Goal: Task Accomplishment & Management: Use online tool/utility

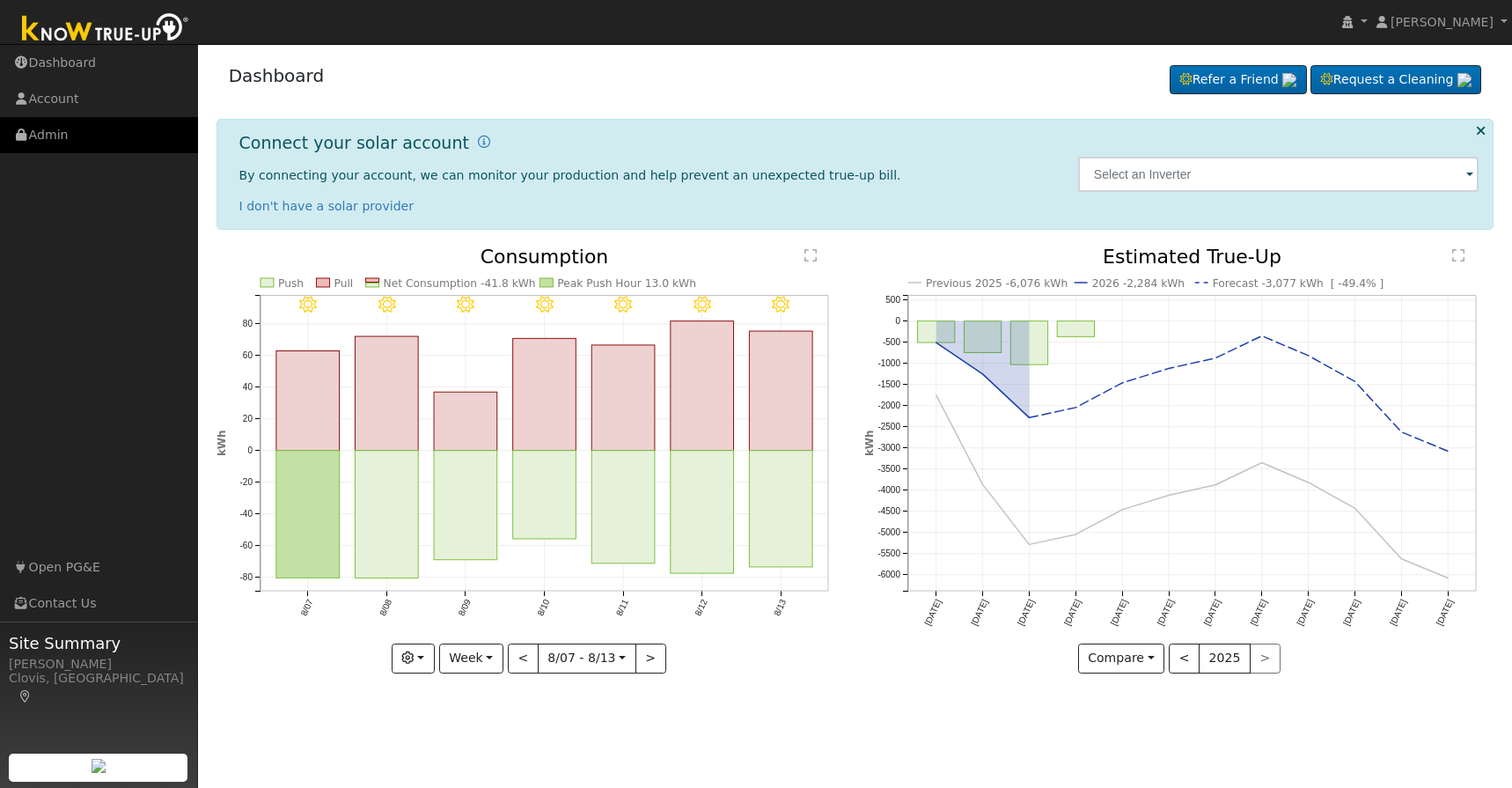
click at [53, 137] on link "Admin" at bounding box center [99, 135] width 198 height 36
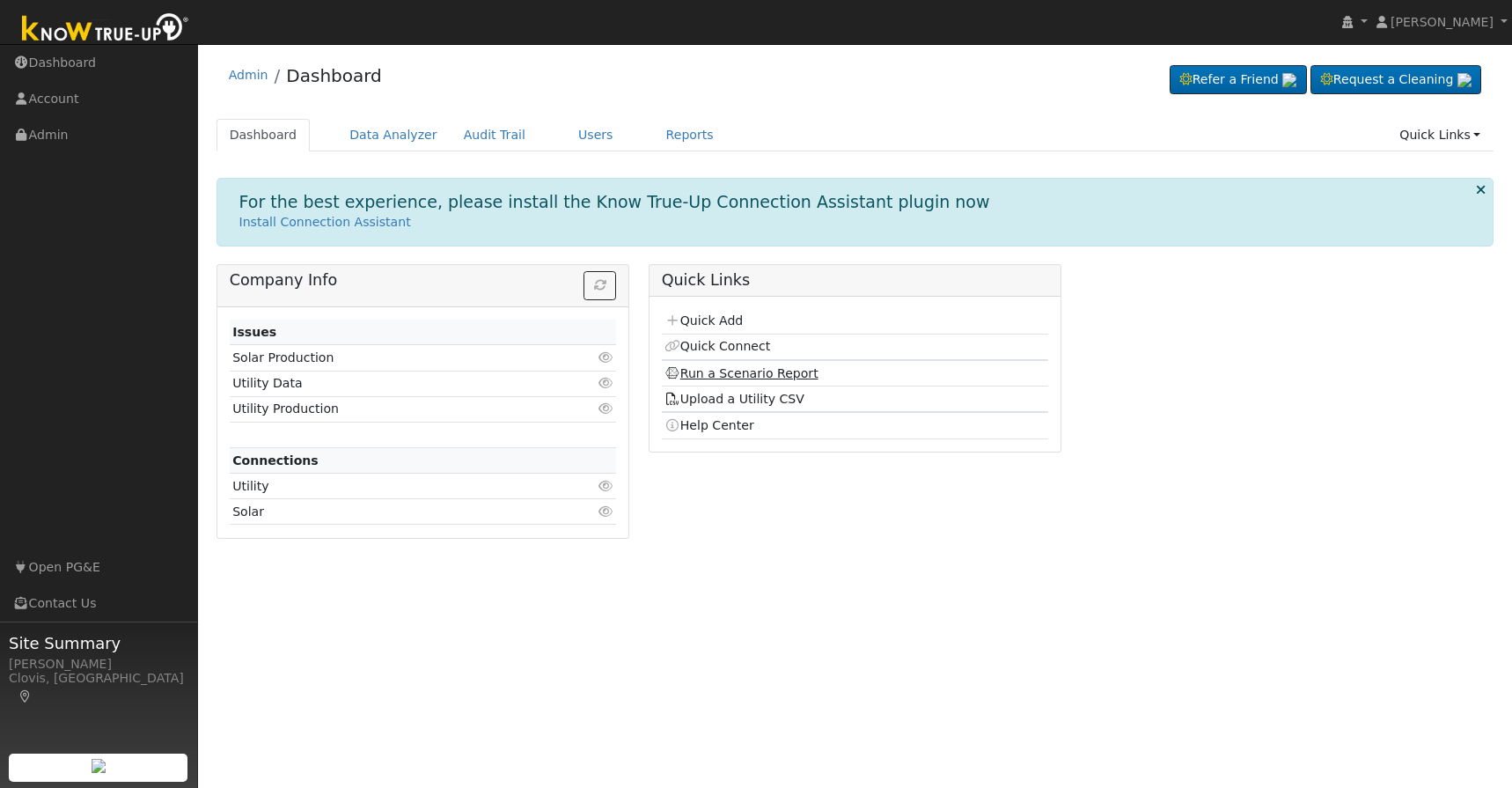
click at [713, 371] on link "Run a Scenario Report" at bounding box center [742, 373] width 154 height 14
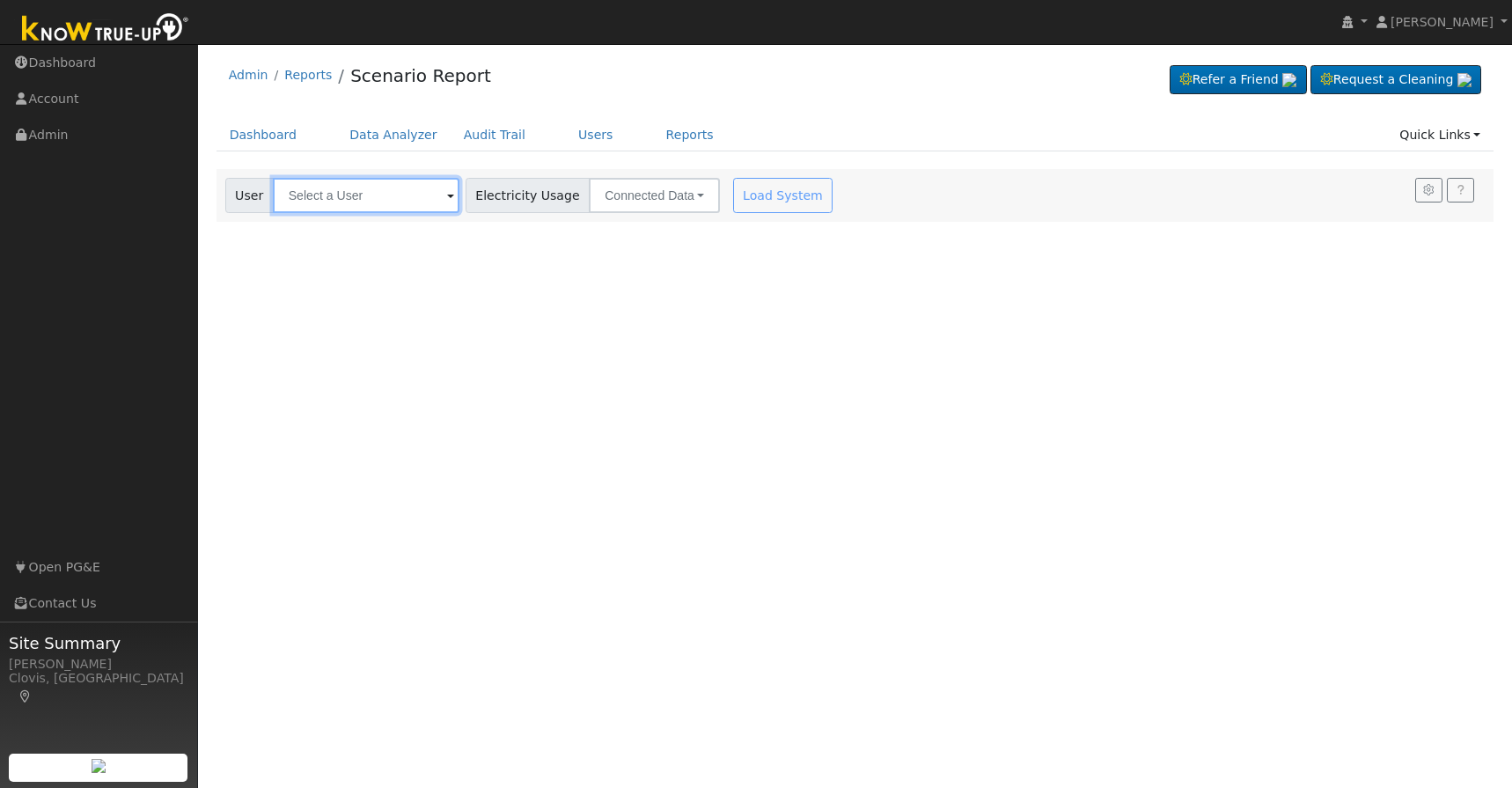
click at [335, 202] on input "text" at bounding box center [366, 196] width 187 height 35
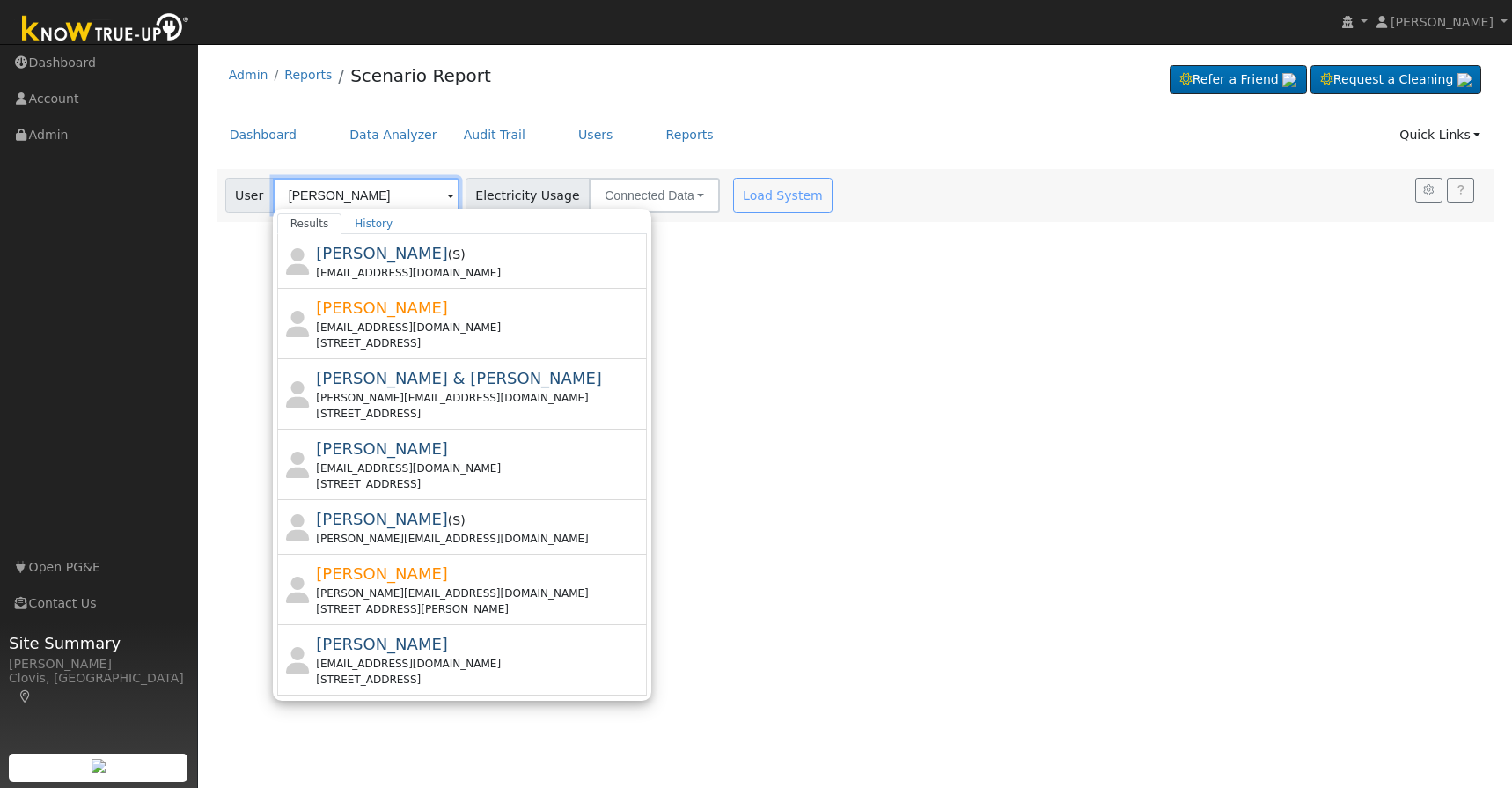
click at [366, 197] on input "andrew" at bounding box center [366, 196] width 187 height 35
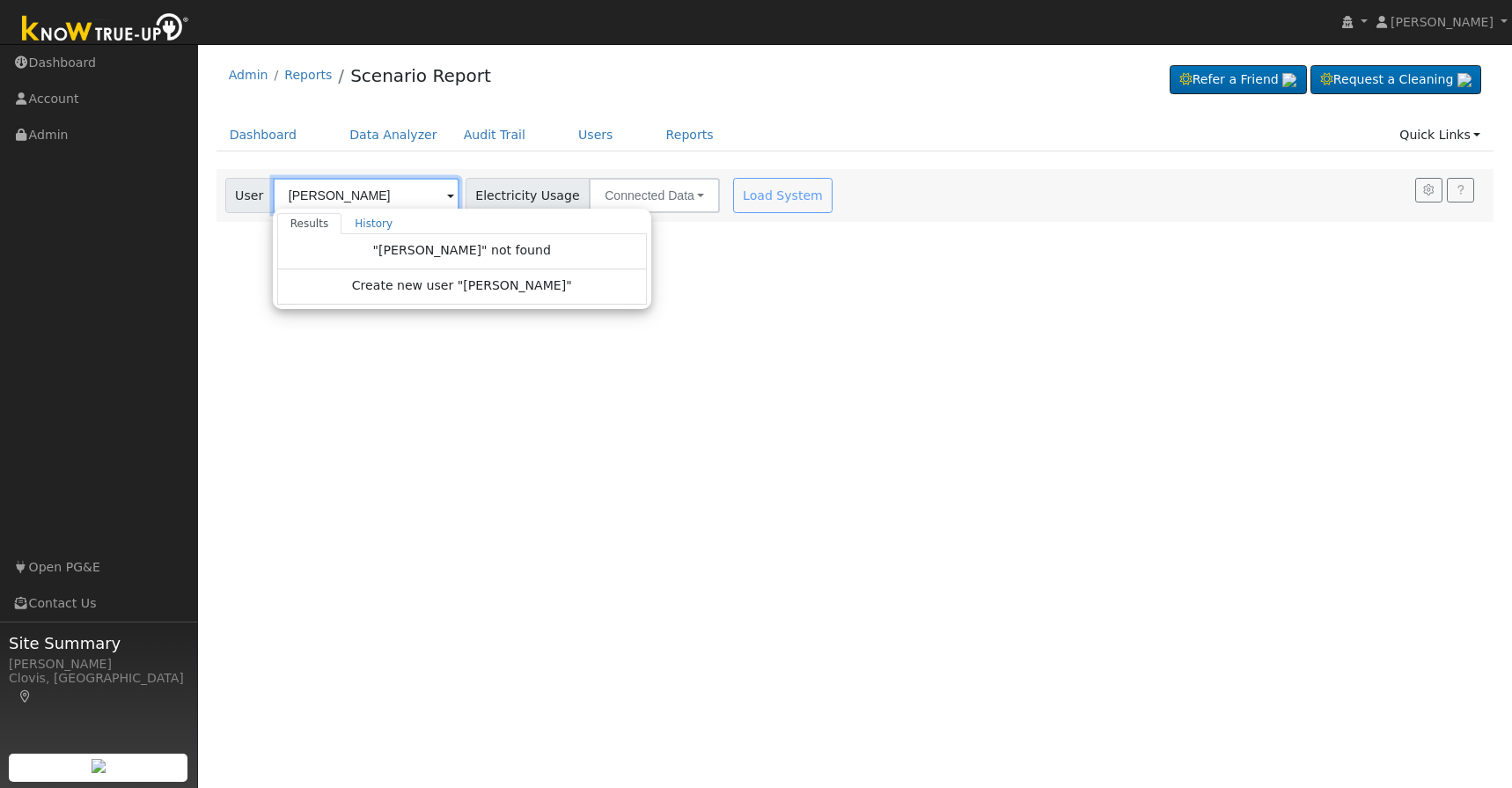
type input "Andrew Bell"
click at [454, 286] on span "Create new user "Andrew Bell"" at bounding box center [461, 286] width 220 height 21
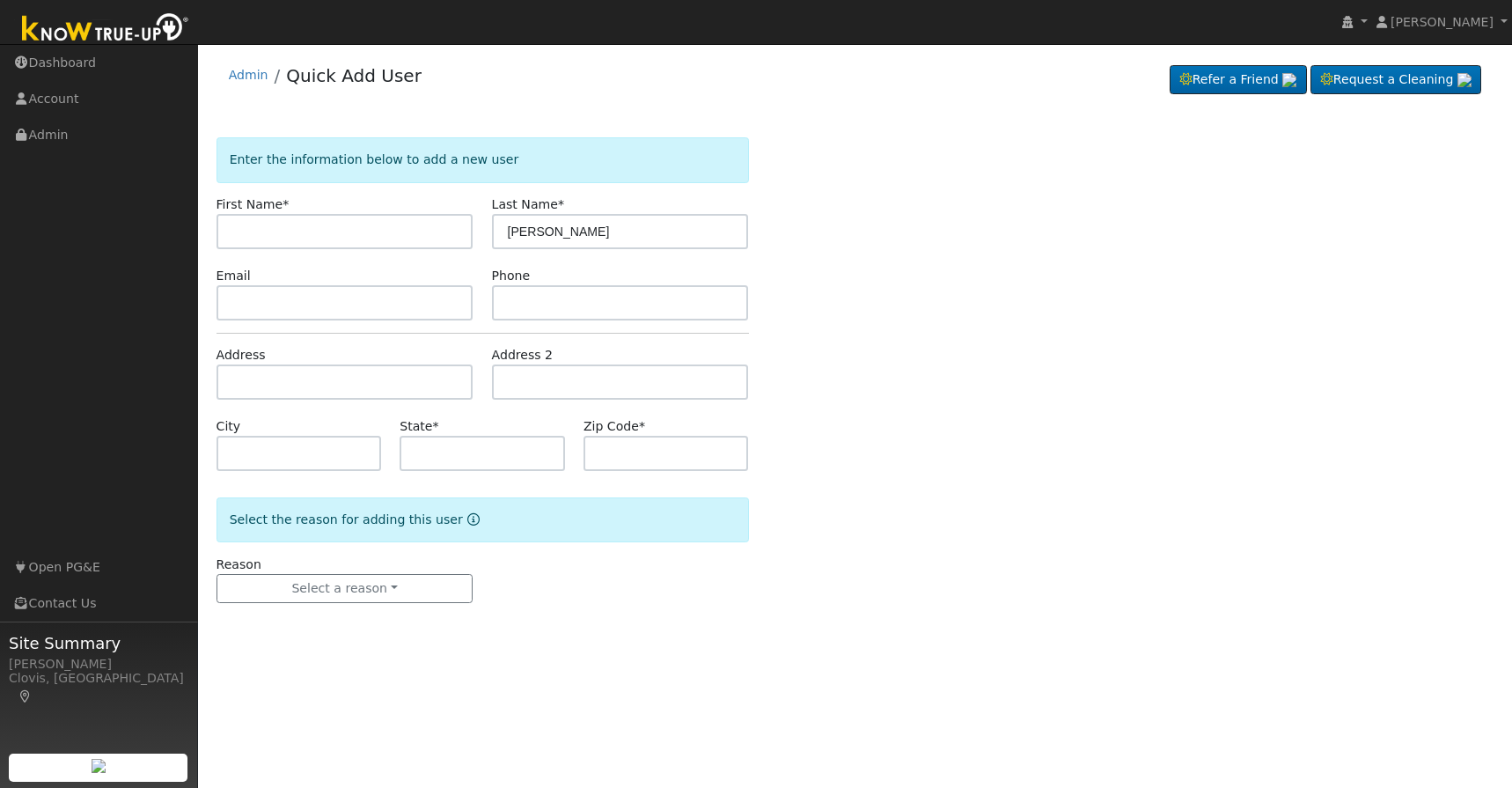
click at [333, 233] on input "text" at bounding box center [345, 232] width 257 height 35
drag, startPoint x: 551, startPoint y: 238, endPoint x: 489, endPoint y: 231, distance: 62.4
click at [489, 231] on div "Last Name * Andrew Bell" at bounding box center [620, 222] width 276 height 54
type input "Bell"
paste input "Andrew"
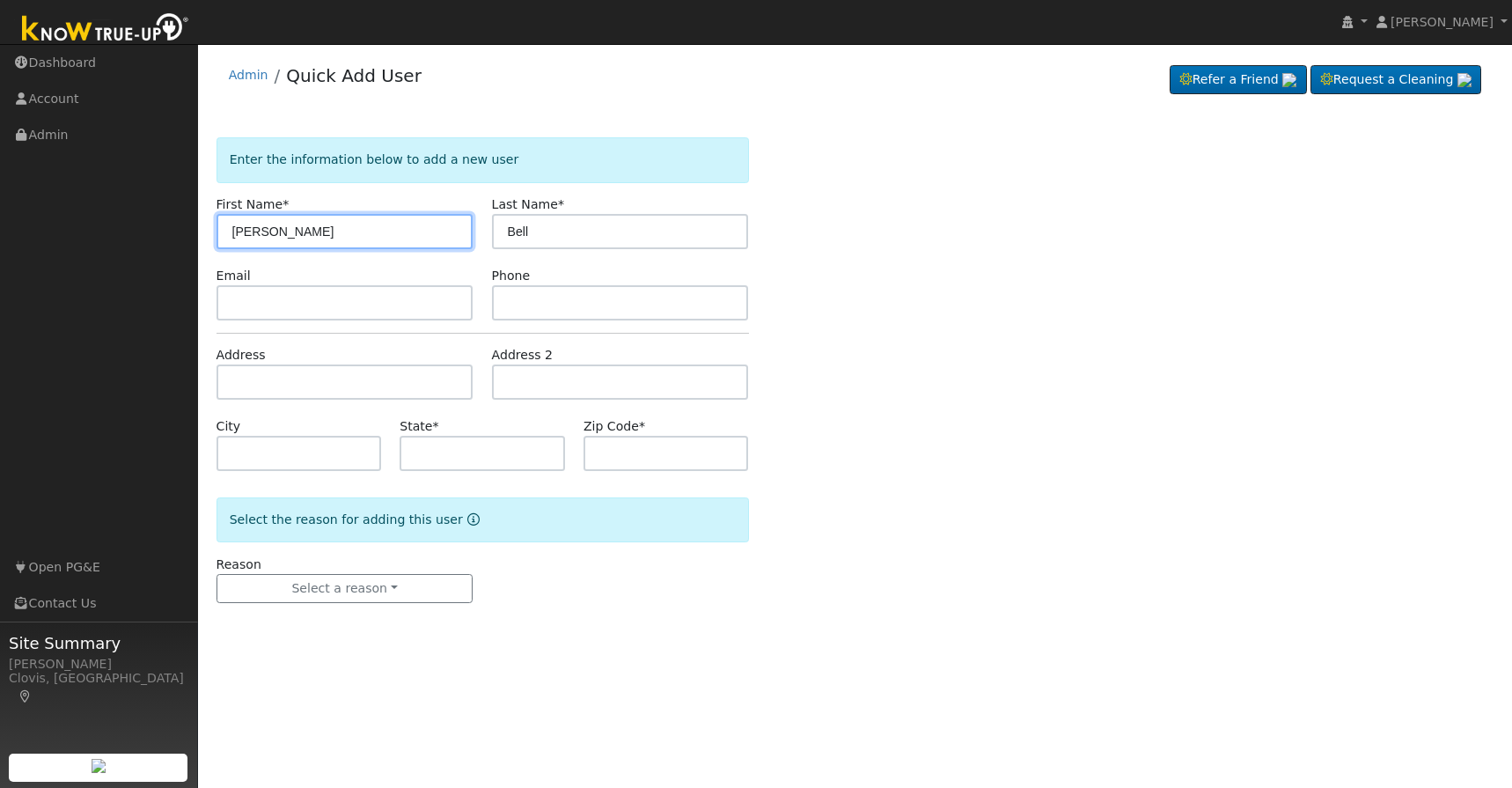
type input "Andrew"
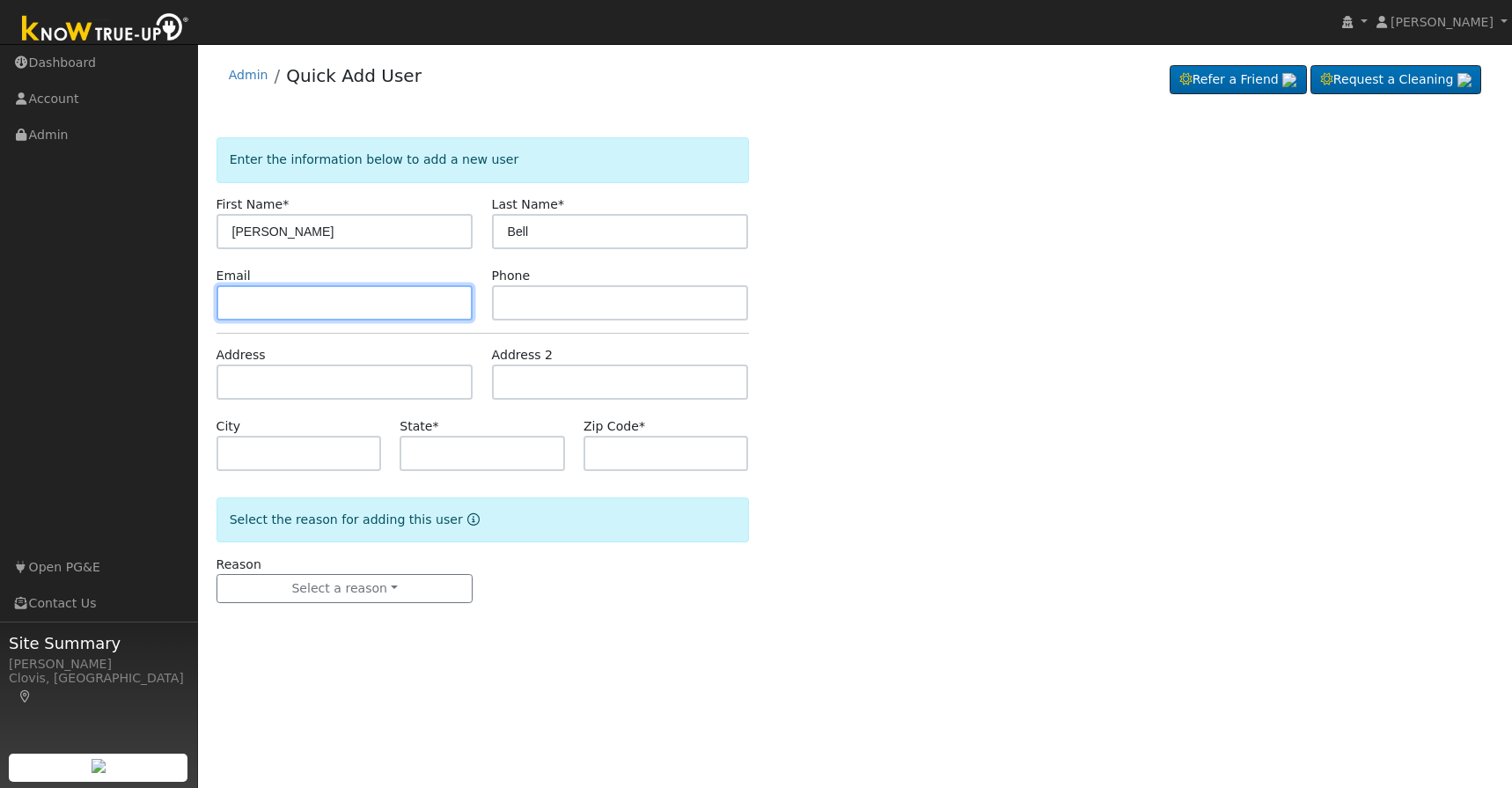
click at [316, 309] on input "text" at bounding box center [345, 303] width 257 height 35
click at [488, 321] on form "Enter the information below to add a new user First Name * Andrew Last Name * B…" at bounding box center [483, 387] width 533 height 501
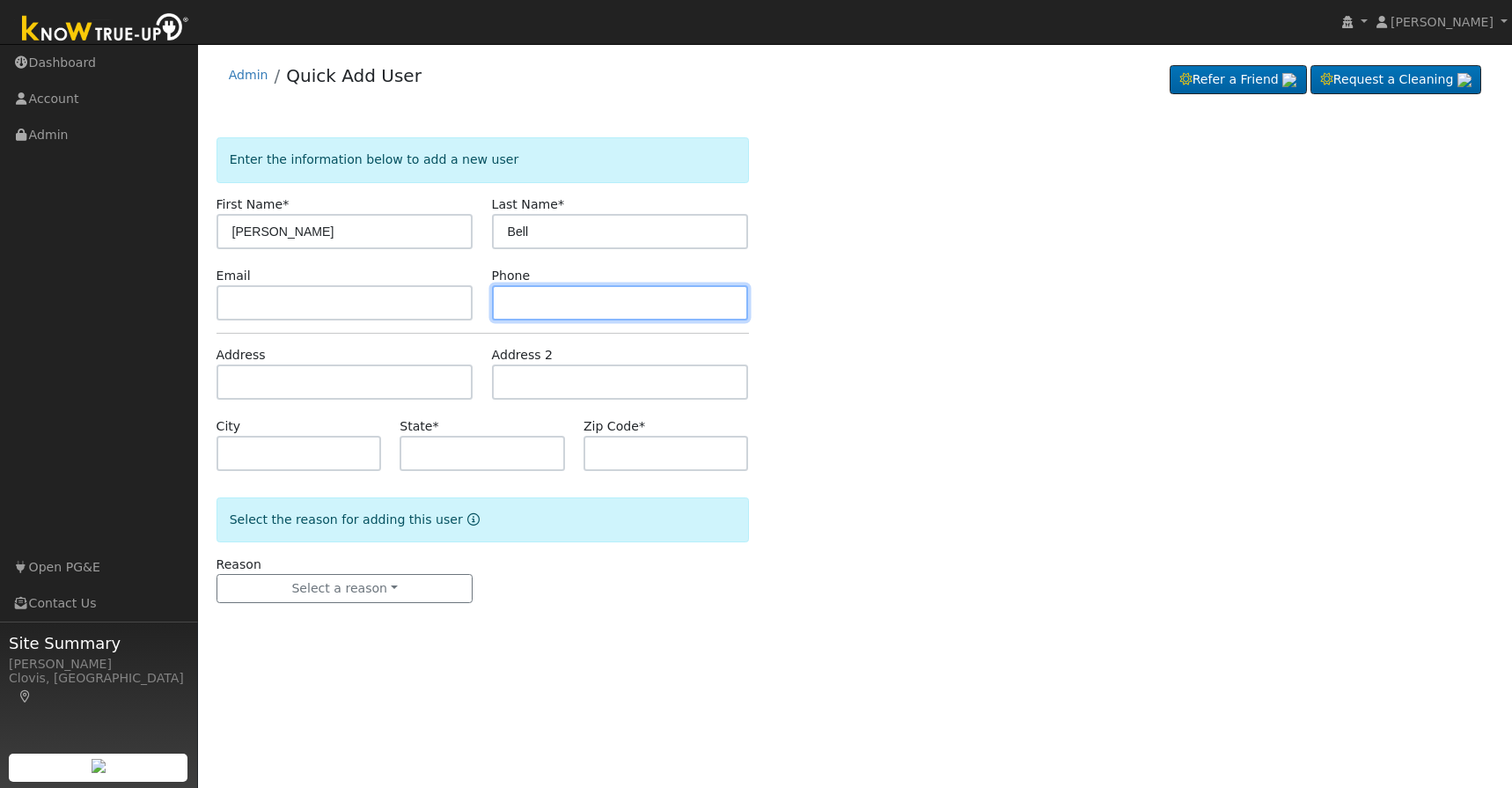
click at [518, 309] on input "text" at bounding box center [620, 303] width 257 height 35
type input "5593651576"
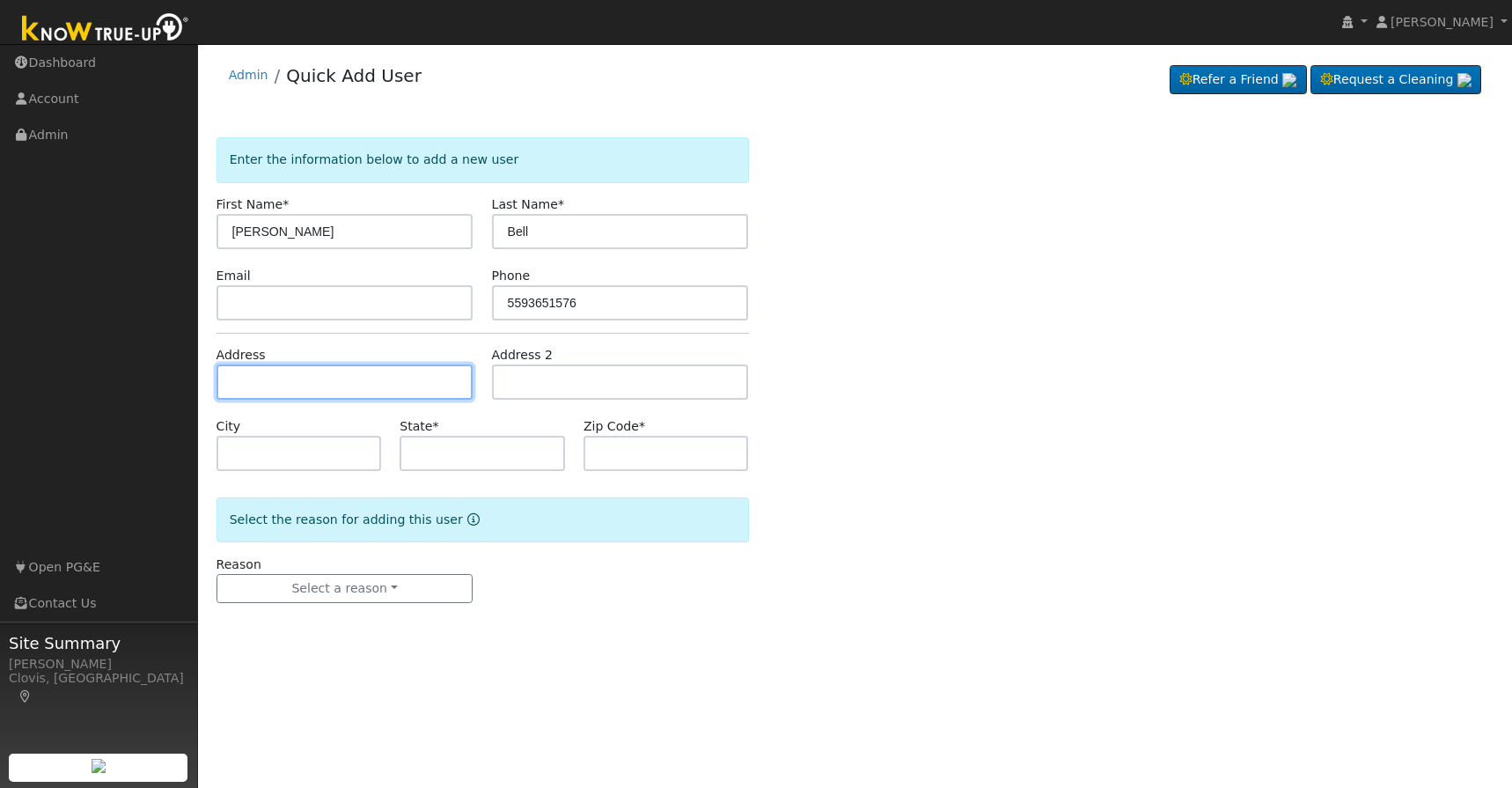
click at [367, 385] on input "text" at bounding box center [345, 382] width 257 height 35
paste input "[STREET_ADDRESS]"
click at [235, 381] on input "[STREET_ADDRESS]" at bounding box center [345, 382] width 257 height 35
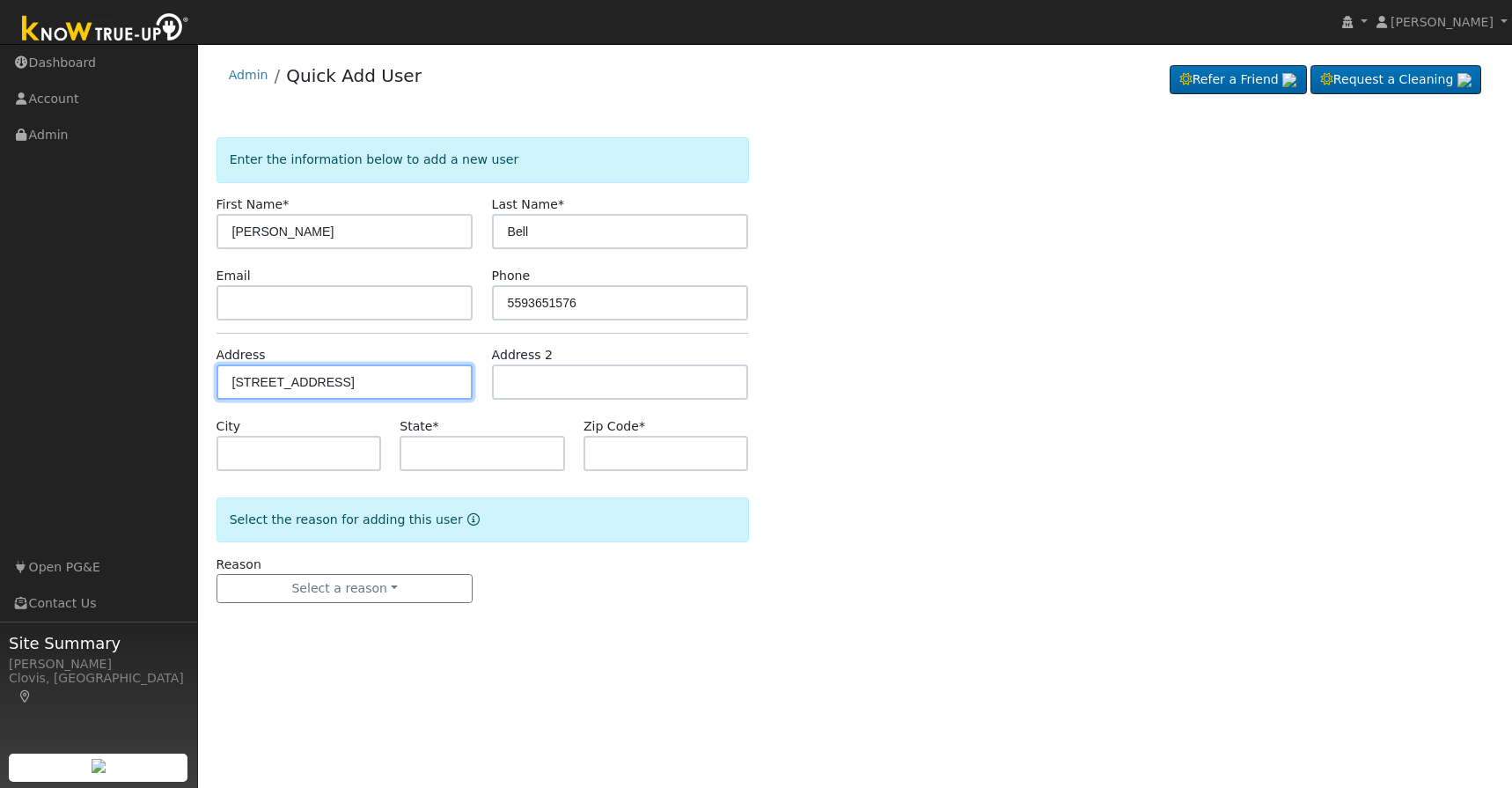
type input "[STREET_ADDRESS]"
type input "Fresno"
type input "CA"
type input "93705"
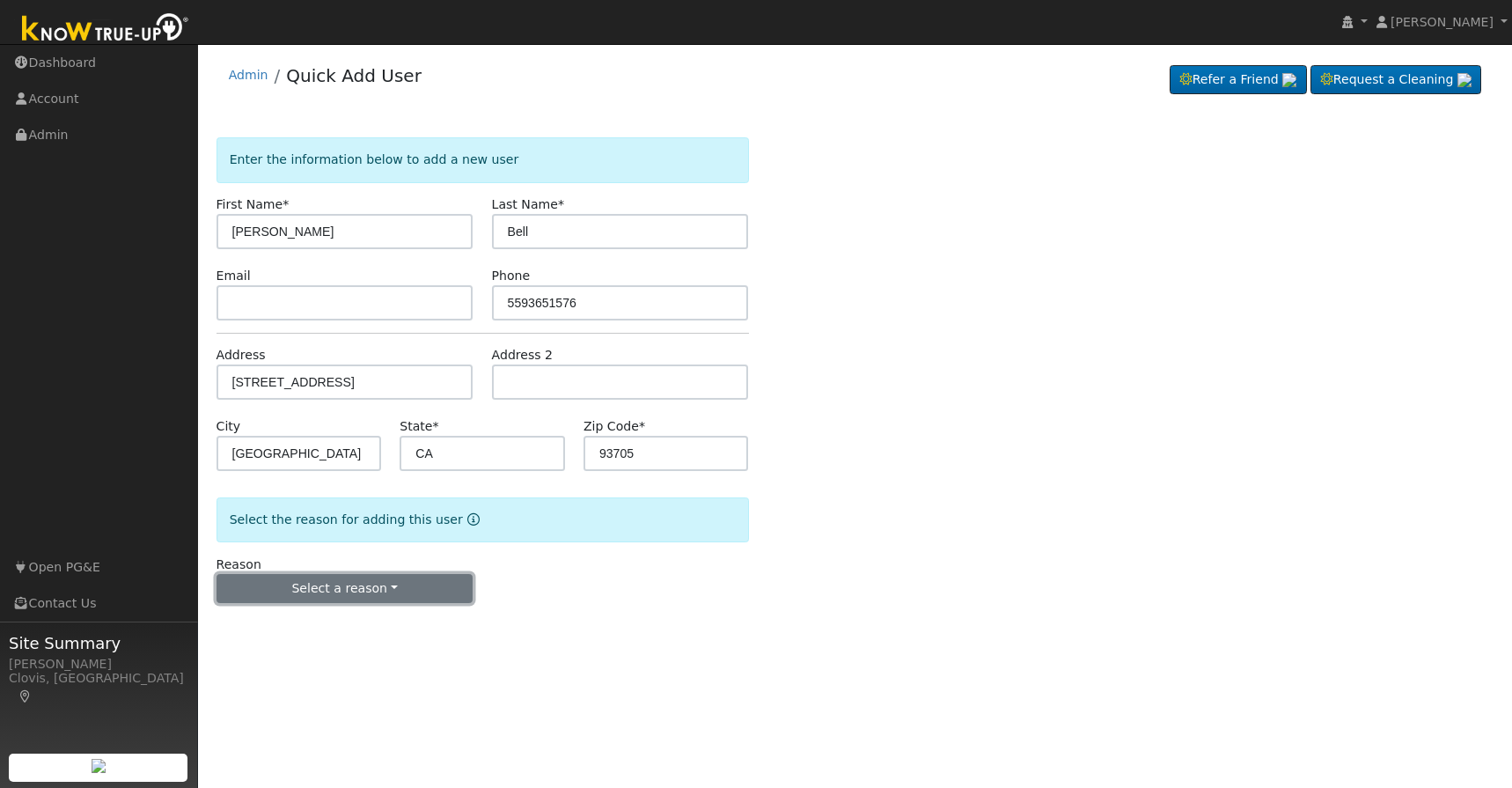
click at [412, 587] on button "Select a reason" at bounding box center [345, 589] width 257 height 30
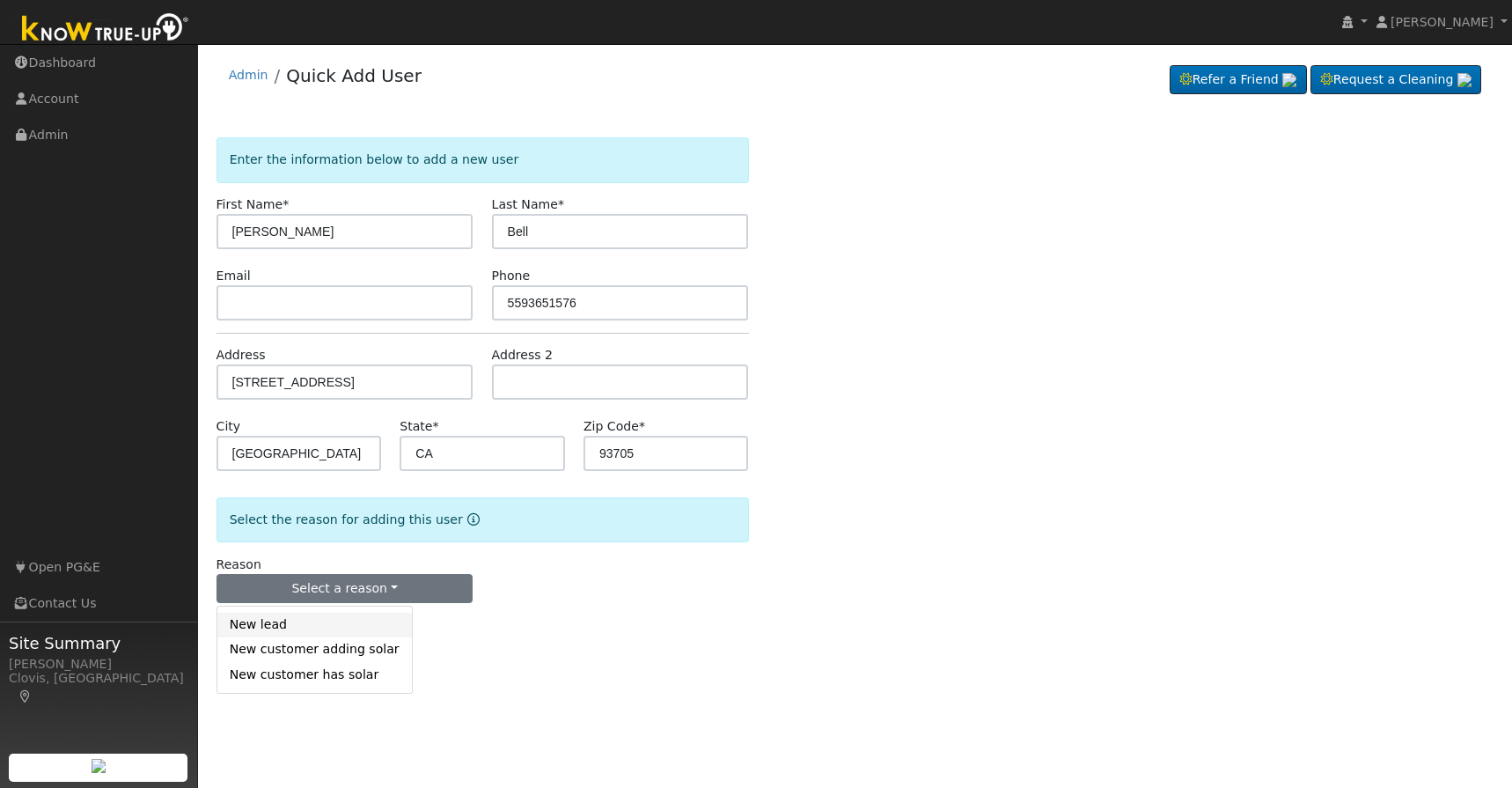
click at [352, 625] on link "New lead" at bounding box center [314, 625] width 194 height 24
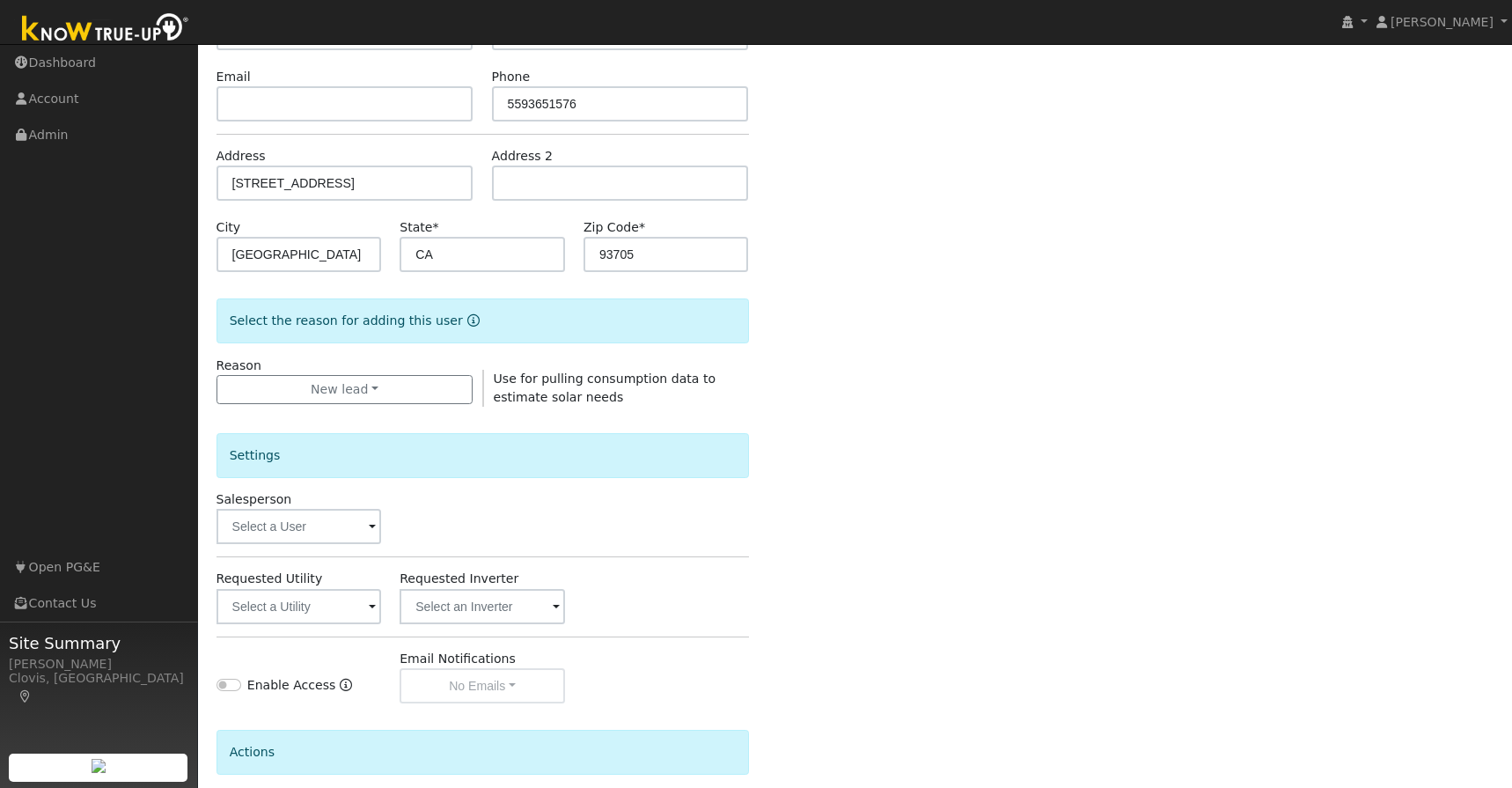
scroll to position [252, 0]
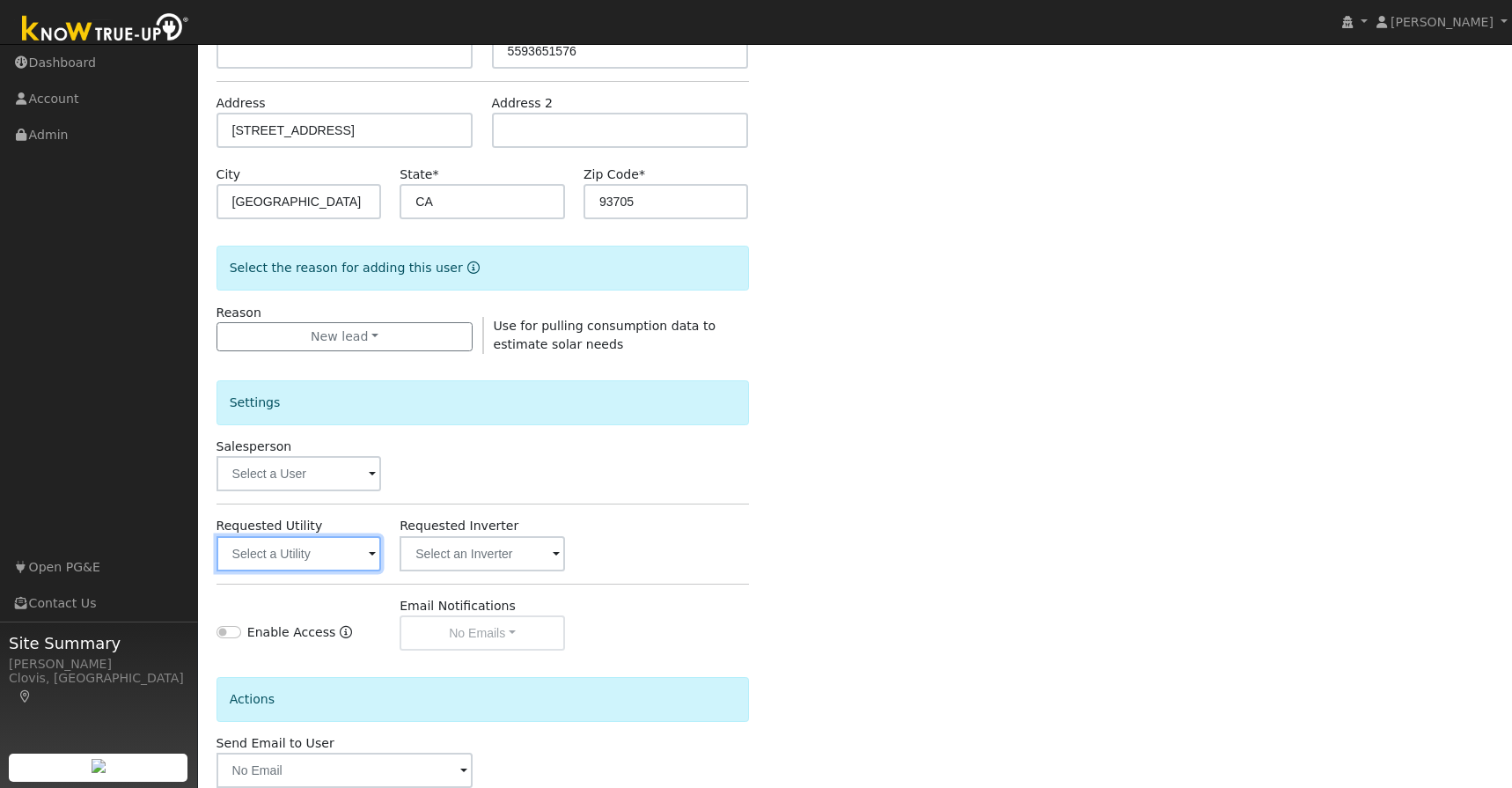
click at [355, 551] on input "text" at bounding box center [299, 553] width 165 height 35
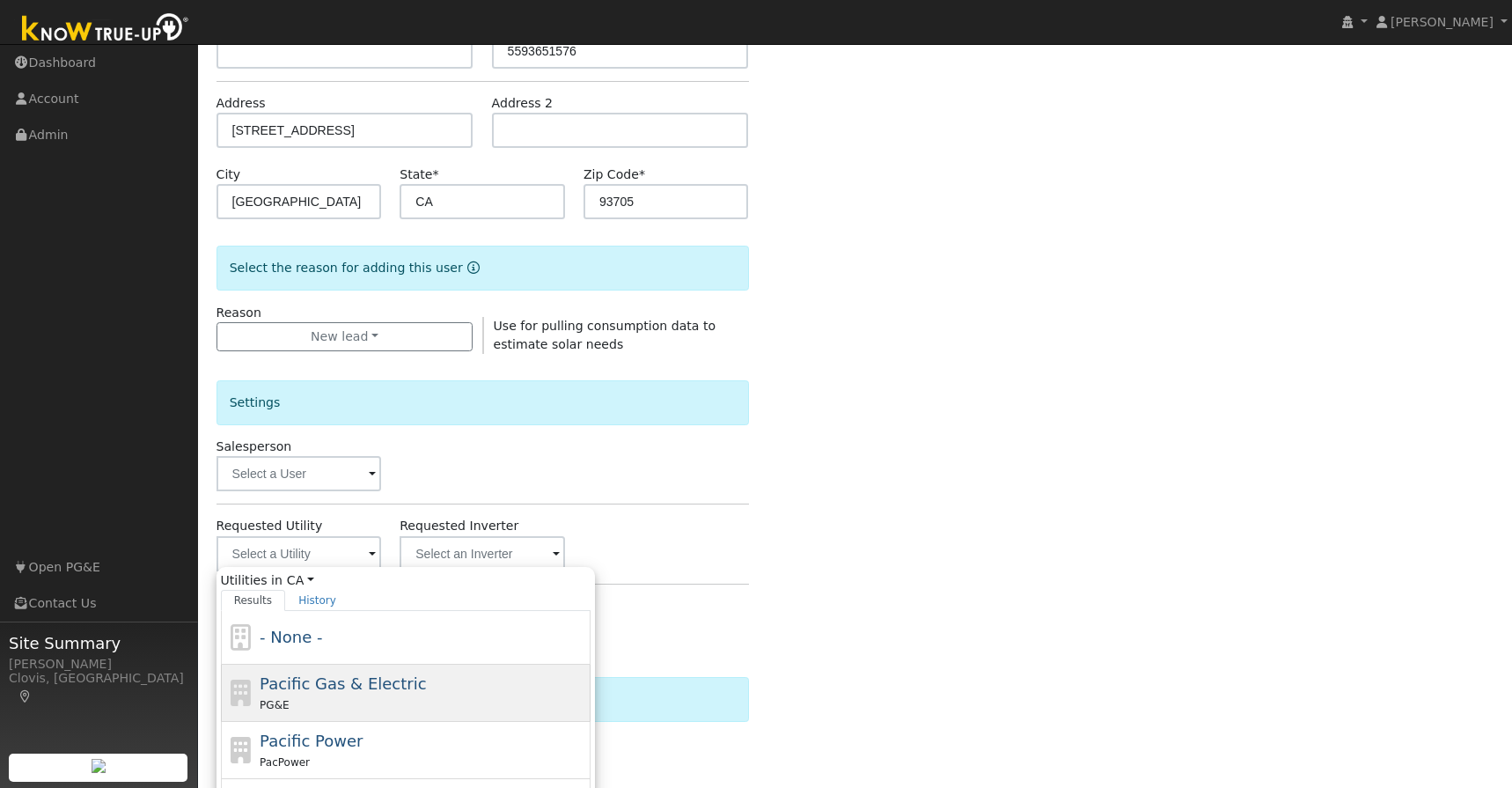
click at [330, 693] on div "Pacific Gas & Electric PG&E" at bounding box center [423, 692] width 326 height 42
type input "Pacific Gas & Electric"
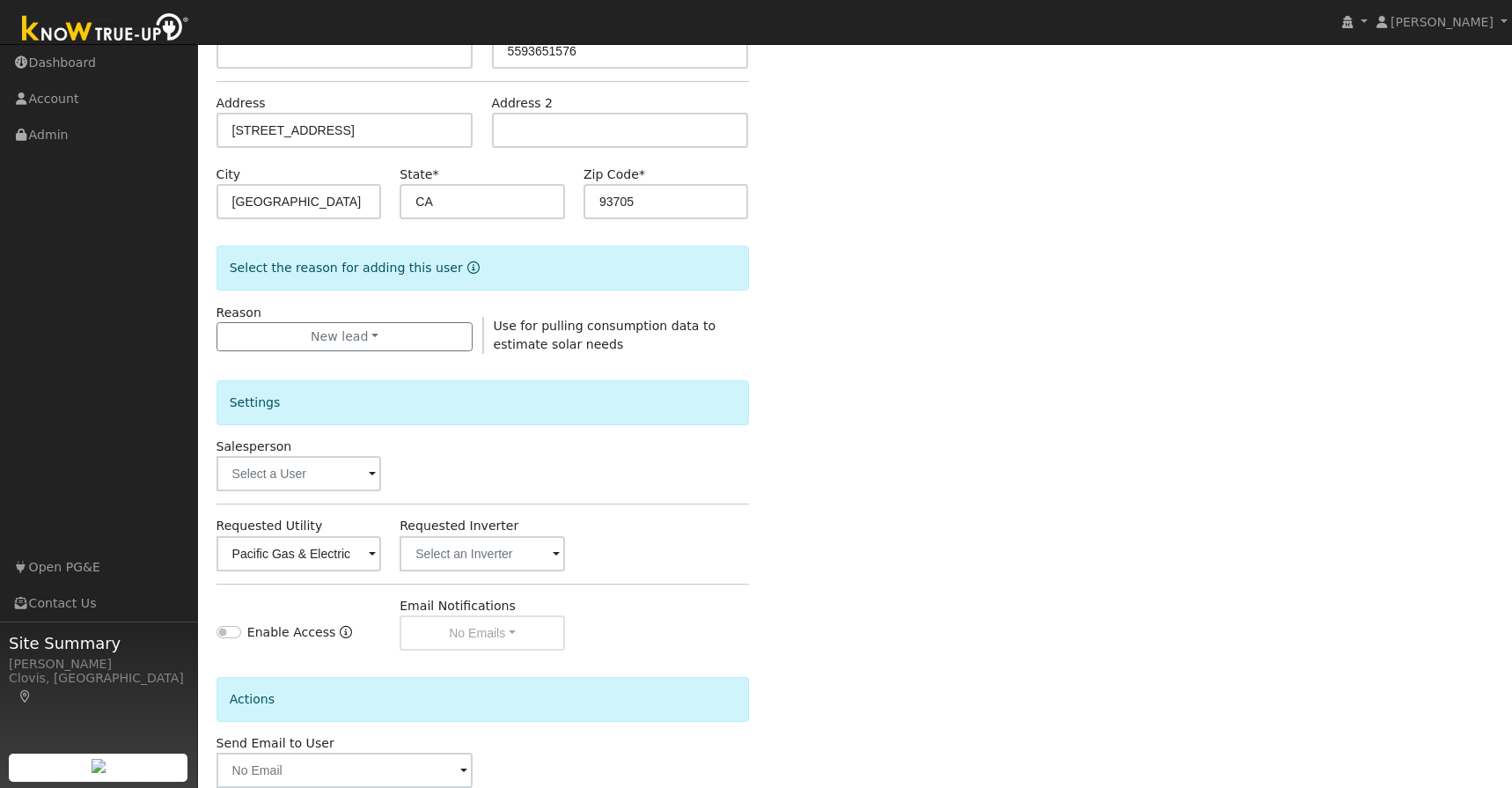
scroll to position [352, 0]
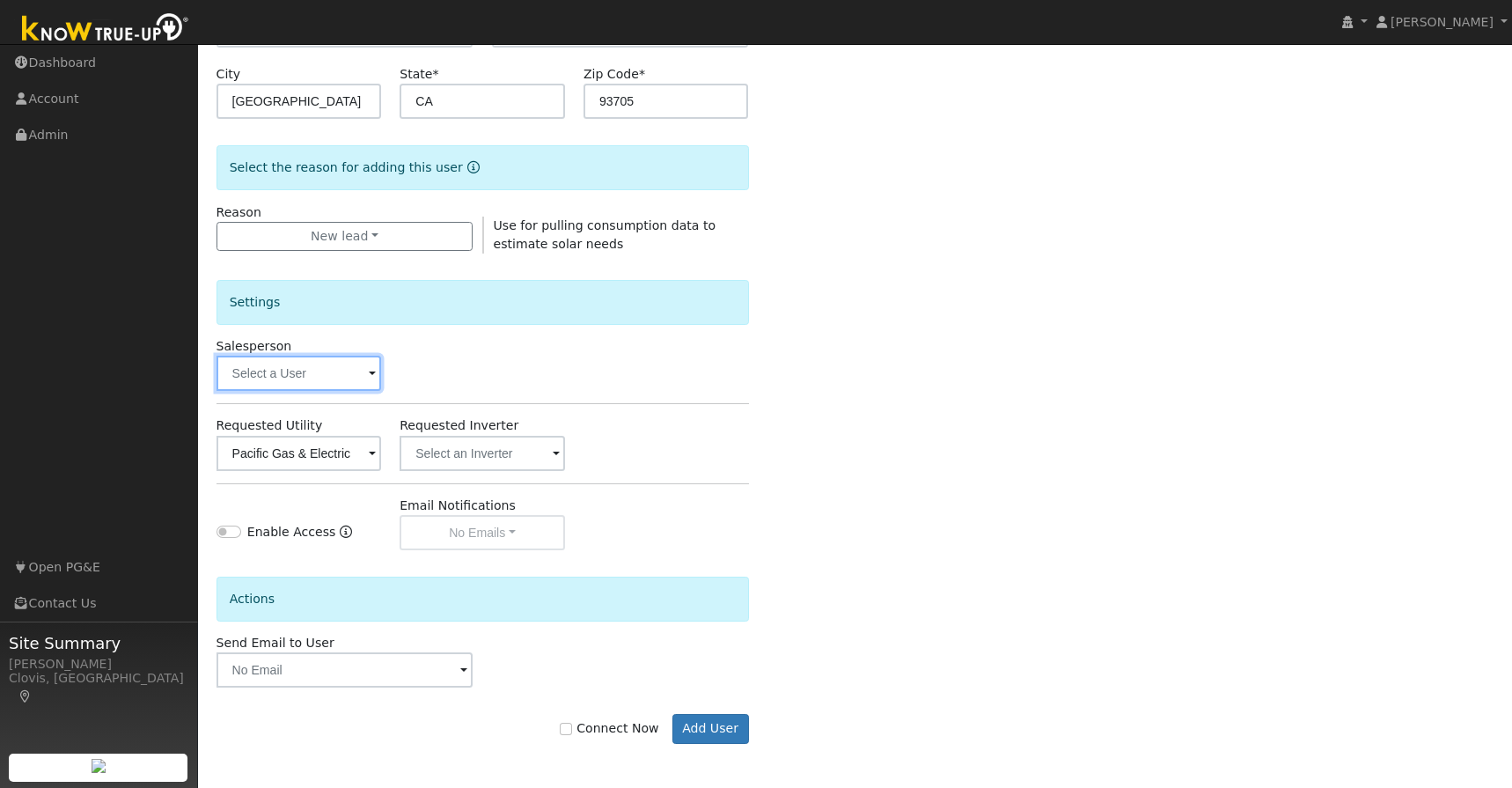
click at [345, 370] on input "text" at bounding box center [299, 373] width 165 height 35
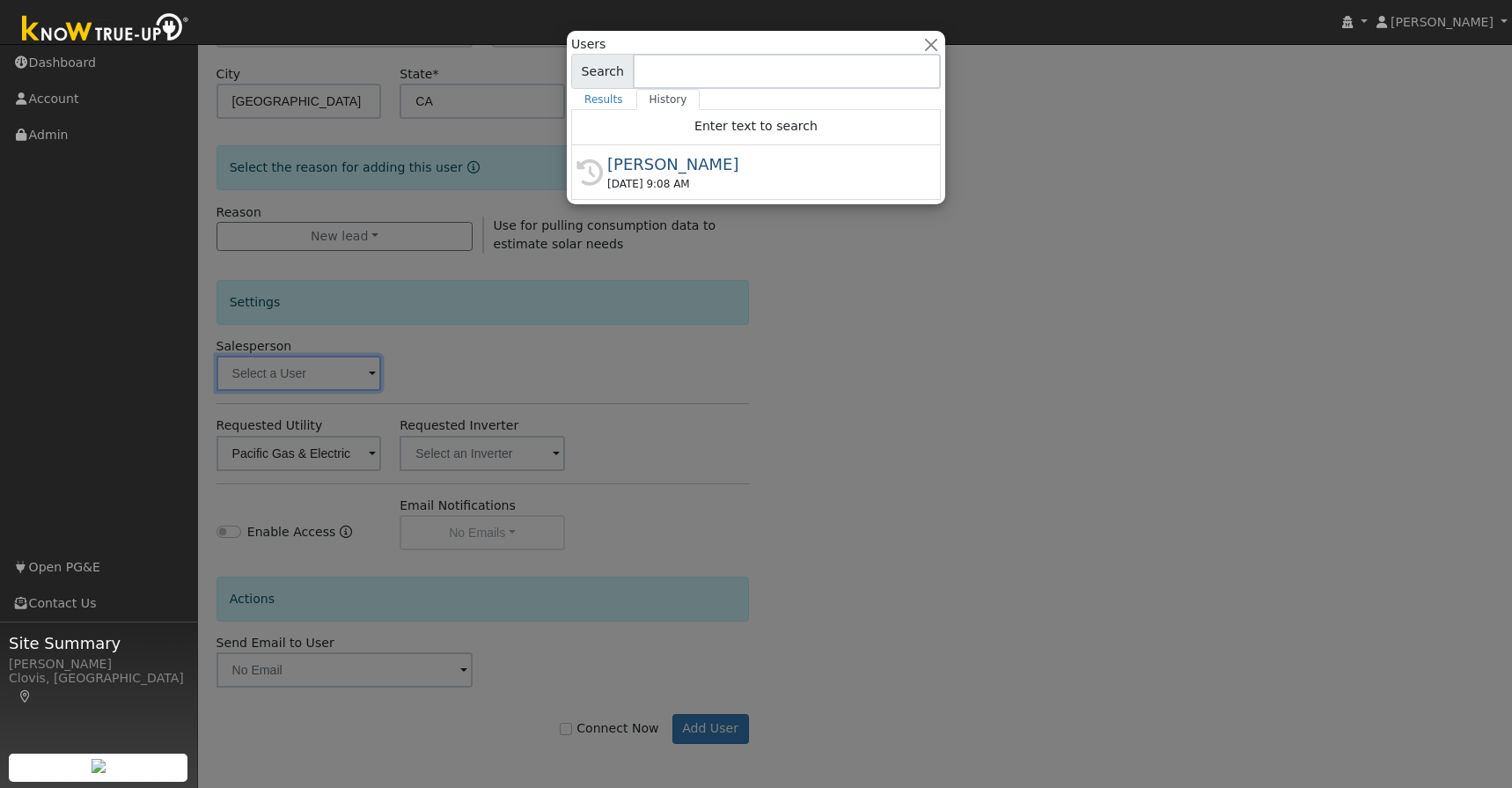
click at [444, 369] on div at bounding box center [756, 394] width 1512 height 788
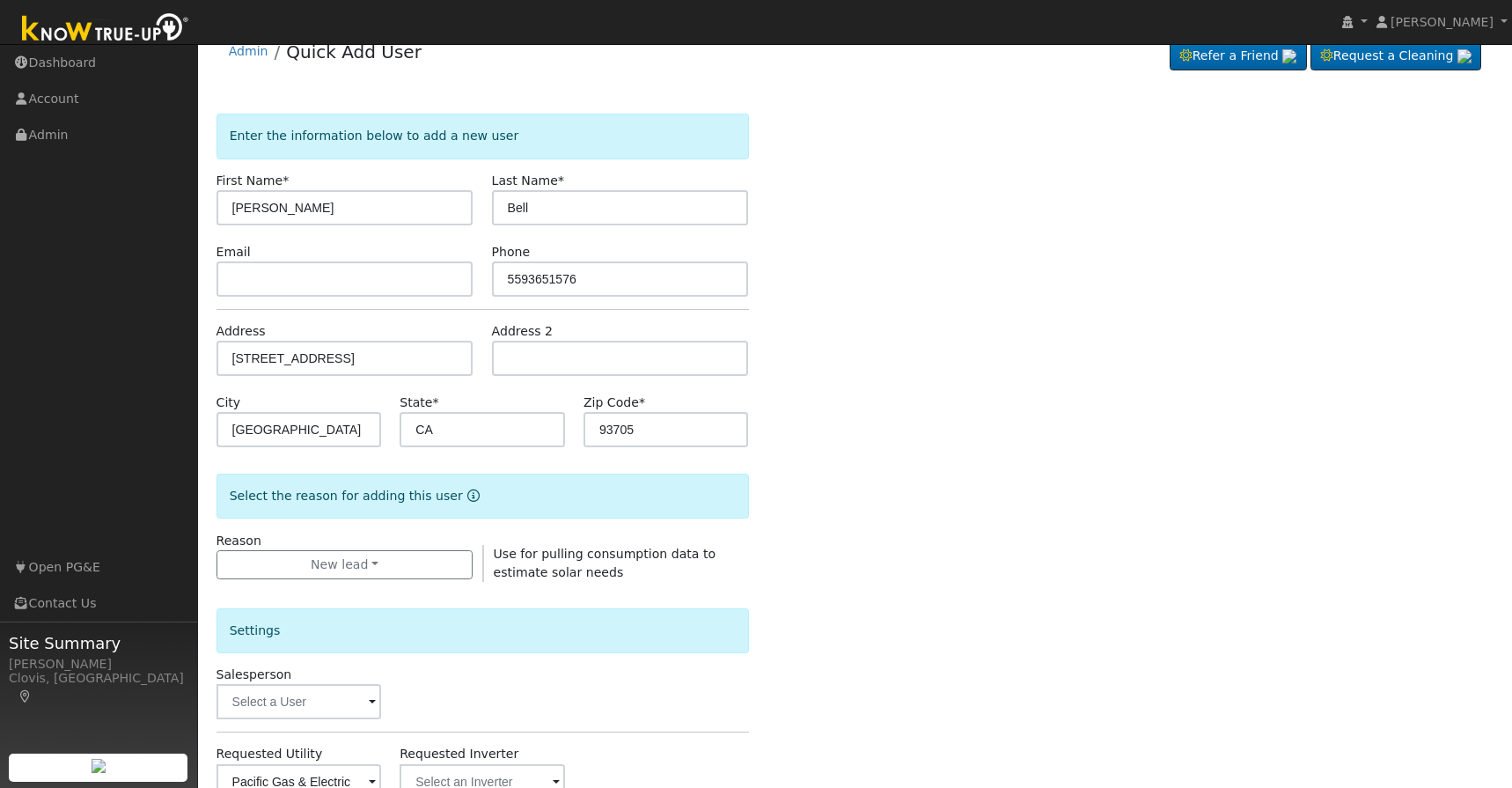
scroll to position [0, 0]
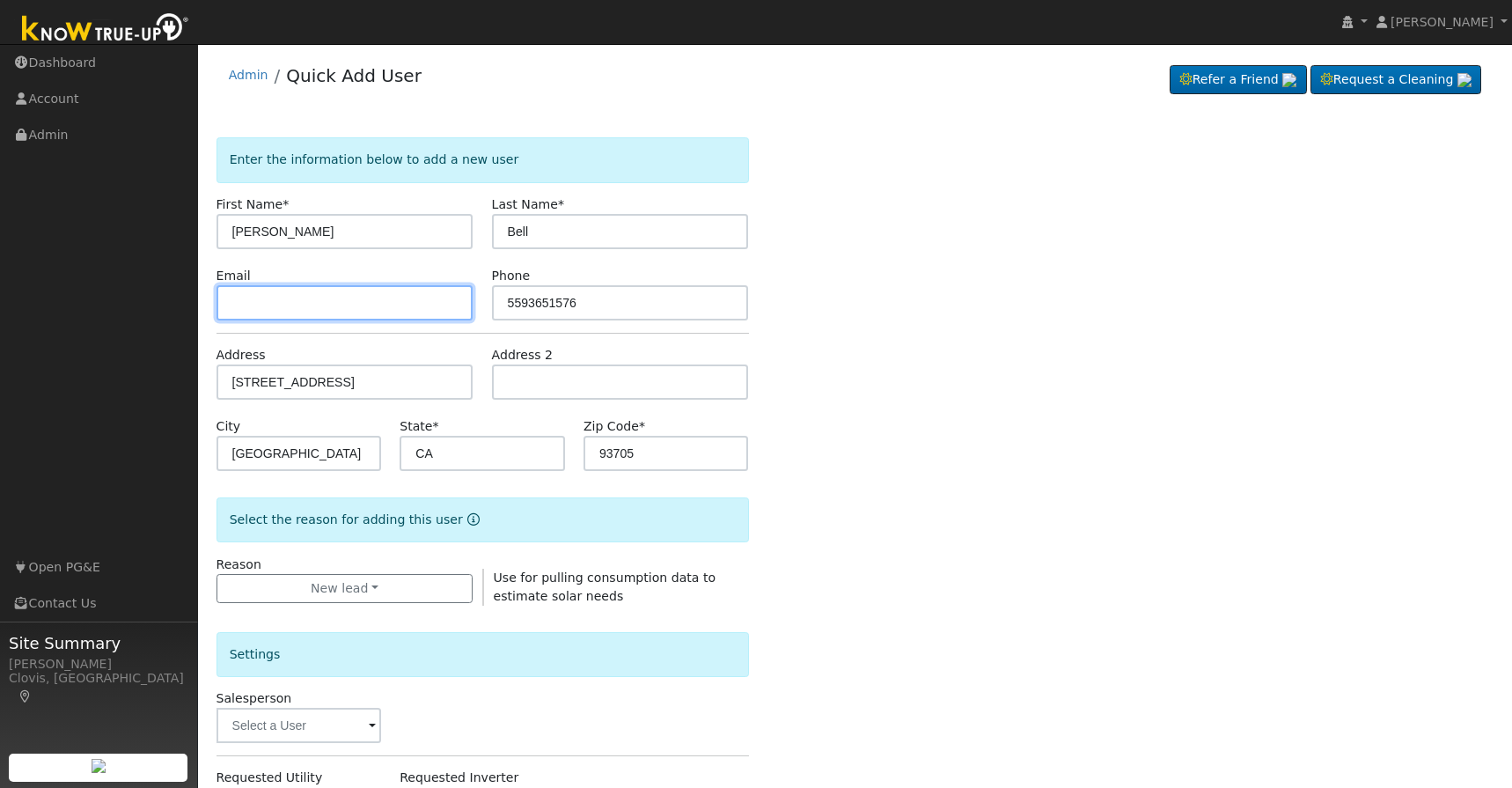
click at [324, 305] on input "text" at bounding box center [345, 303] width 257 height 35
drag, startPoint x: 381, startPoint y: 298, endPoint x: 220, endPoint y: 299, distance: 161.0
click at [220, 299] on input "abell@kkcpafirm.com" at bounding box center [345, 303] width 257 height 35
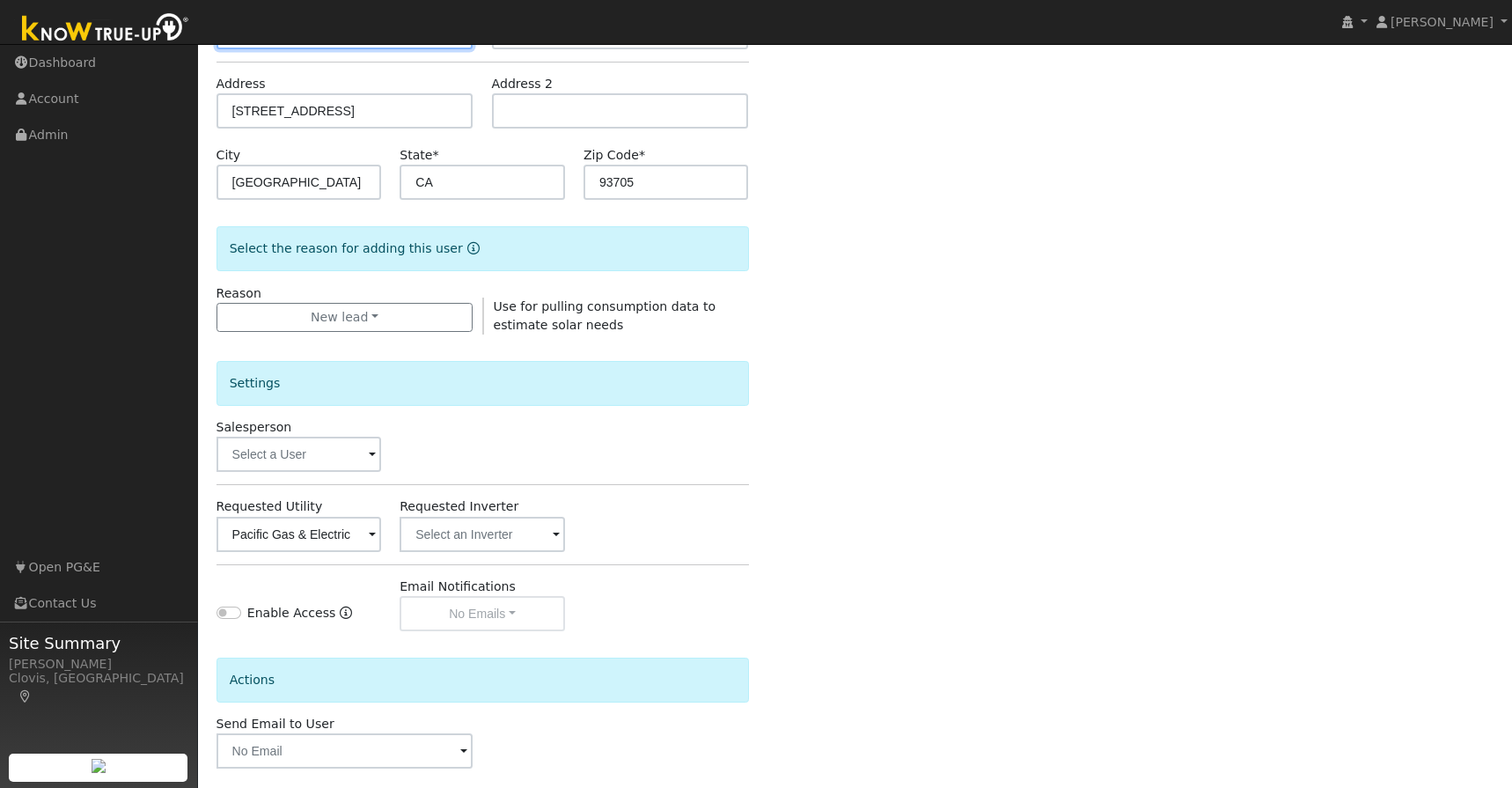
scroll to position [320, 0]
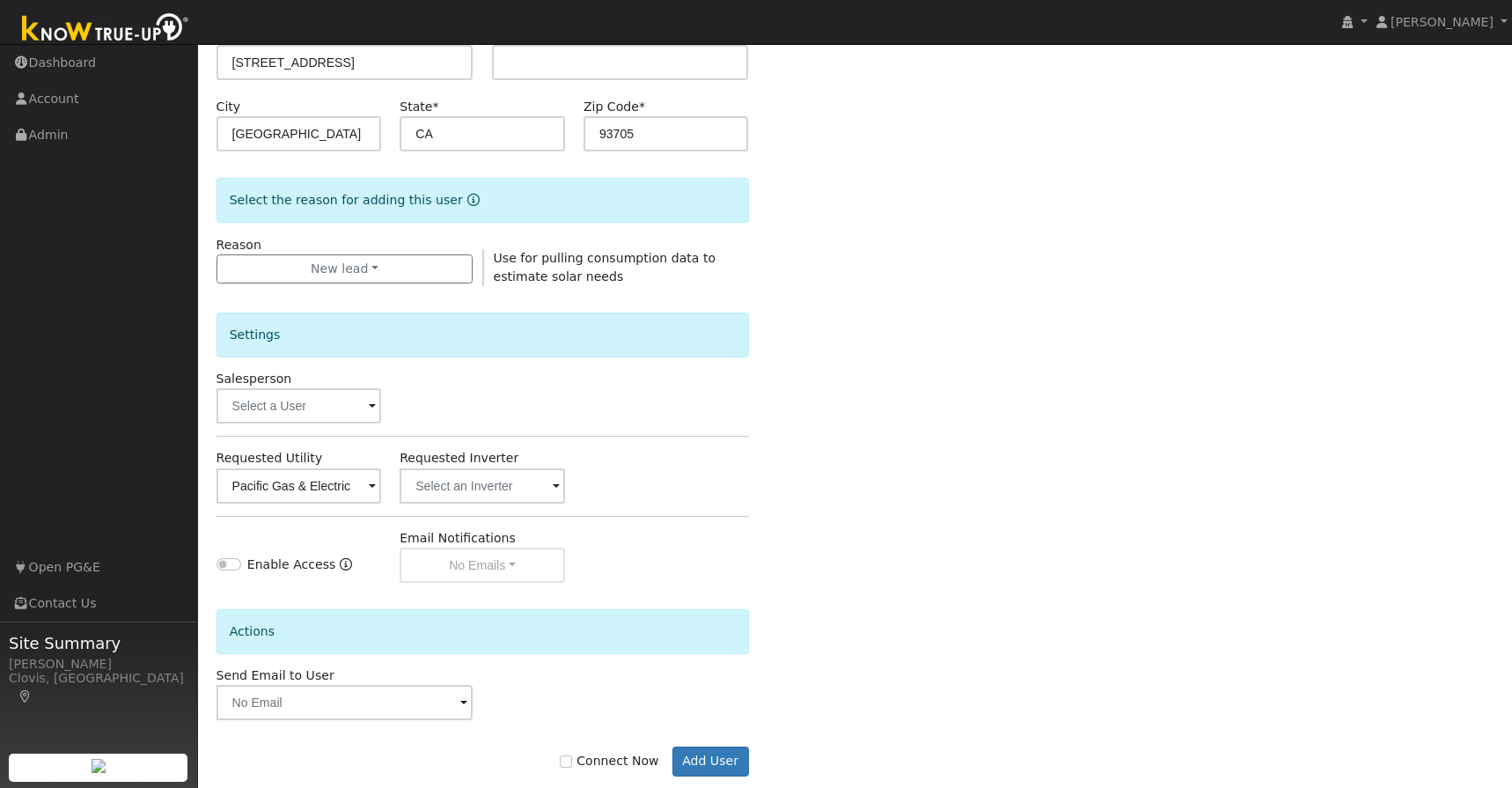
type input "abell@kkcpafirm.com"
click at [572, 756] on input "Connect Now" at bounding box center [566, 762] width 13 height 13
checkbox input "true"
click at [699, 761] on button "Add User" at bounding box center [711, 762] width 76 height 30
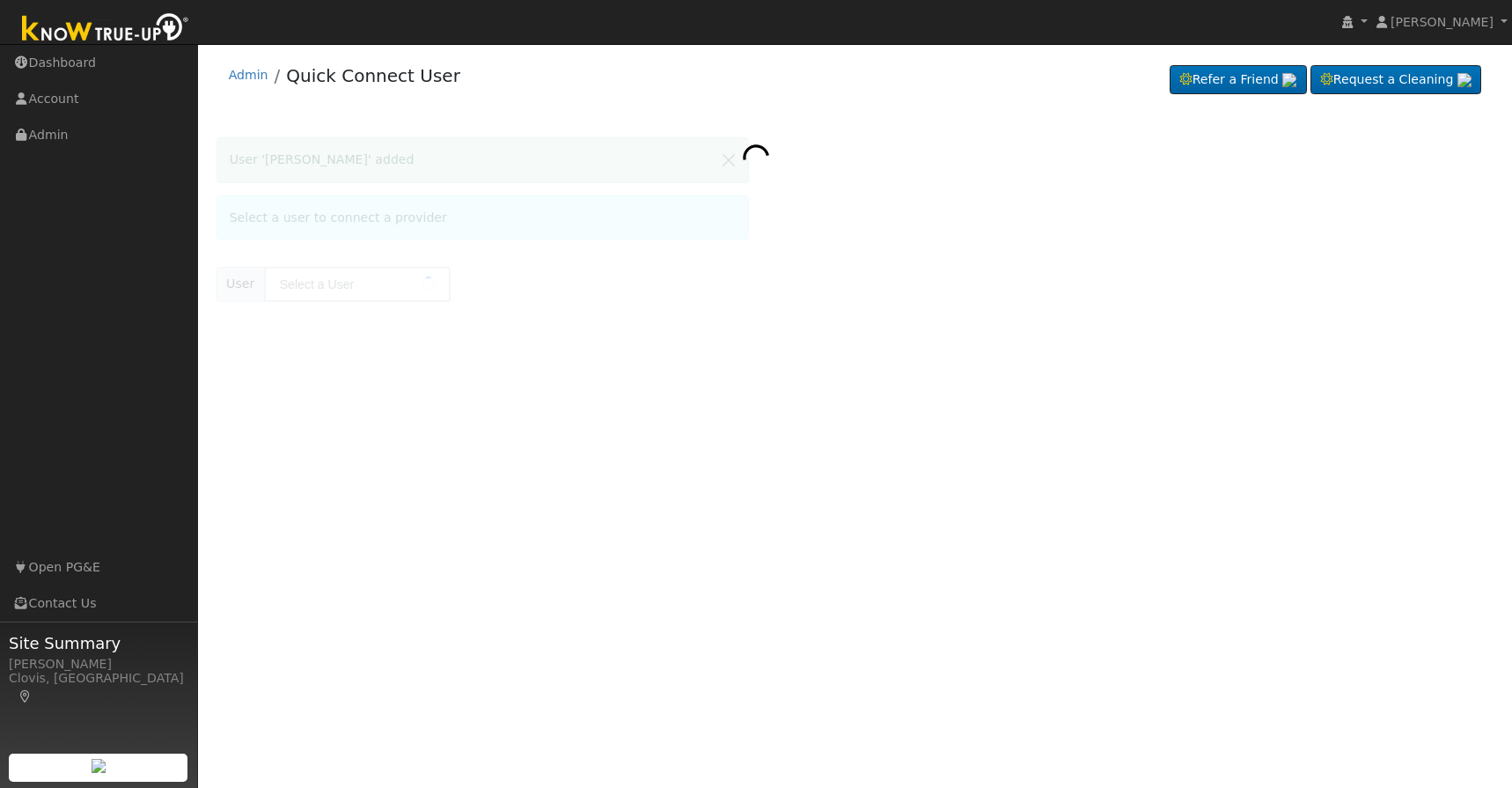
type input "[PERSON_NAME]"
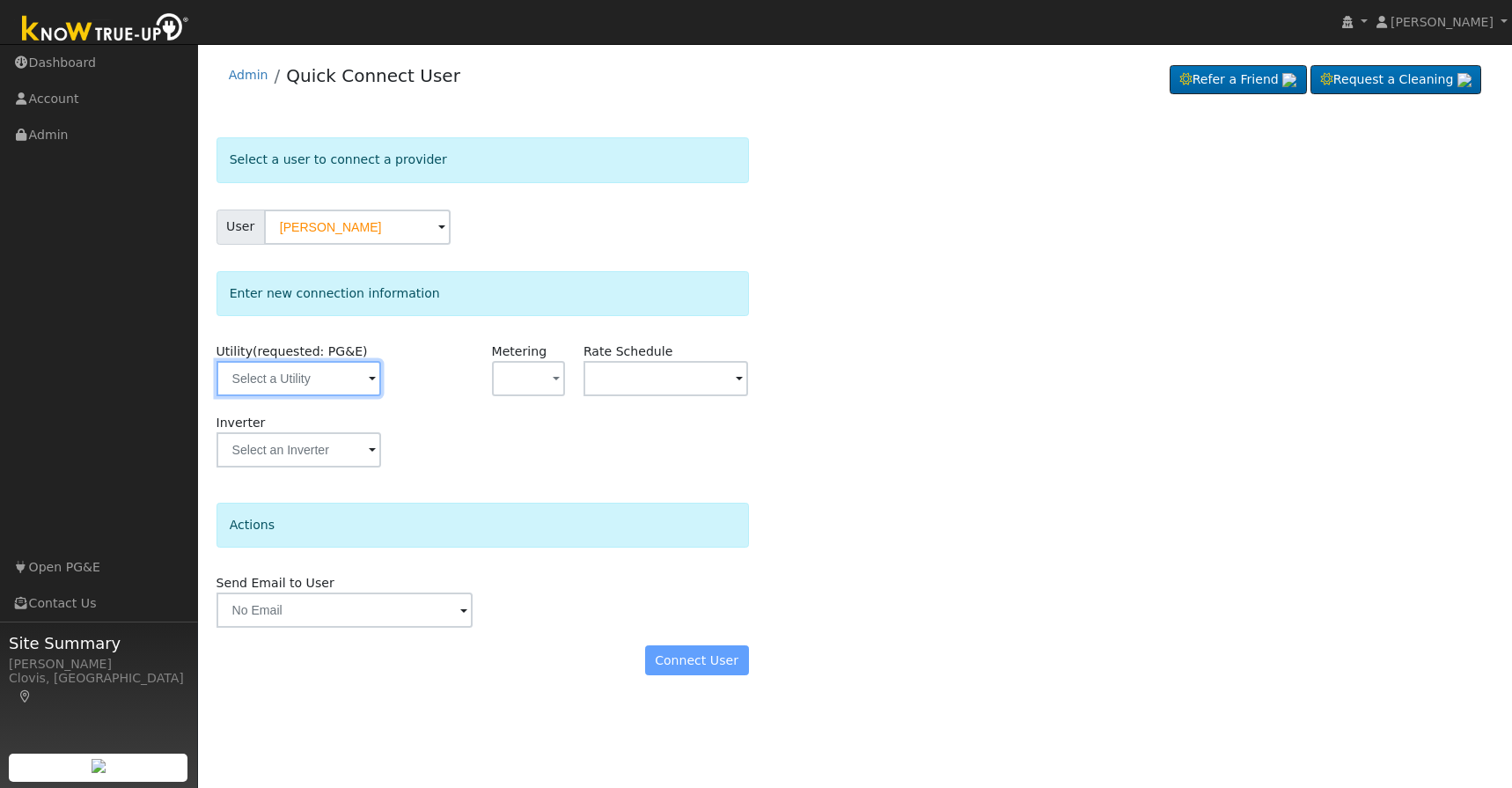
click at [354, 376] on input "text" at bounding box center [299, 378] width 165 height 35
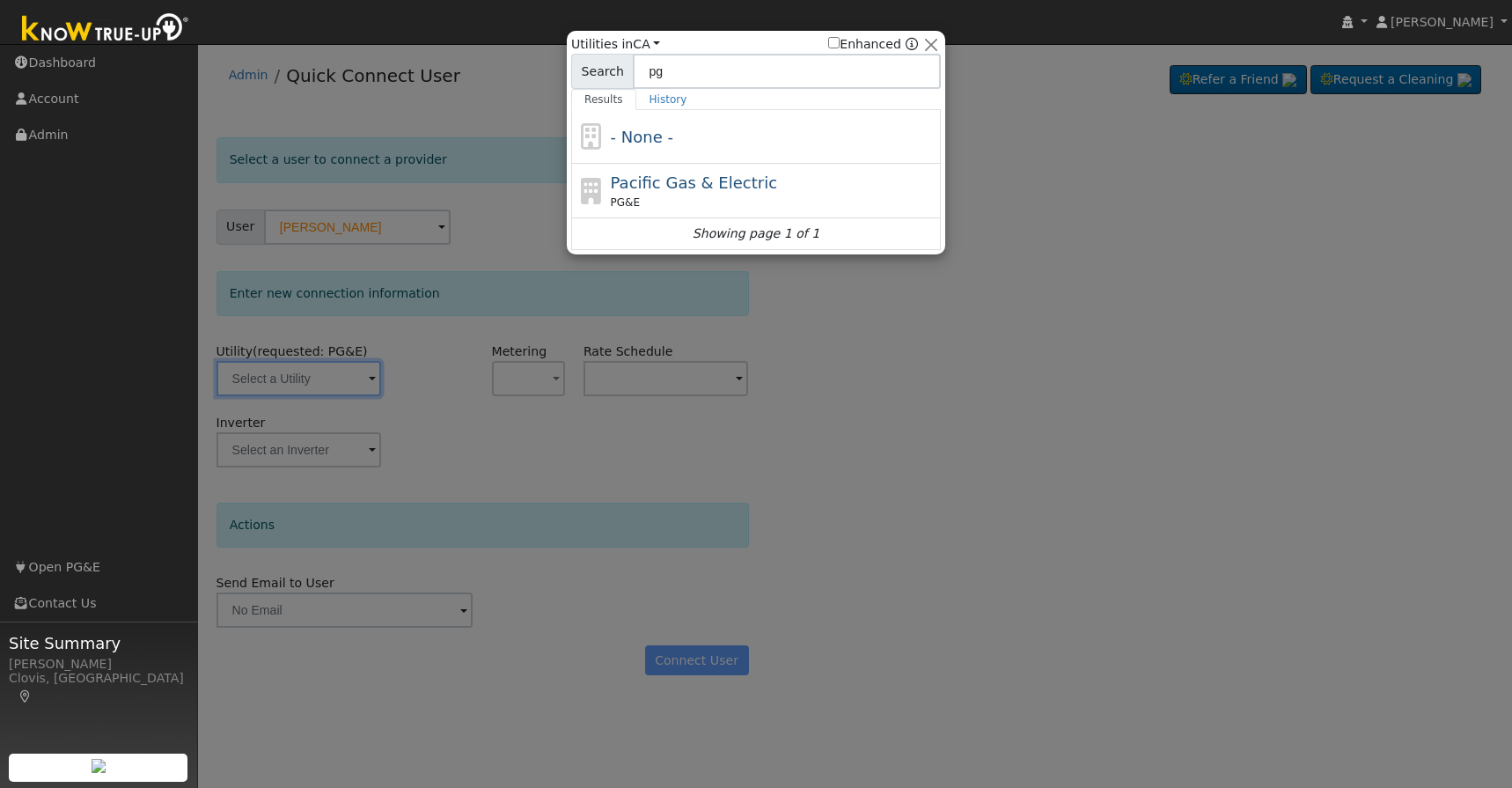
type input "pg"
click at [684, 189] on span "Pacific Gas & Electric" at bounding box center [694, 182] width 166 height 19
type input "PG&E"
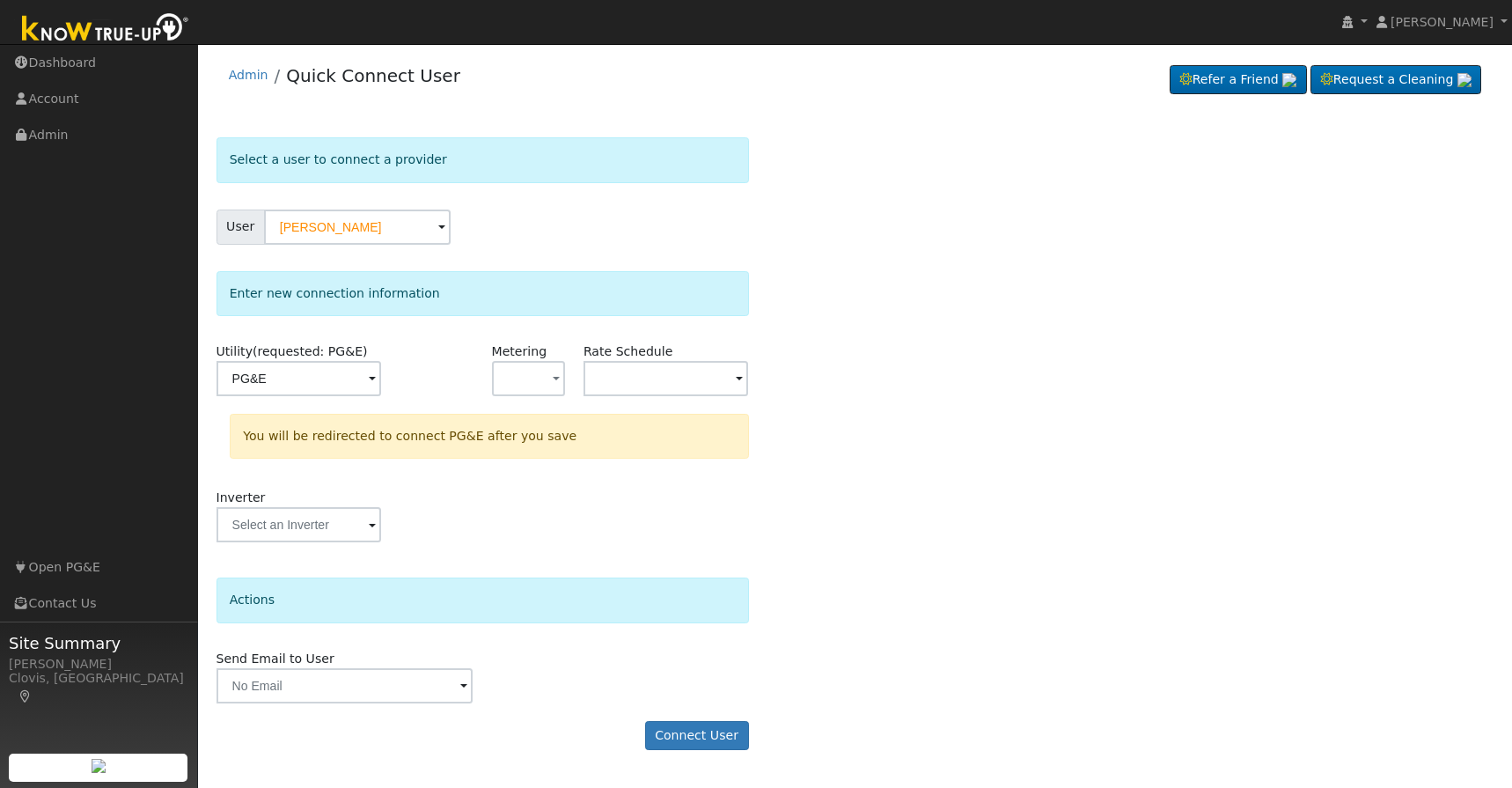
click at [576, 386] on div "Rate Schedule" at bounding box center [666, 377] width 184 height 71
click at [554, 382] on span "button" at bounding box center [555, 379] width 7 height 19
click at [542, 447] on link "NEM" at bounding box center [553, 441] width 122 height 24
click at [382, 395] on input "text" at bounding box center [299, 378] width 165 height 35
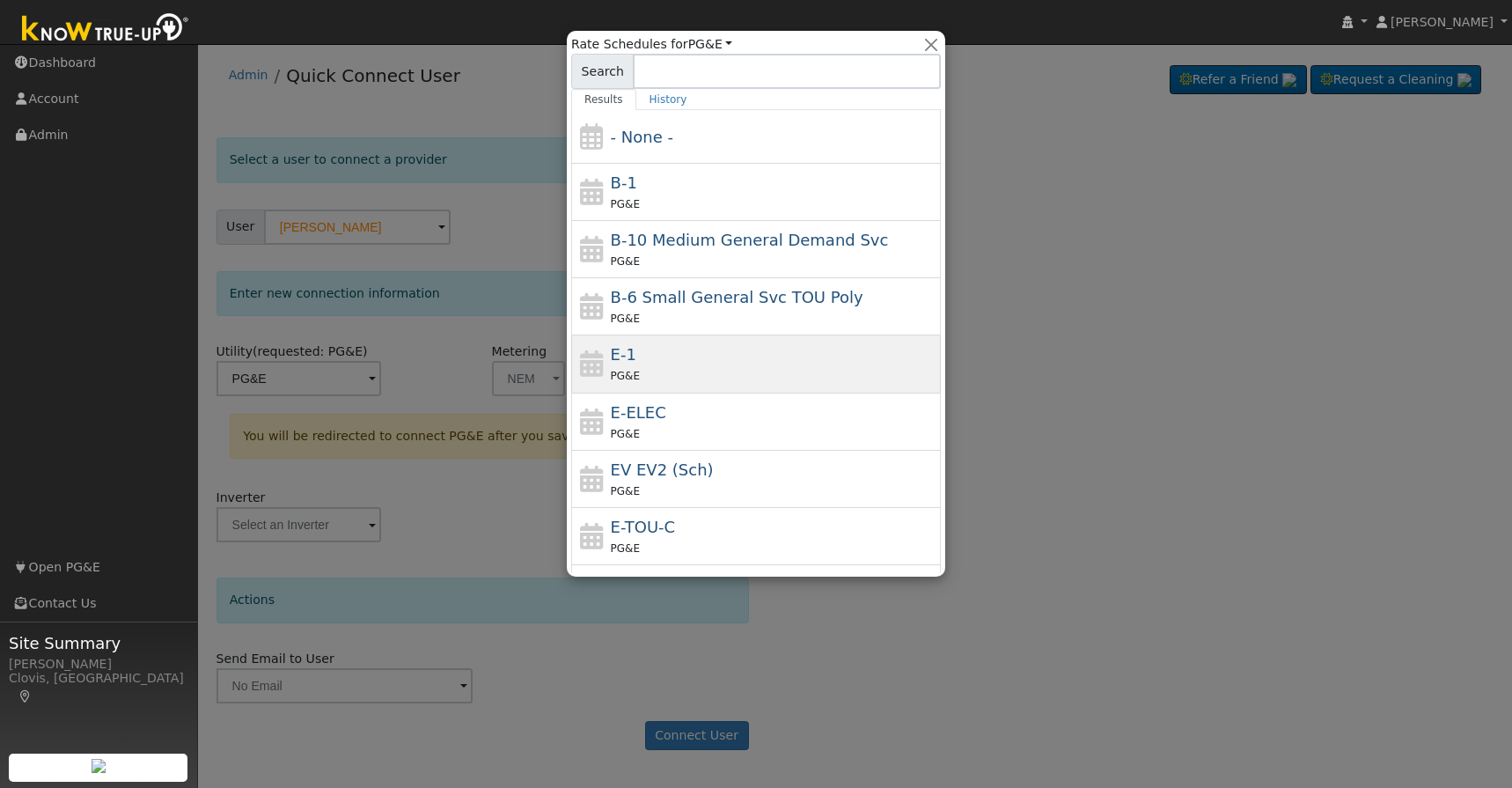
click at [628, 376] on span "PG&E" at bounding box center [626, 375] width 29 height 13
type input "E-1"
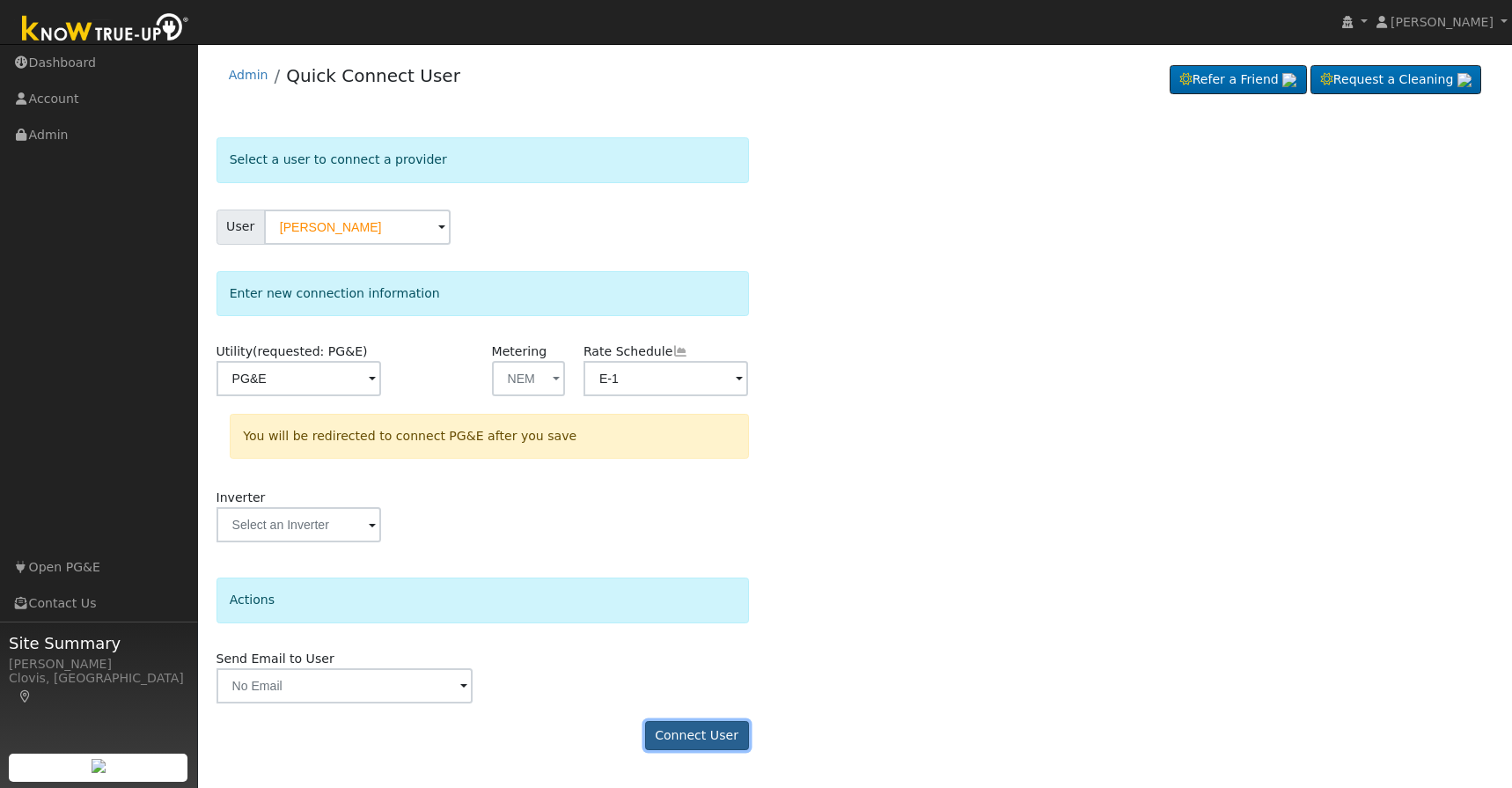
click at [713, 730] on button "Connect User" at bounding box center [697, 735] width 104 height 30
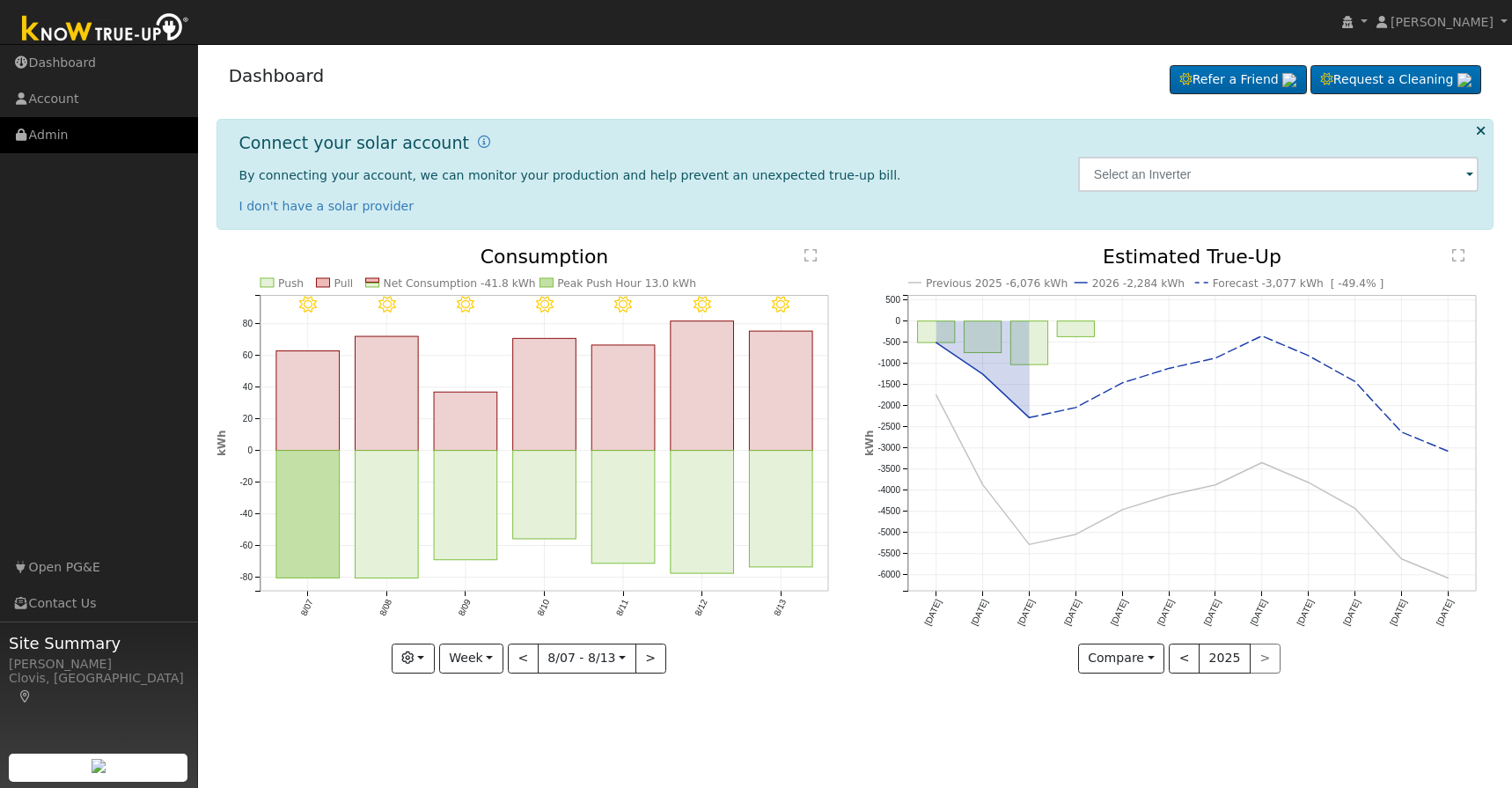
click at [68, 142] on link "Admin" at bounding box center [99, 135] width 198 height 36
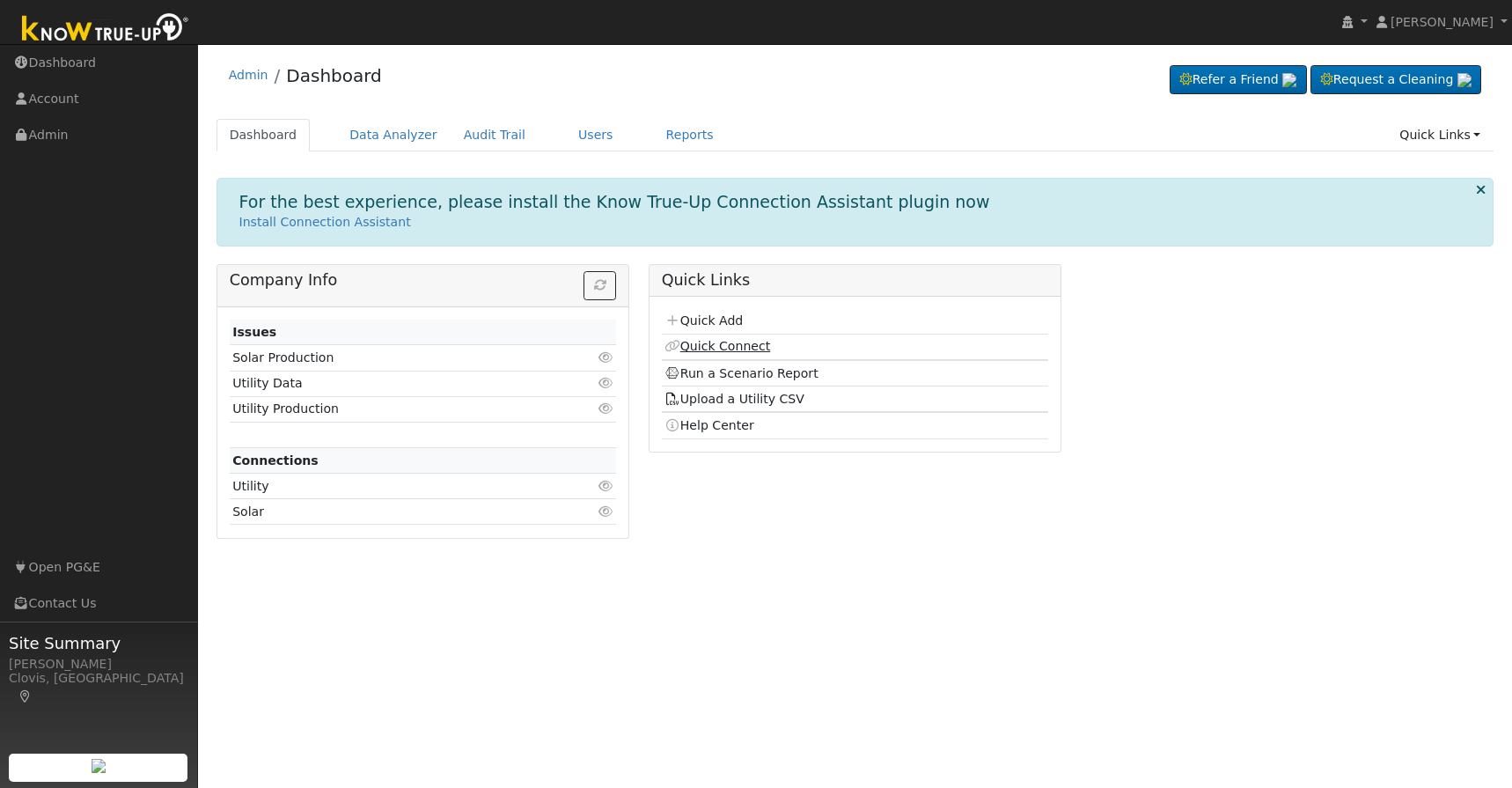
click at [712, 348] on link "Quick Connect" at bounding box center [717, 346] width 106 height 14
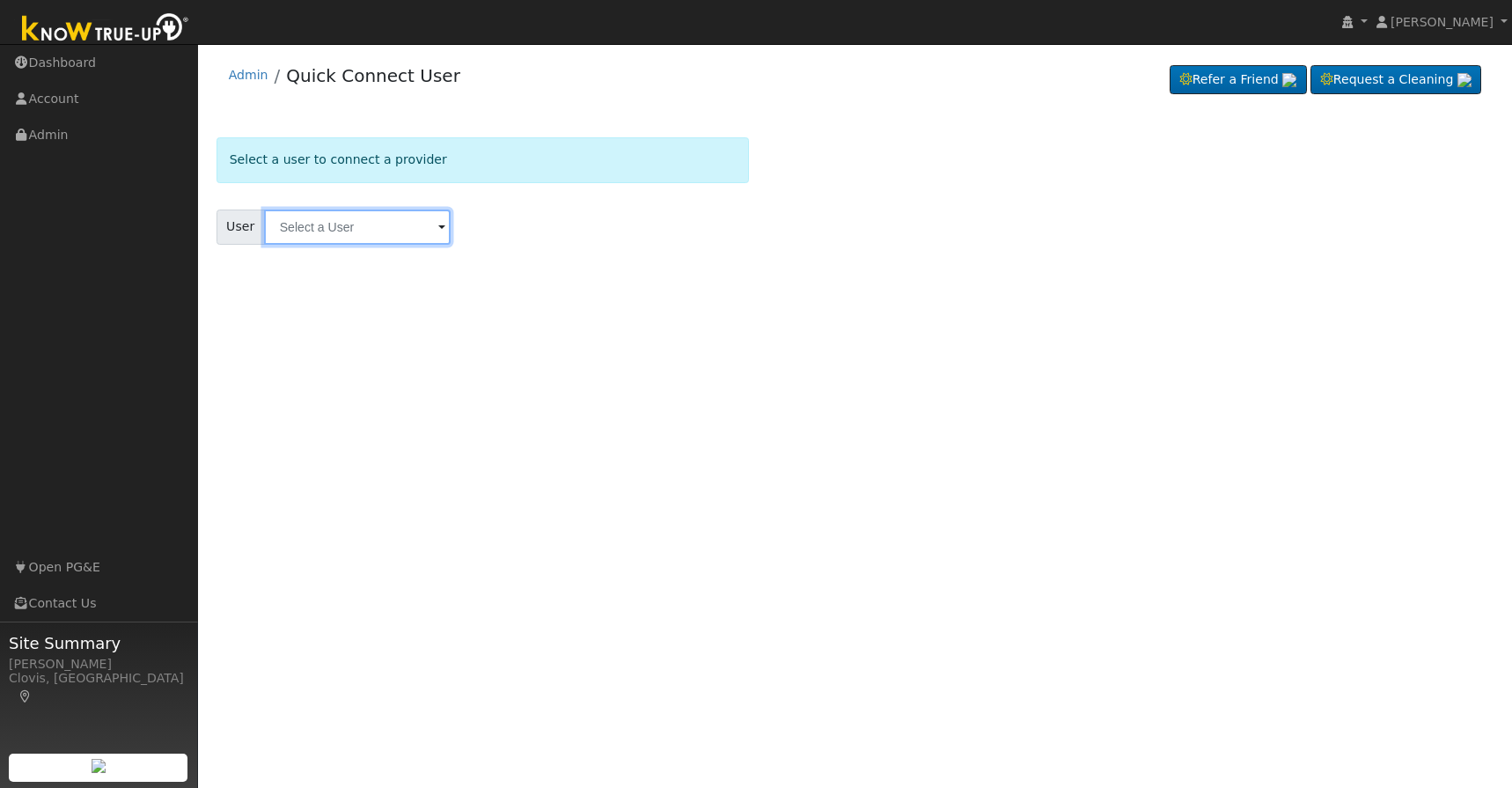
click at [371, 226] on input "text" at bounding box center [357, 227] width 187 height 35
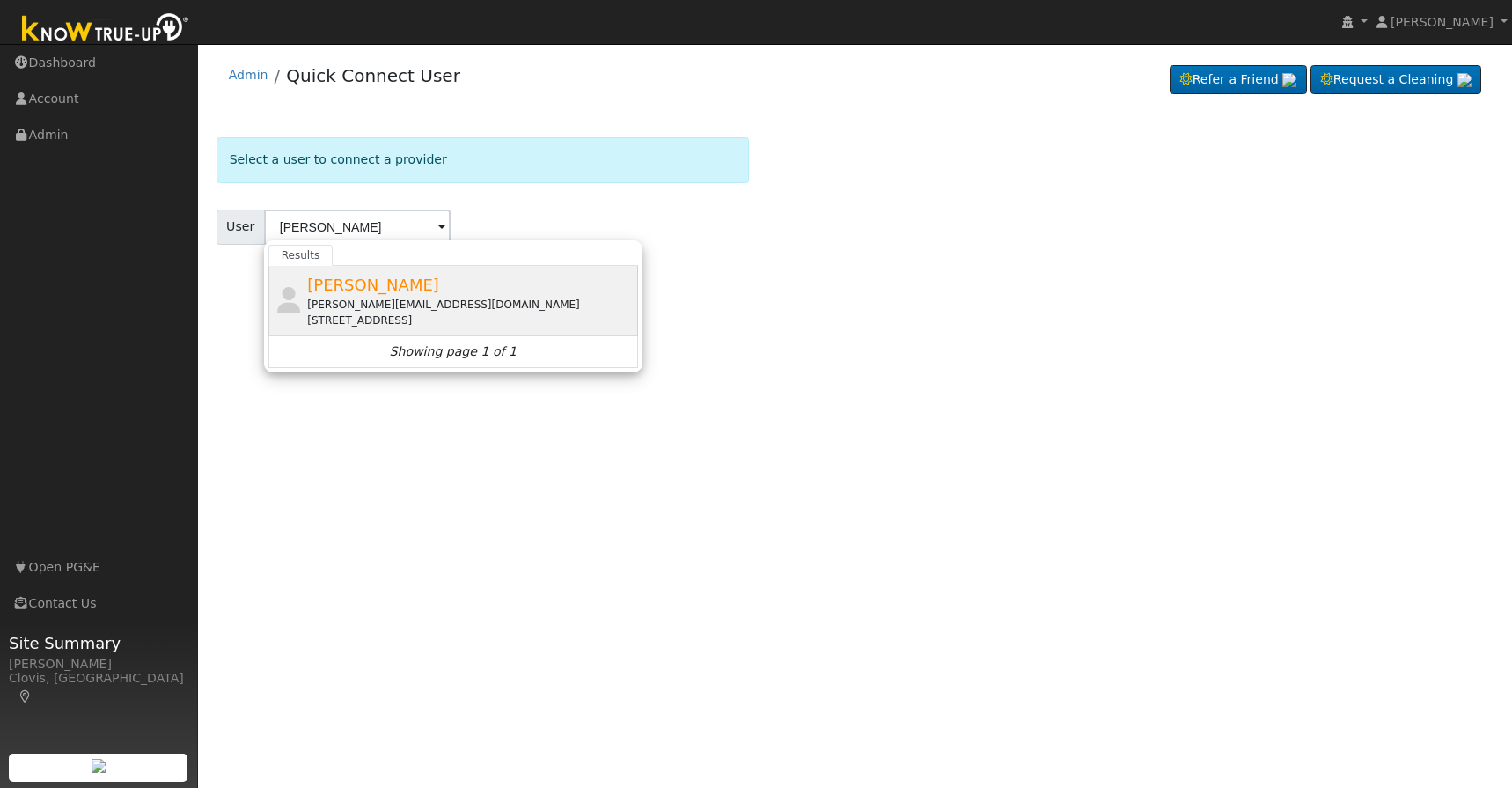
click at [335, 298] on div "[PERSON_NAME][EMAIL_ADDRESS][DOMAIN_NAME]" at bounding box center [470, 304] width 326 height 16
type input "[PERSON_NAME]"
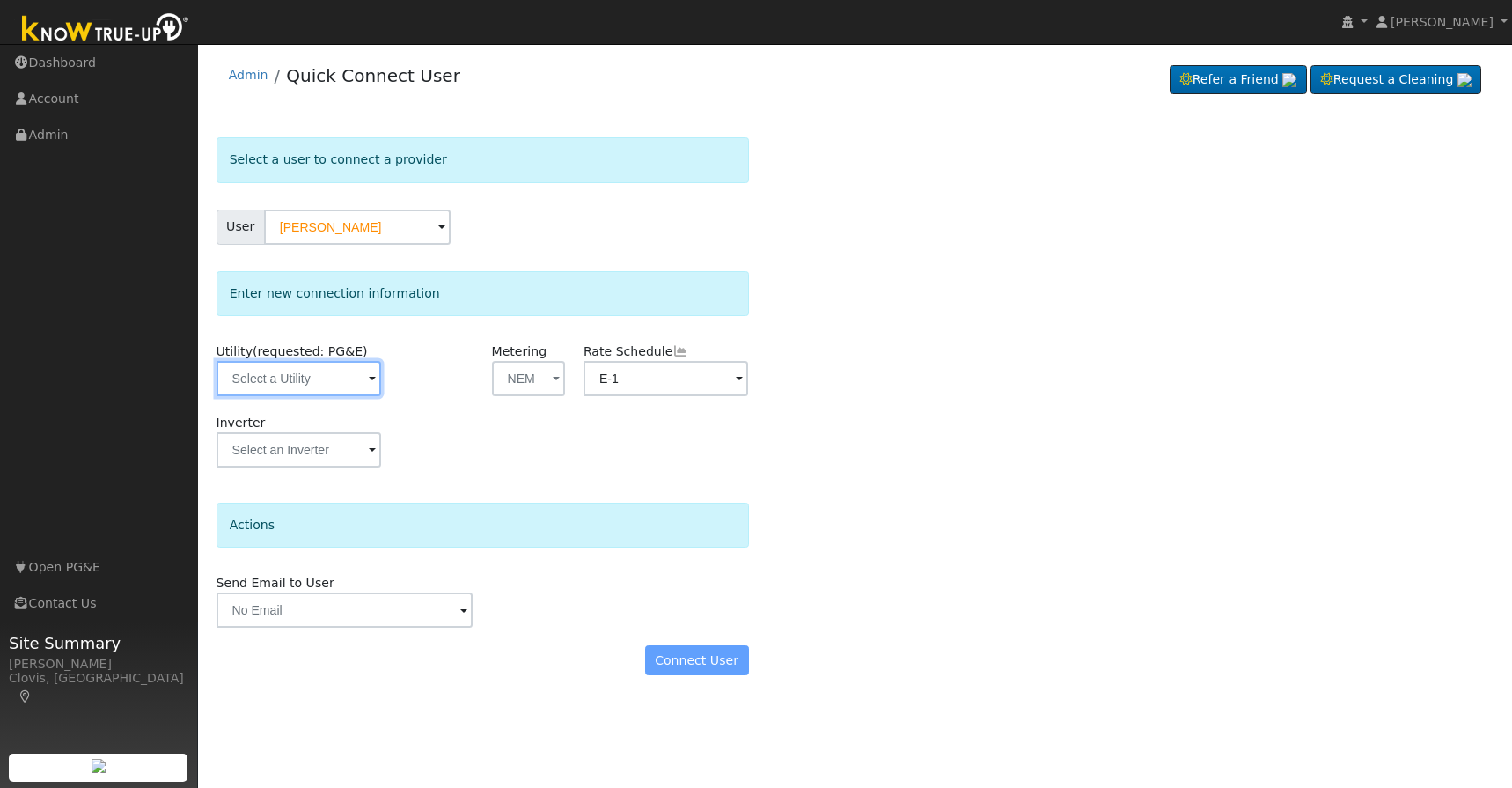
click at [363, 375] on input "text" at bounding box center [299, 378] width 165 height 35
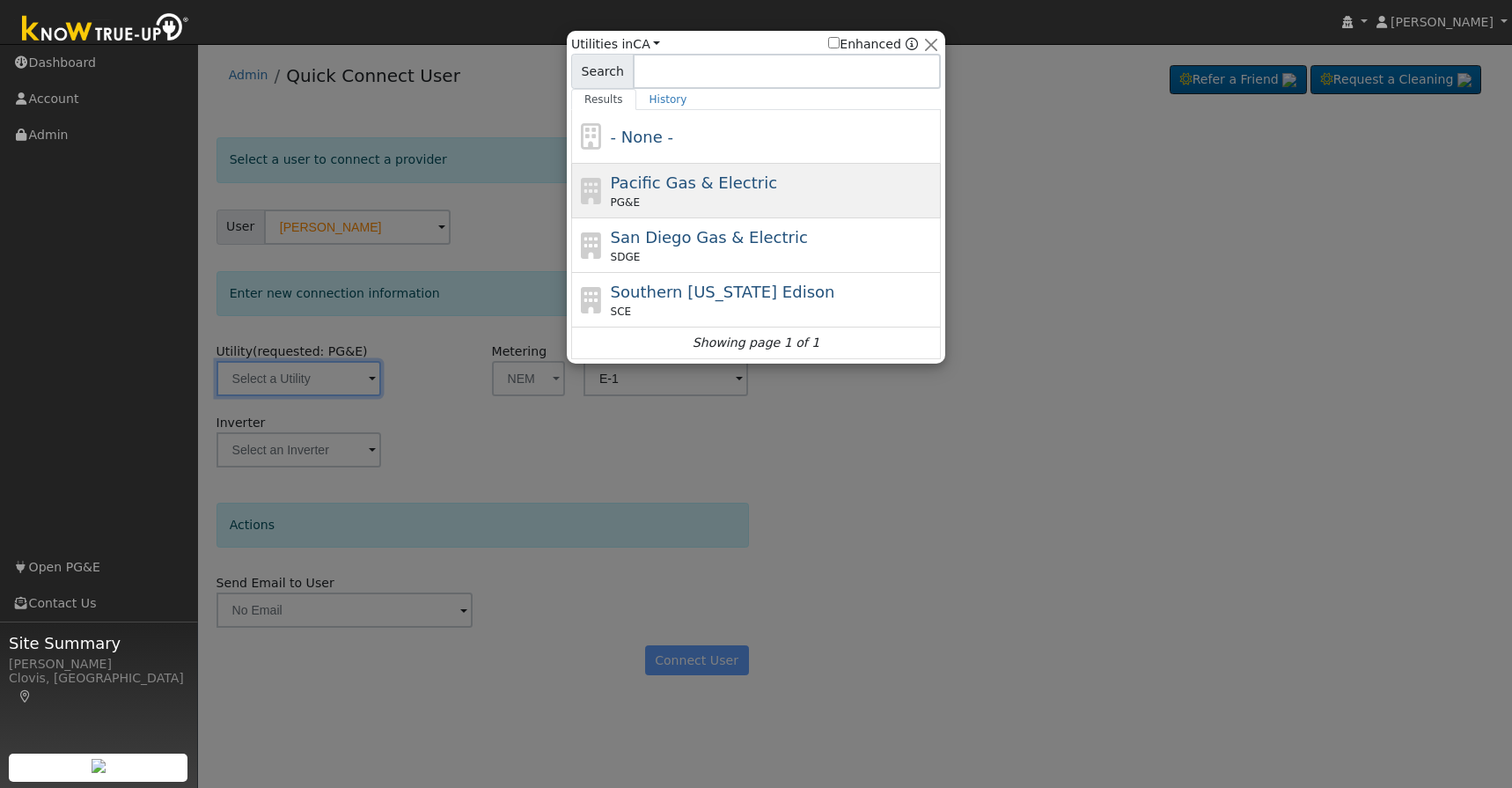
click at [687, 175] on span "Pacific Gas & Electric" at bounding box center [694, 182] width 166 height 19
type input "PG&E"
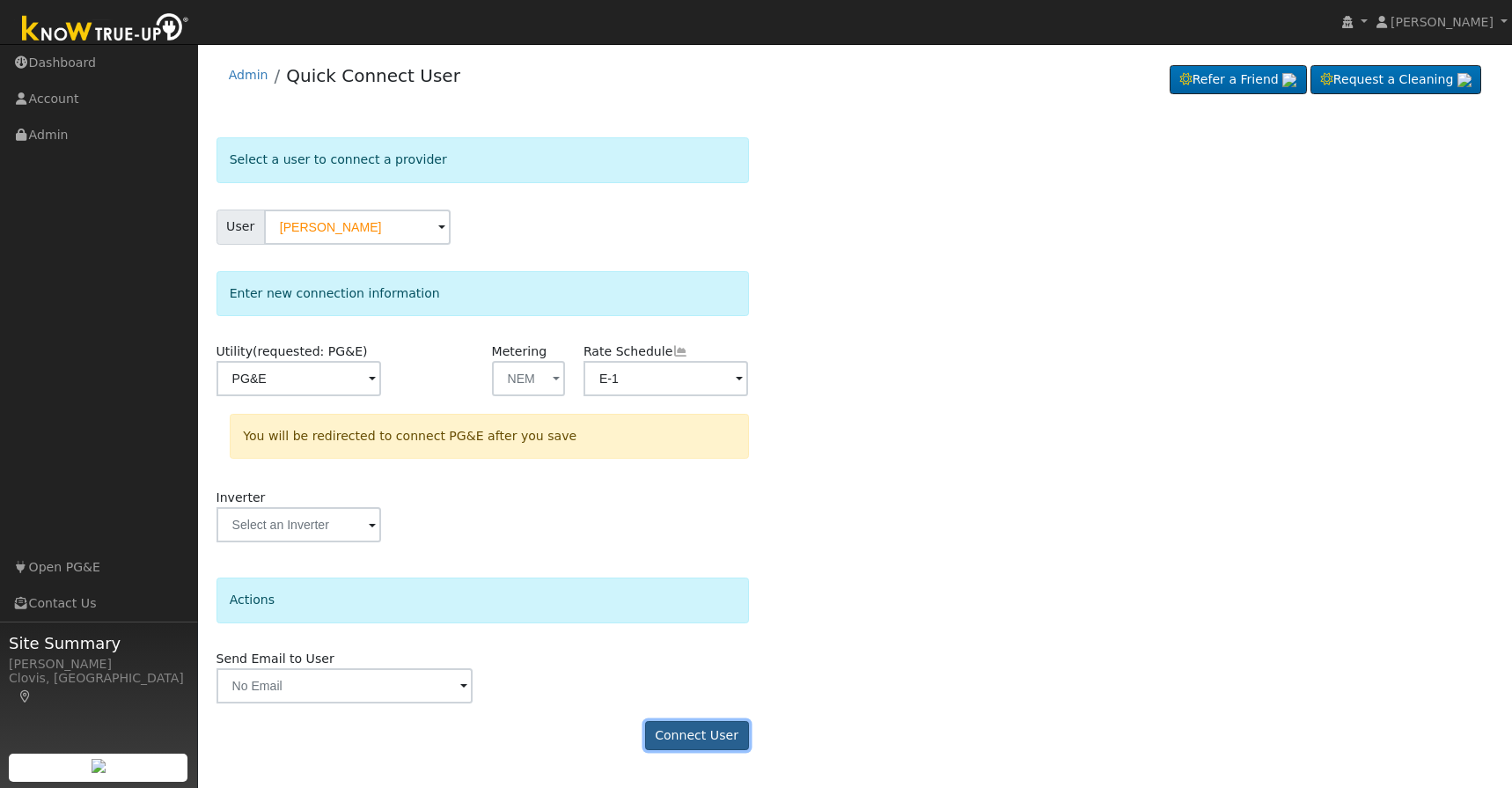
click at [685, 734] on button "Connect User" at bounding box center [697, 735] width 104 height 30
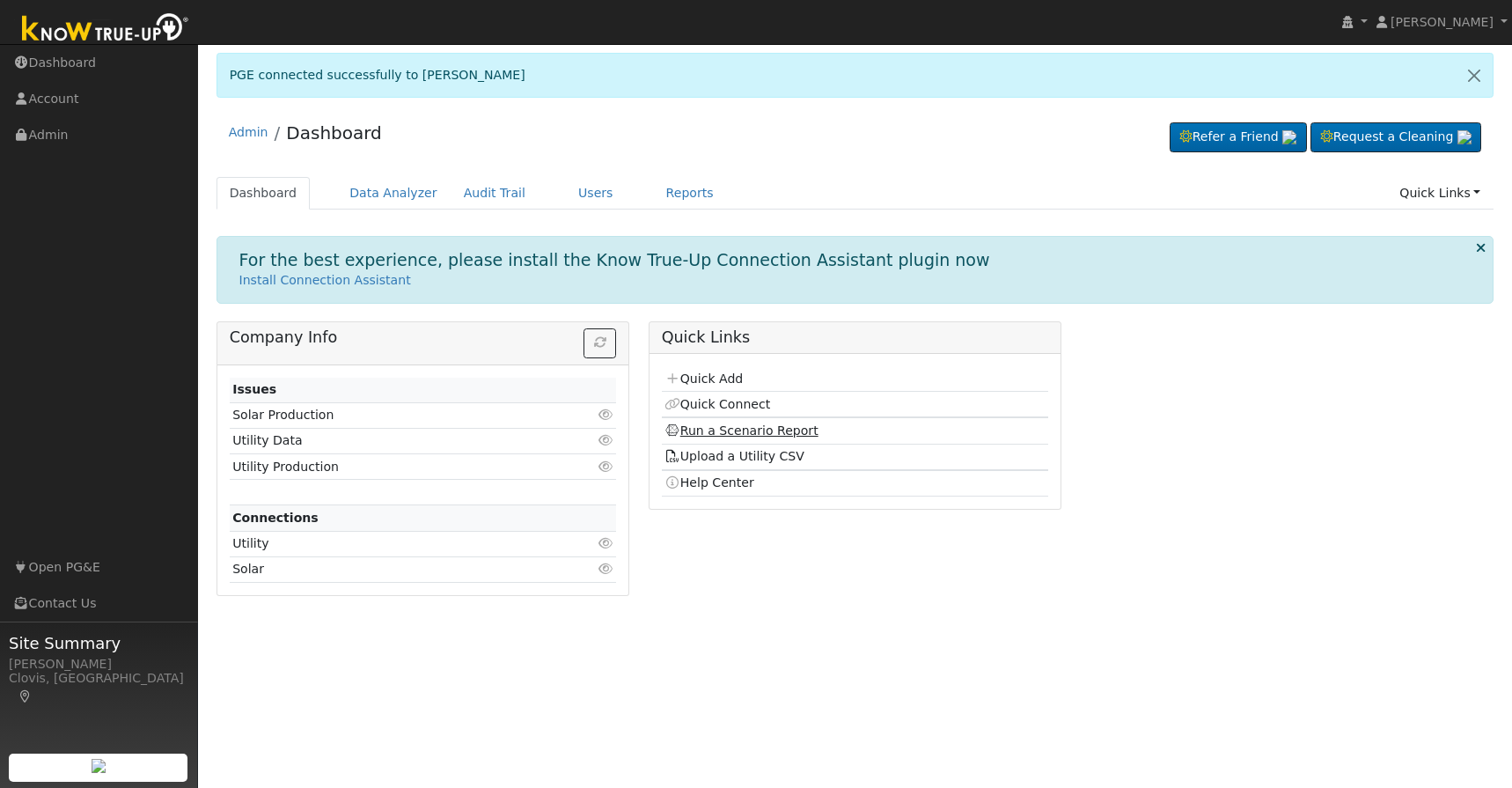
click at [703, 425] on link "Run a Scenario Report" at bounding box center [742, 430] width 154 height 14
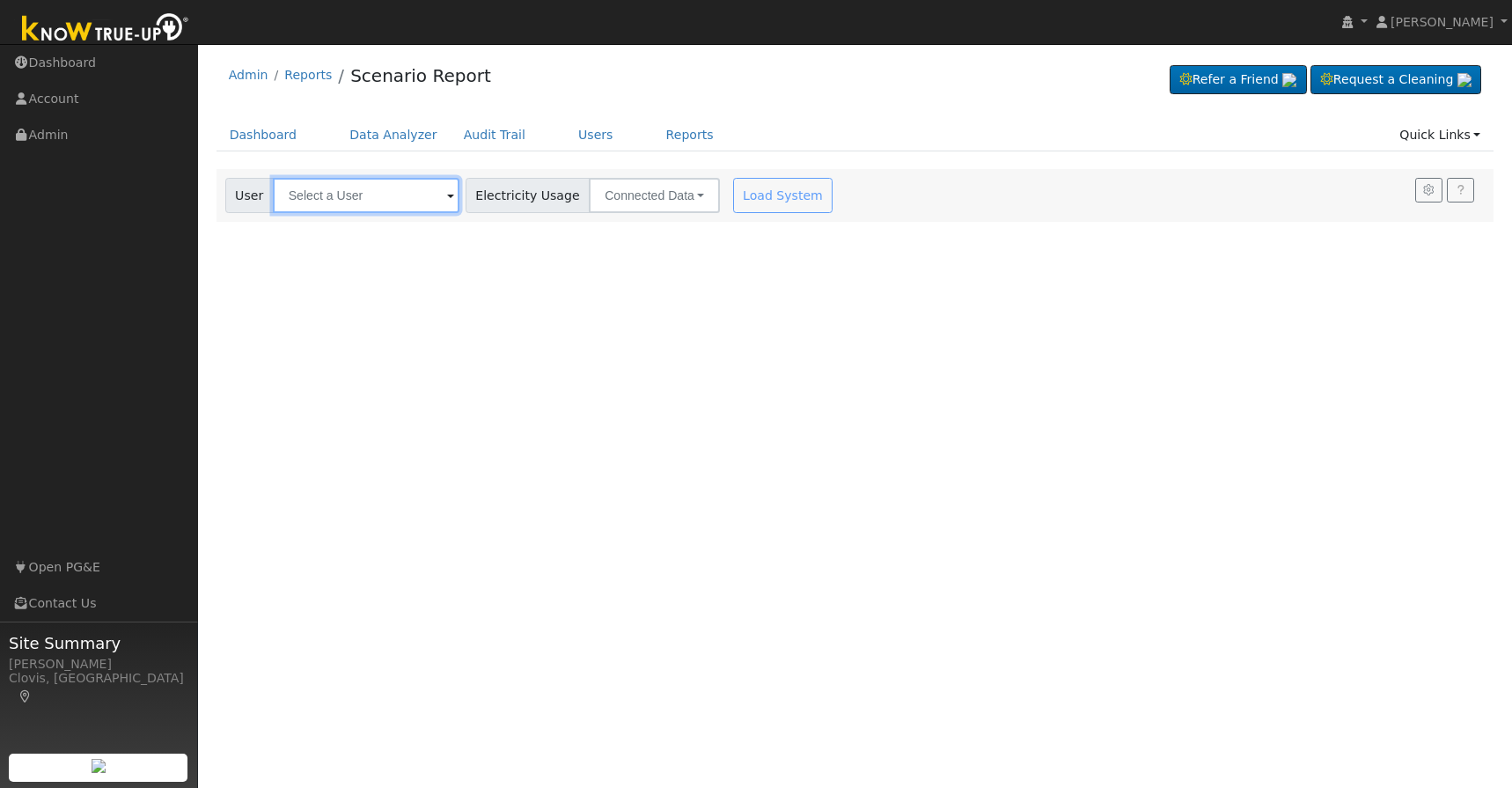
click at [394, 197] on input "text" at bounding box center [366, 196] width 187 height 35
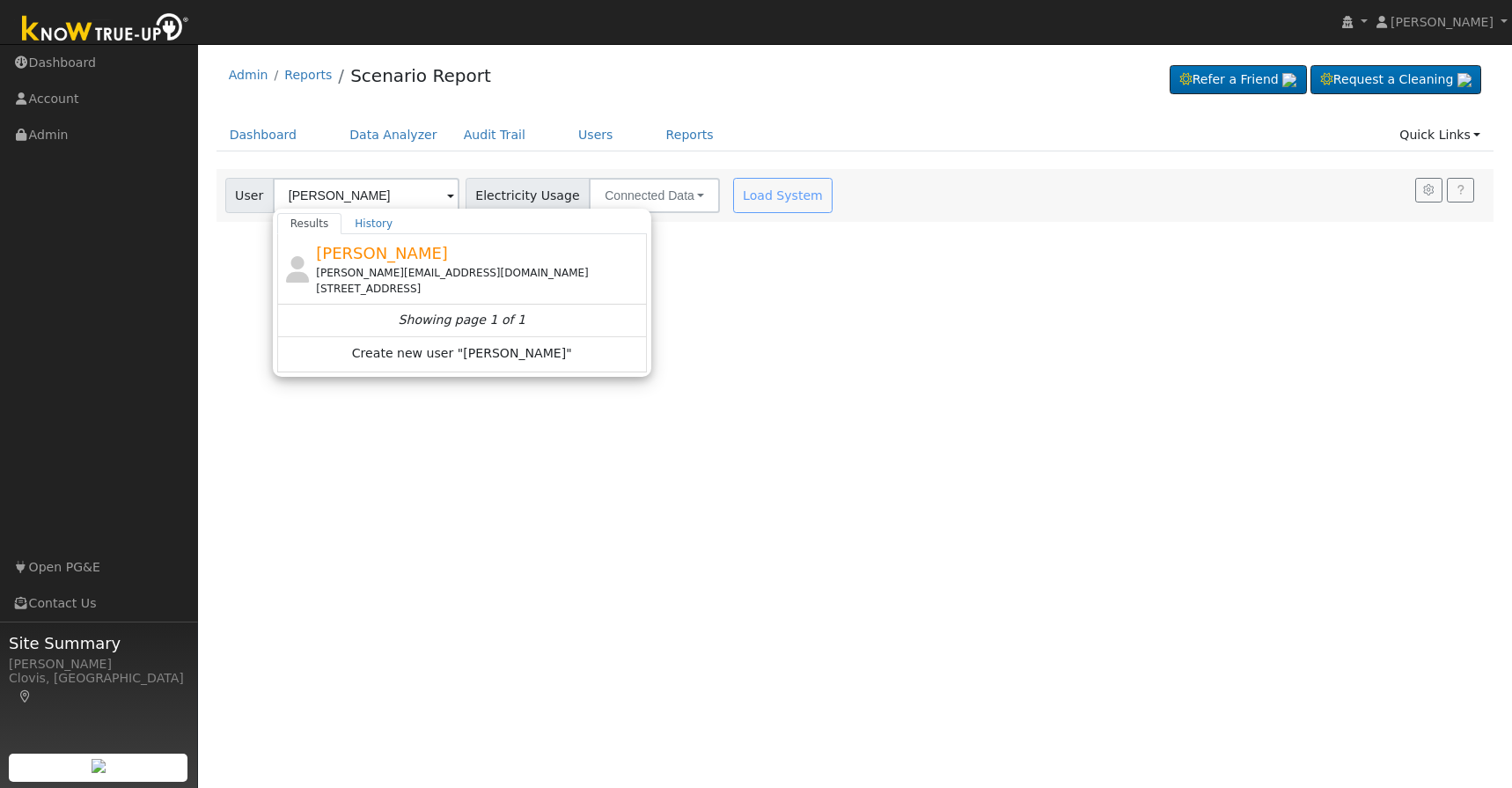
click at [410, 270] on div "[PERSON_NAME][EMAIL_ADDRESS][DOMAIN_NAME]" at bounding box center [479, 273] width 326 height 16
type input "[PERSON_NAME]"
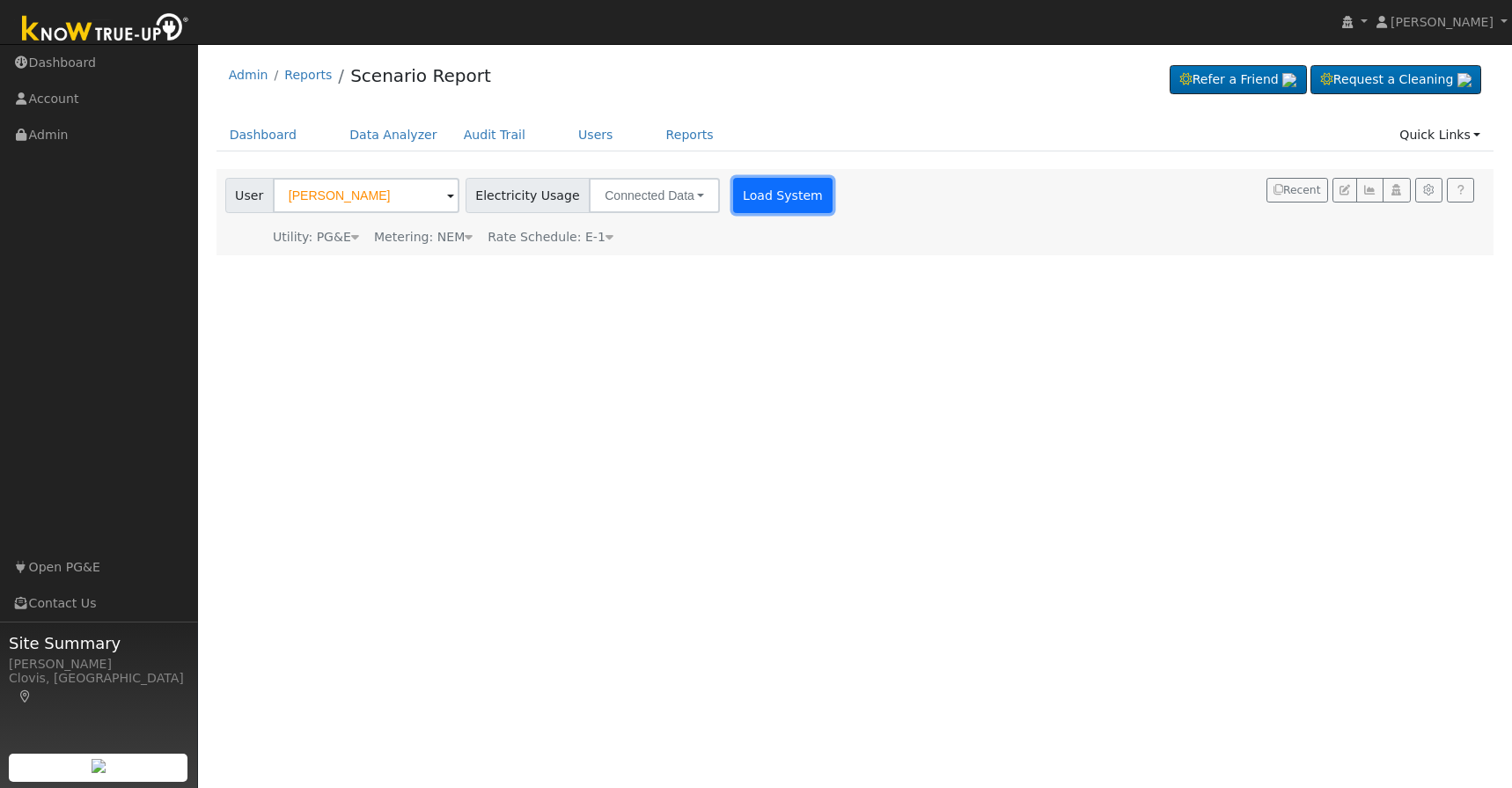
click at [733, 200] on button "Load System" at bounding box center [783, 196] width 101 height 35
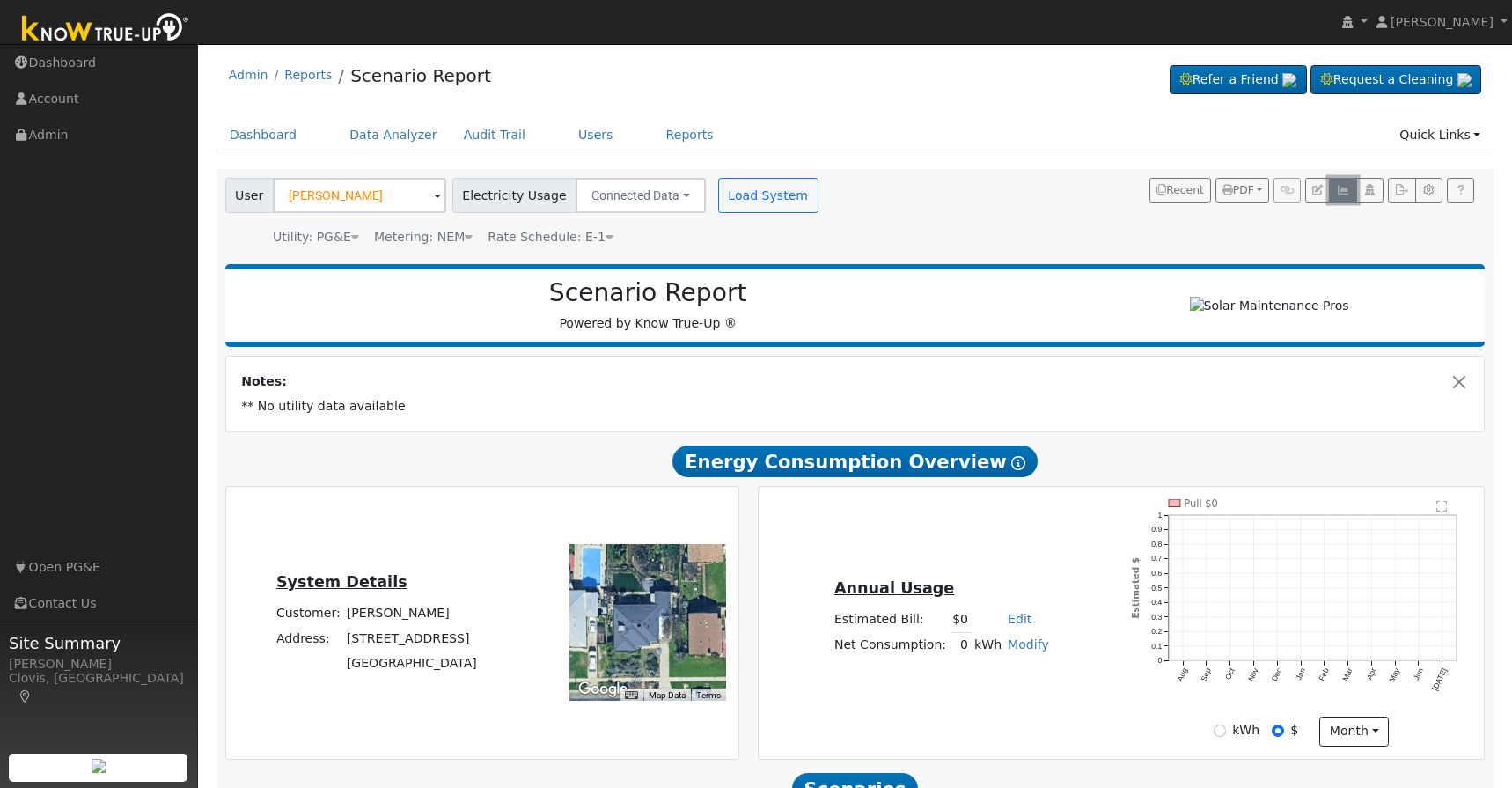
click at [1339, 190] on icon "button" at bounding box center [1343, 190] width 14 height 11
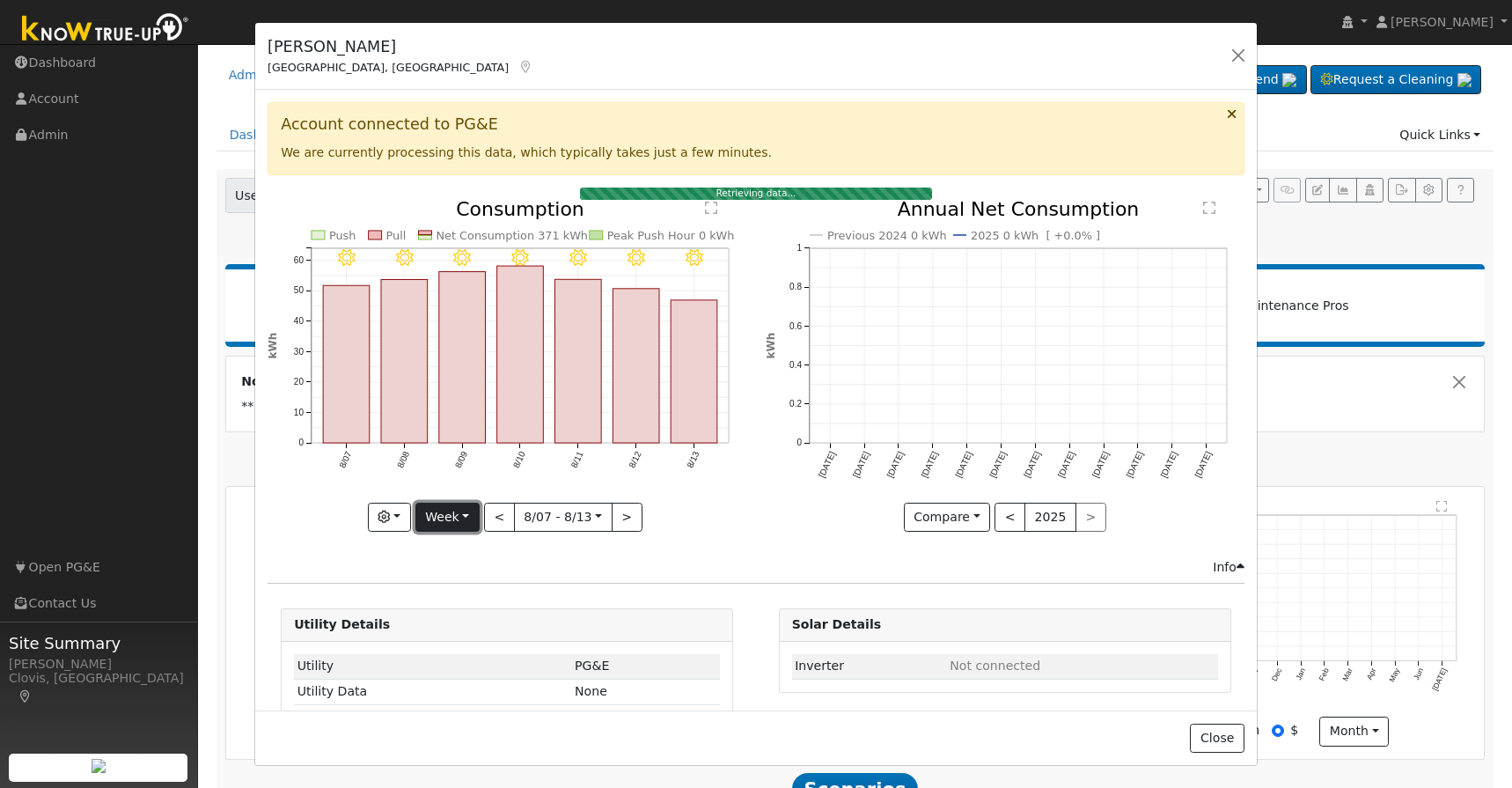
click at [474, 518] on button "Week" at bounding box center [448, 517] width 65 height 30
click at [465, 624] on link "Year" at bounding box center [477, 627] width 122 height 24
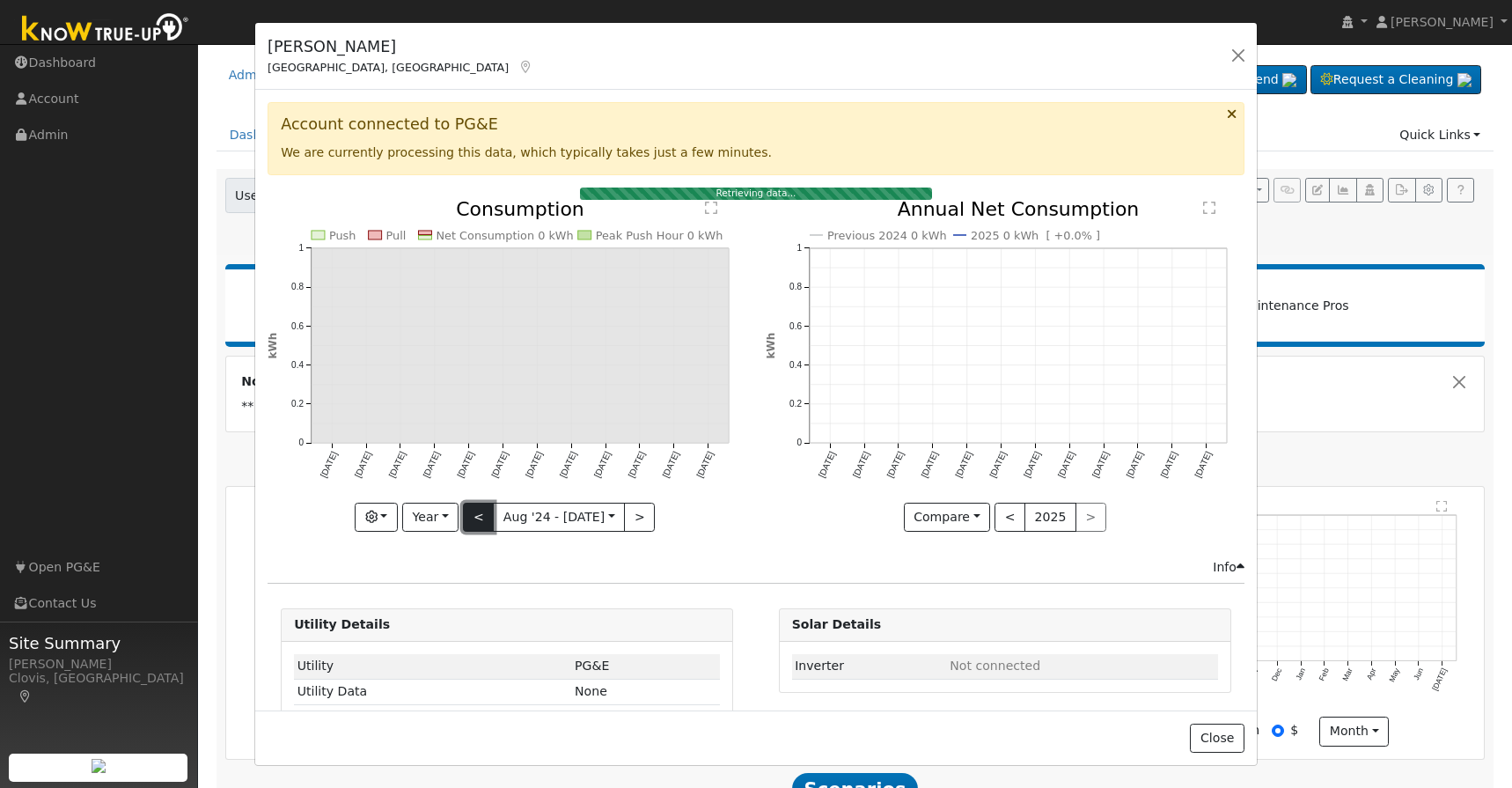
click at [484, 512] on button "<" at bounding box center [479, 517] width 31 height 30
click at [622, 515] on input "[DATE]" at bounding box center [558, 517] width 130 height 28
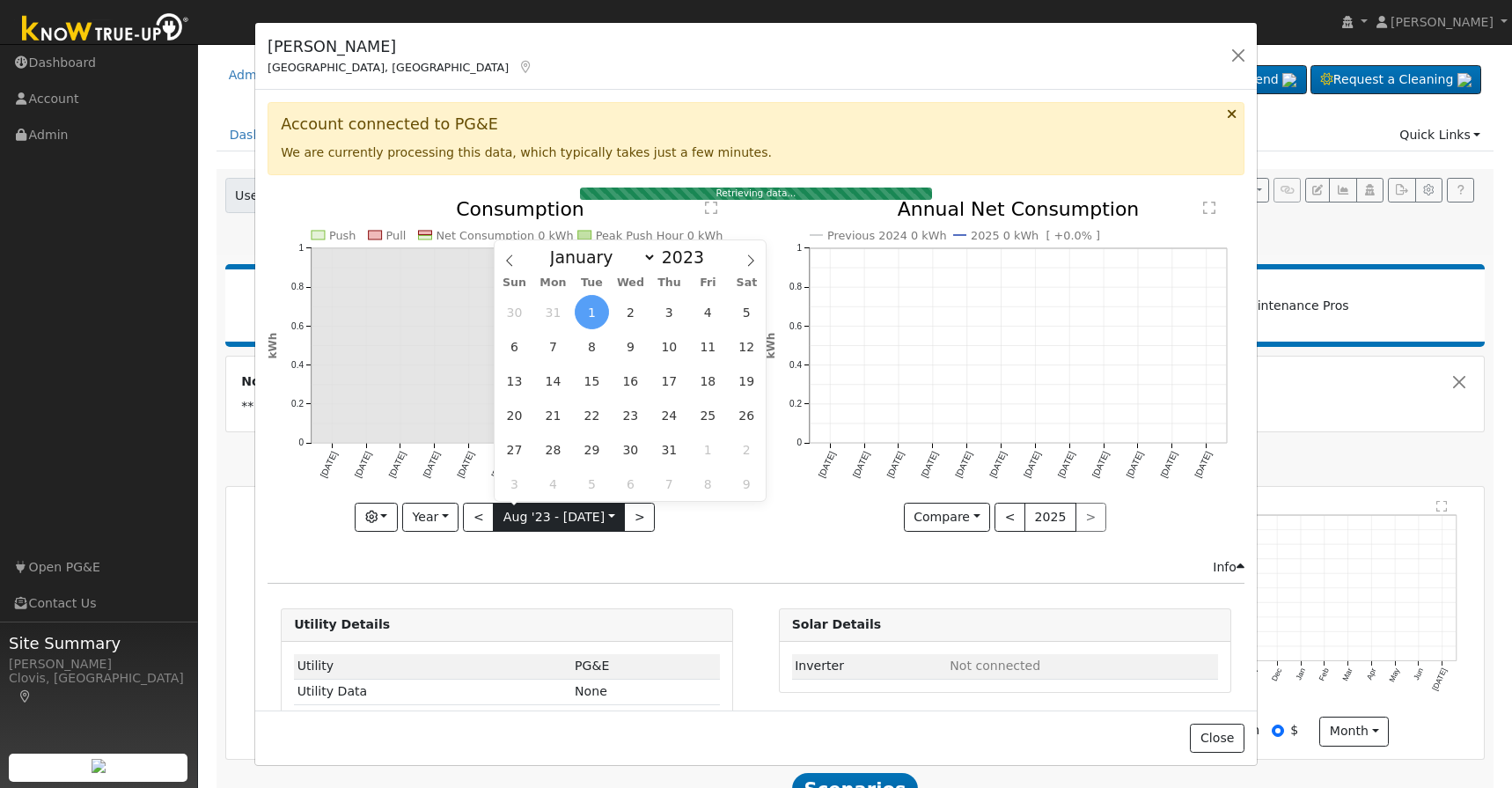
click at [622, 515] on input "[DATE]" at bounding box center [558, 517] width 130 height 28
click at [626, 515] on button ">" at bounding box center [639, 517] width 31 height 30
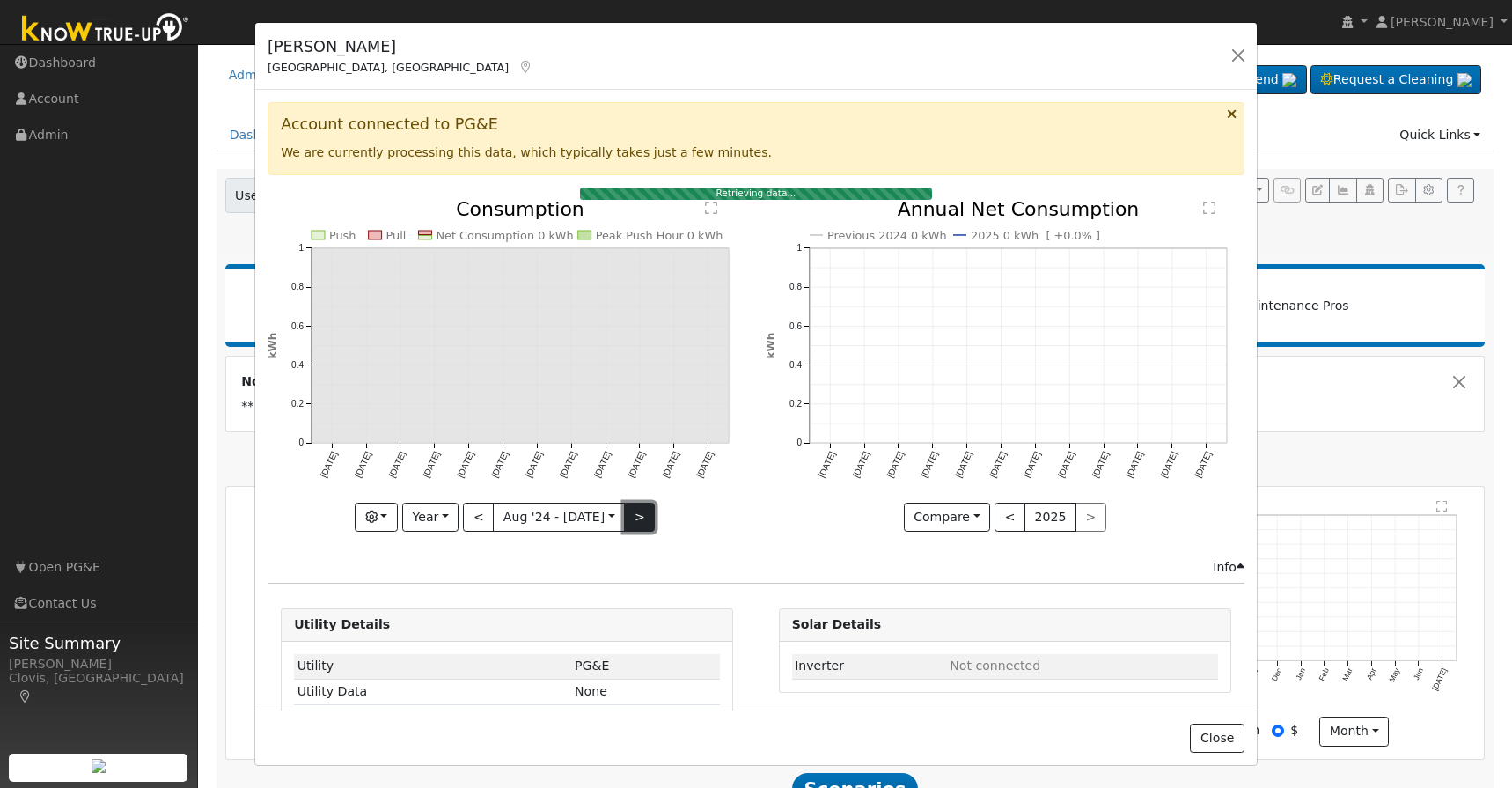
click at [629, 516] on button ">" at bounding box center [639, 517] width 31 height 30
click at [451, 523] on button "Year" at bounding box center [431, 517] width 57 height 30
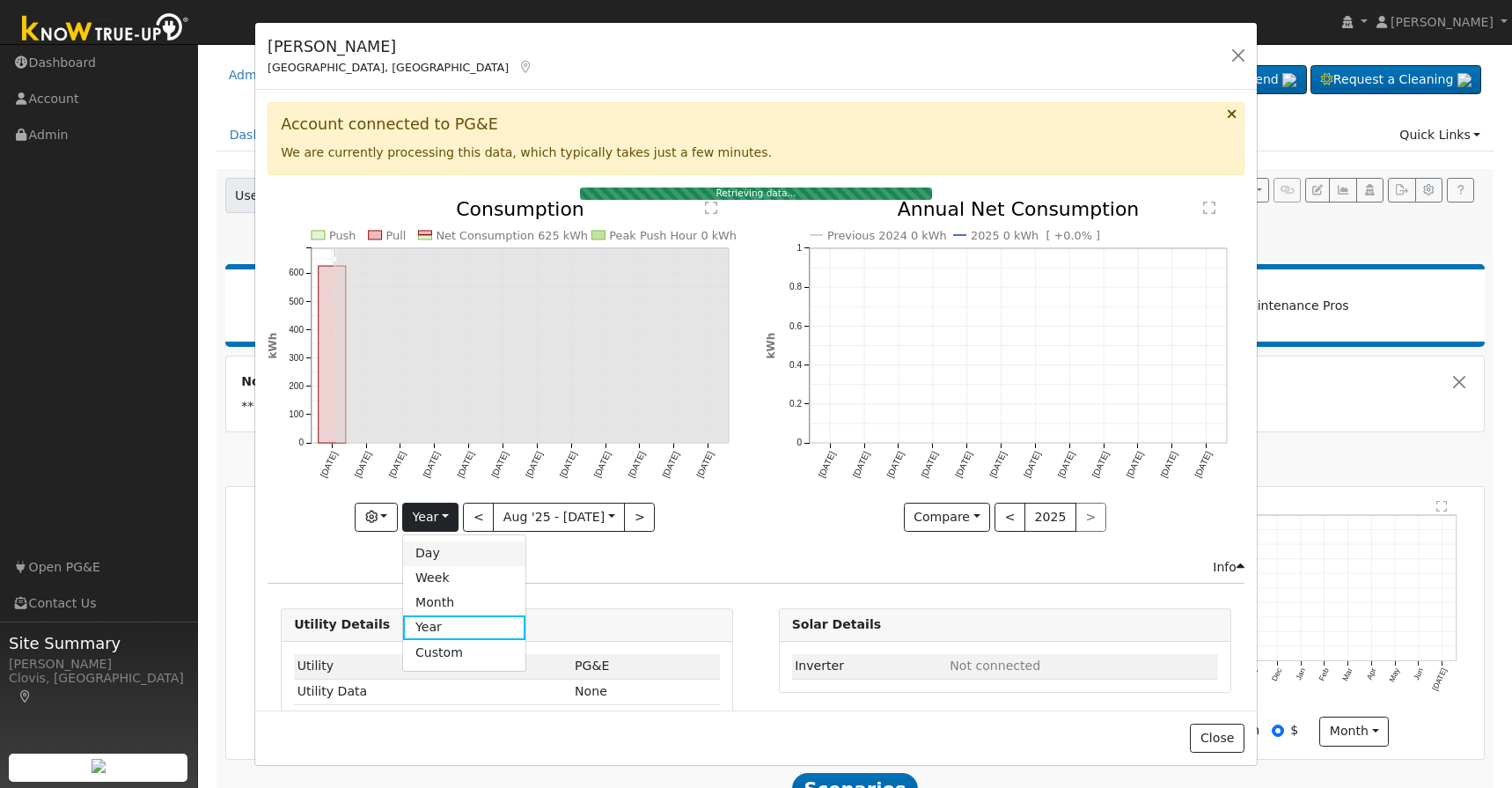
click at [450, 555] on link "Day" at bounding box center [463, 553] width 122 height 24
type input "[DATE]"
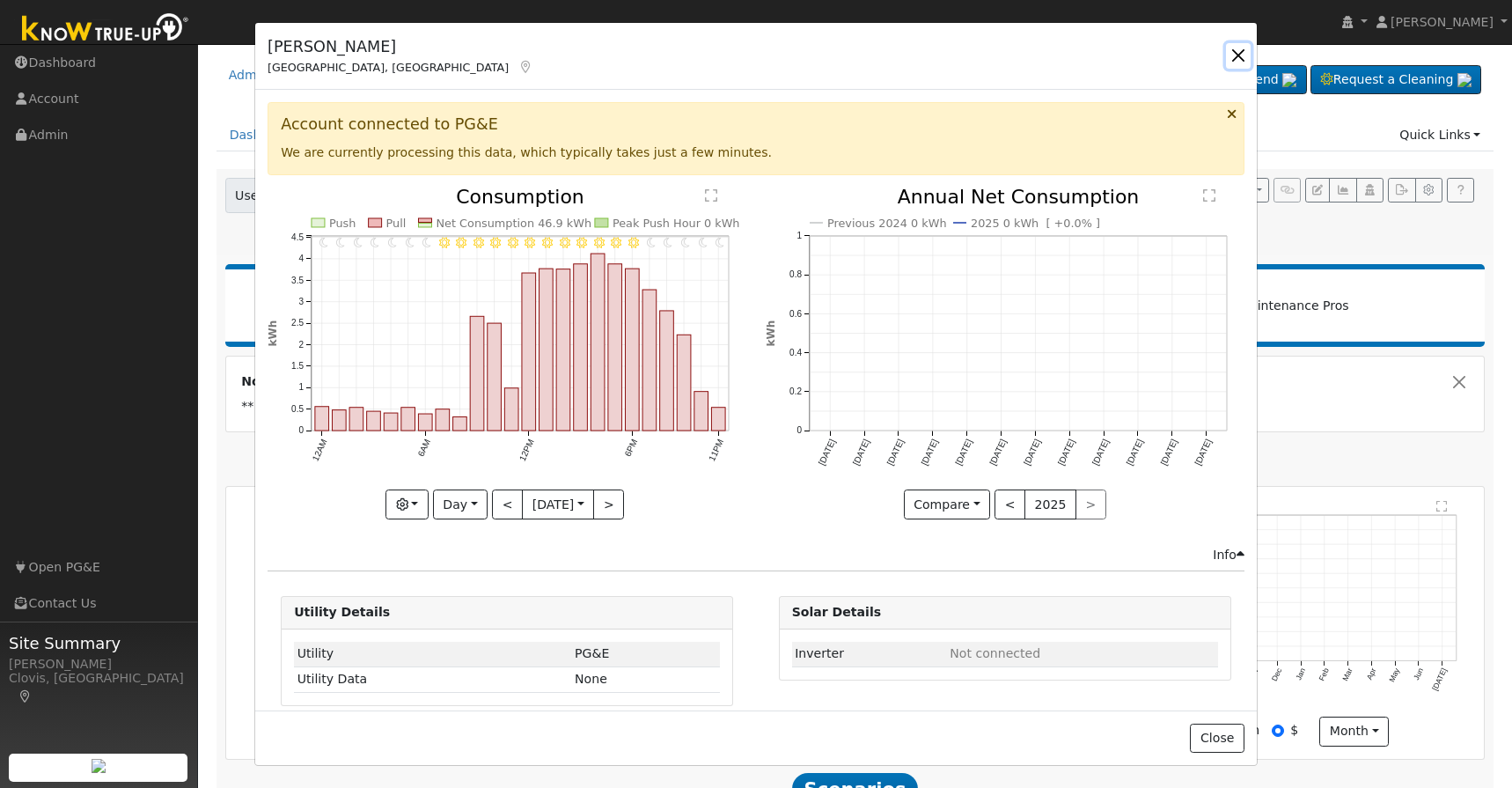
click at [1238, 54] on button "button" at bounding box center [1237, 55] width 24 height 24
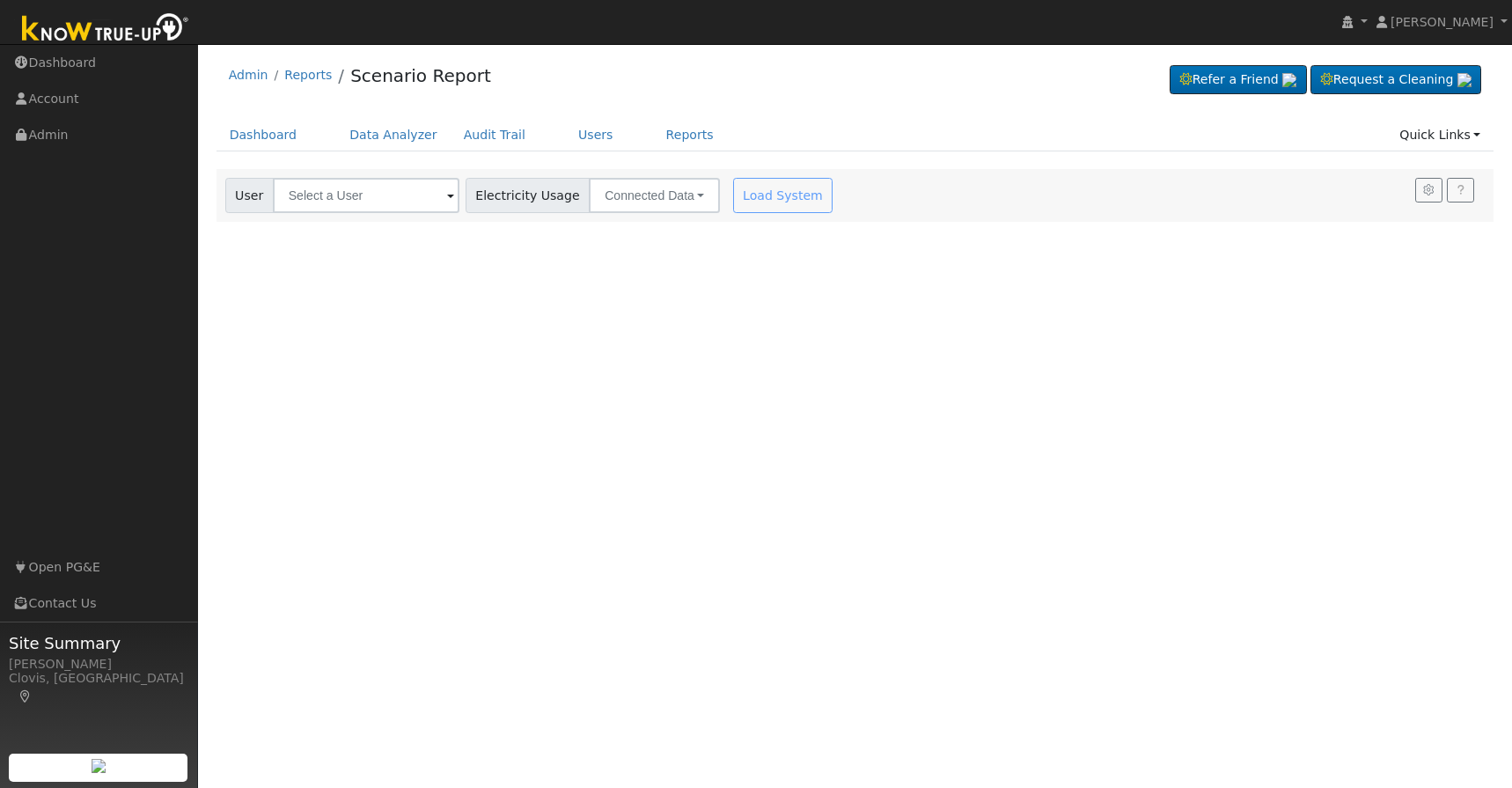
click at [447, 188] on span at bounding box center [450, 197] width 7 height 21
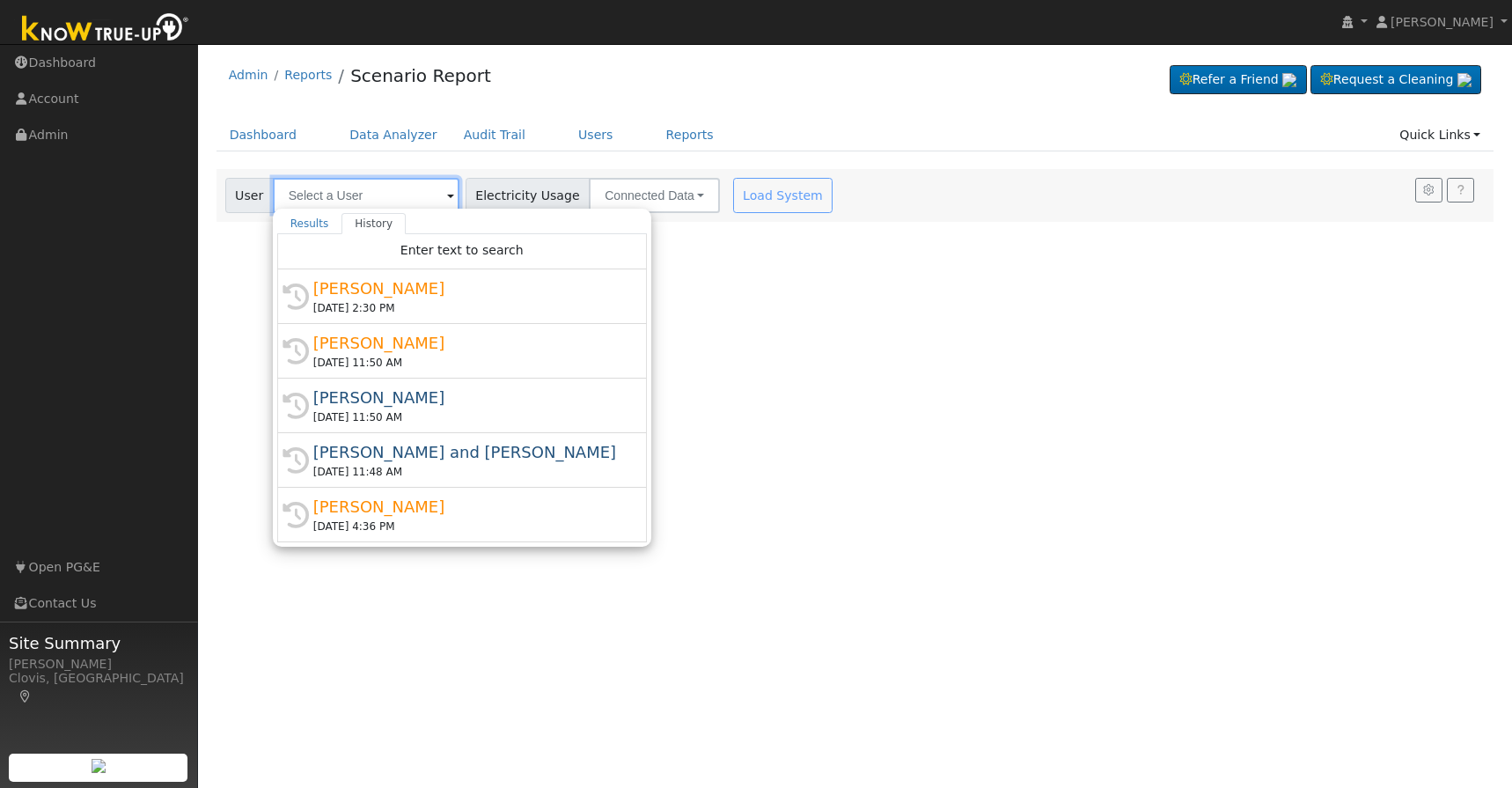
click at [405, 191] on input "text" at bounding box center [366, 196] width 187 height 35
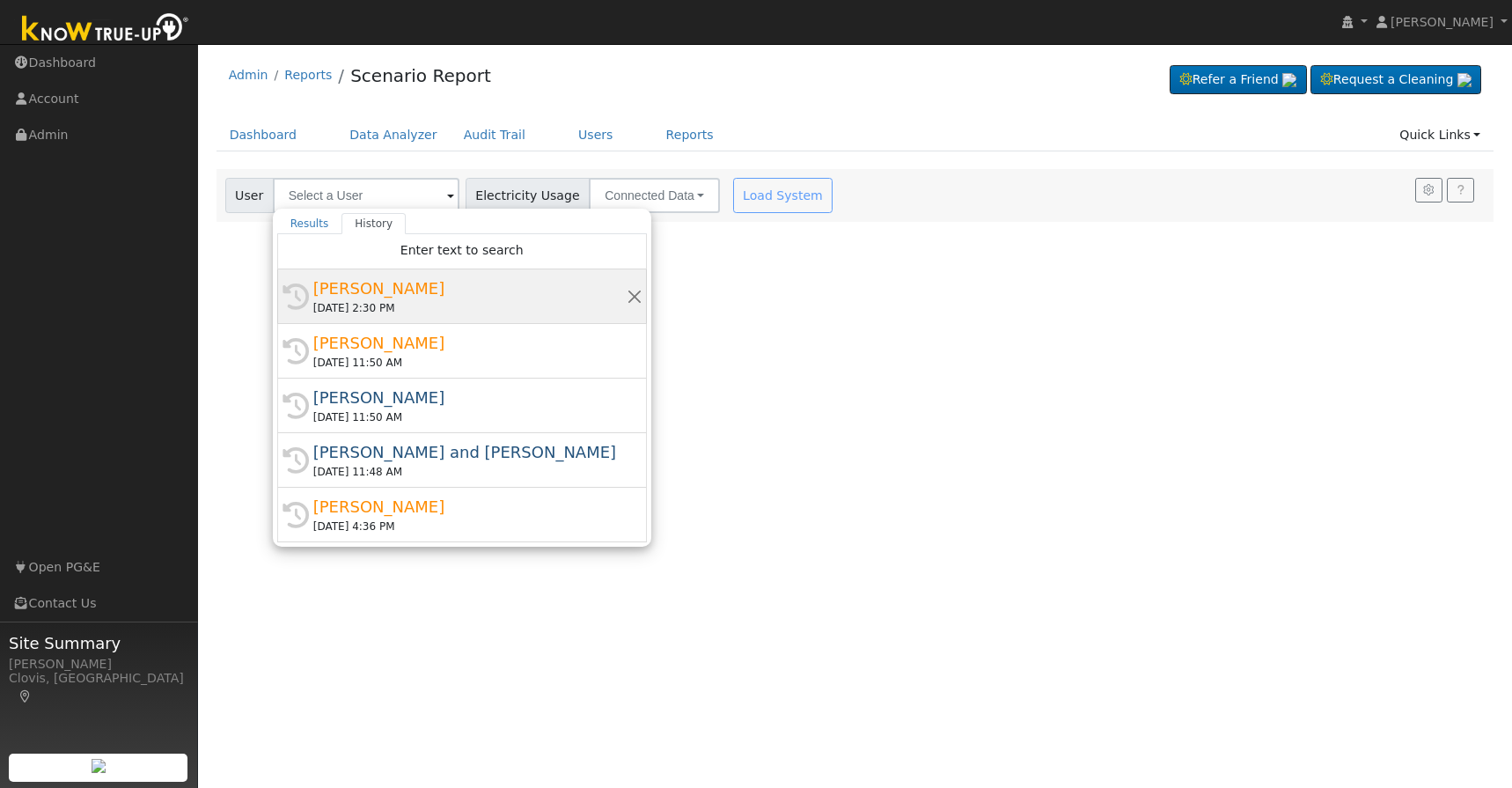
click at [401, 285] on div "[PERSON_NAME]" at bounding box center [470, 288] width 314 height 23
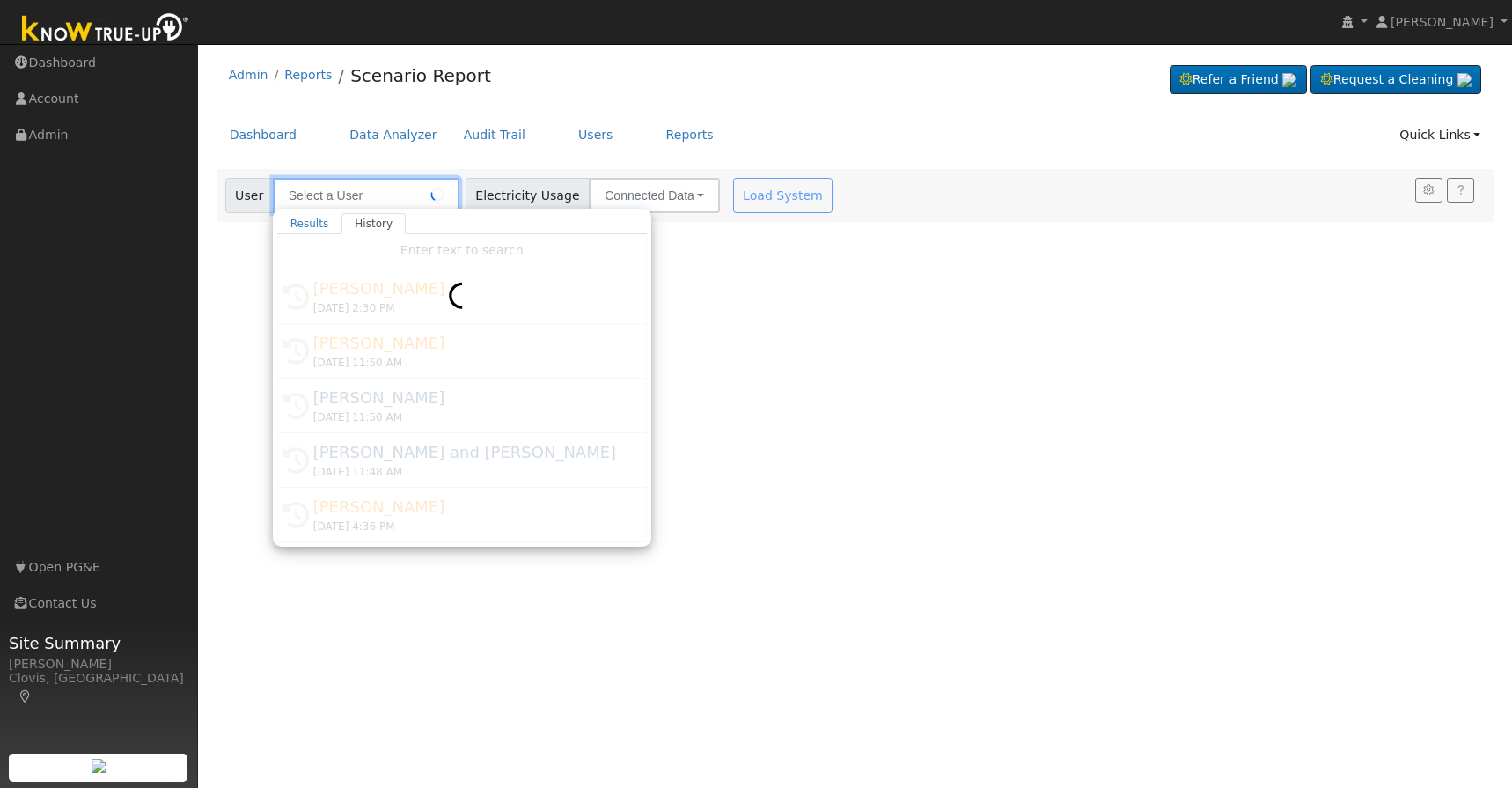
type input "[PERSON_NAME]"
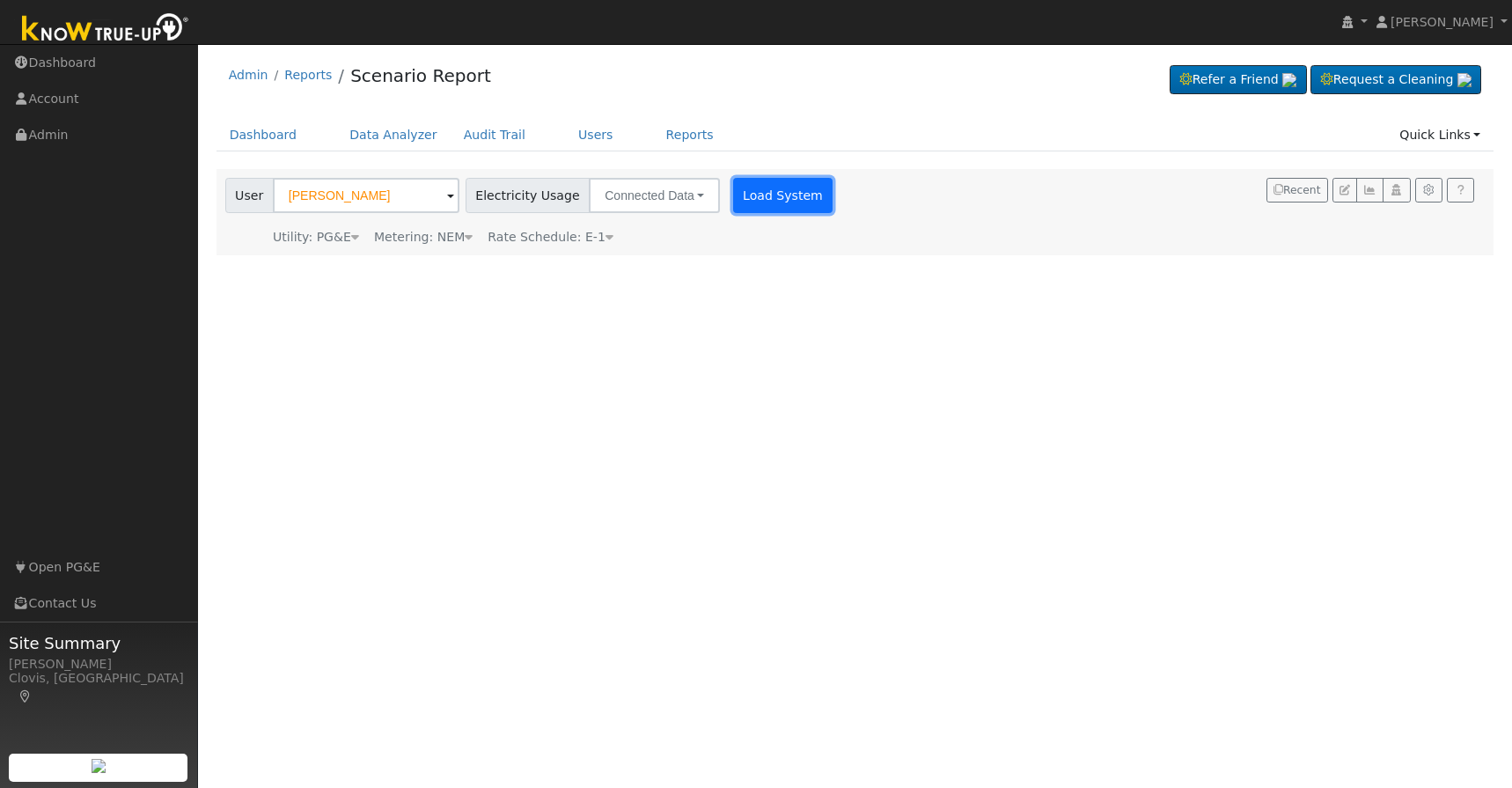
click at [745, 200] on button "Load System" at bounding box center [783, 196] width 101 height 35
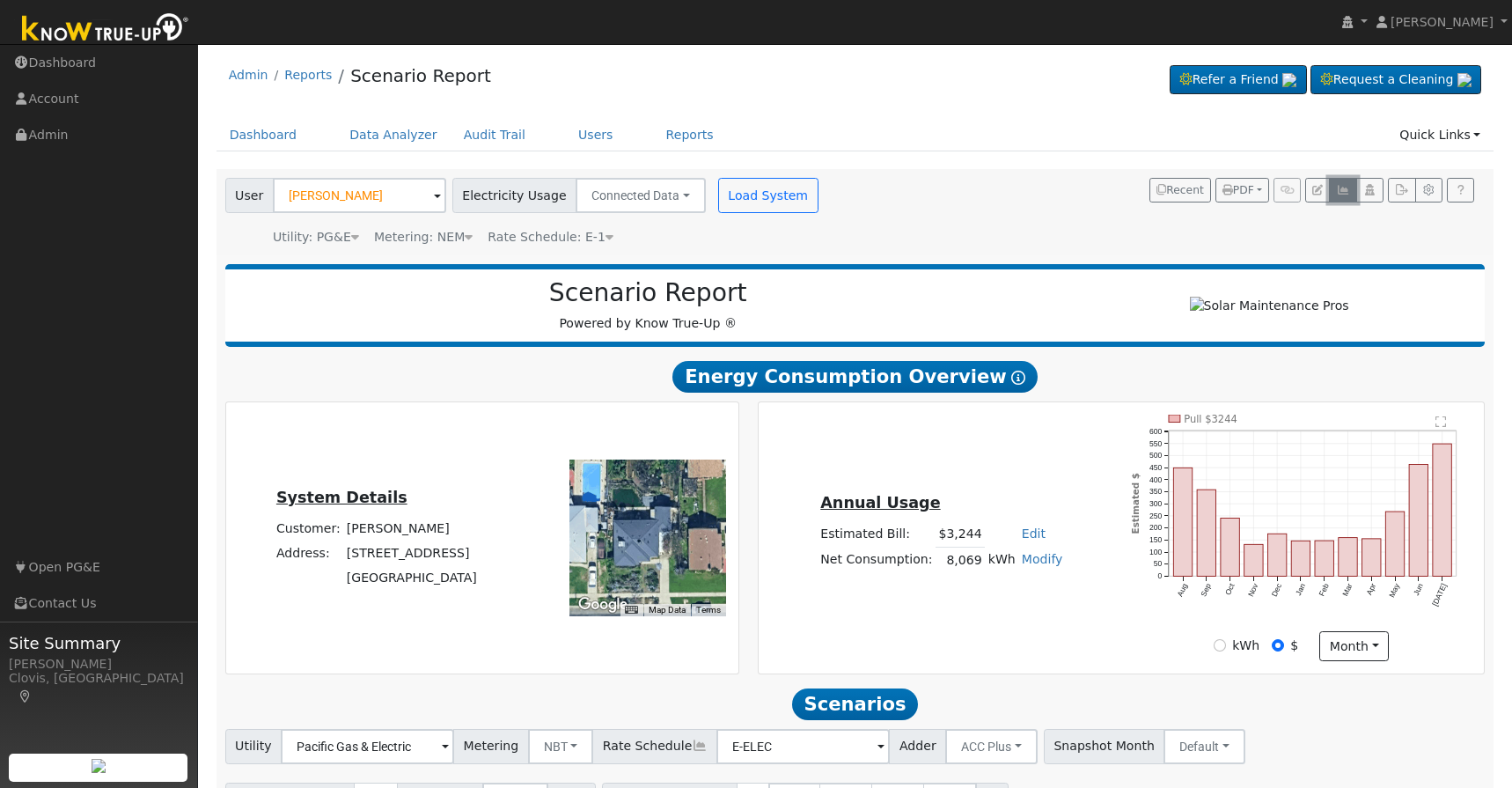
click at [1345, 198] on button "button" at bounding box center [1343, 190] width 27 height 24
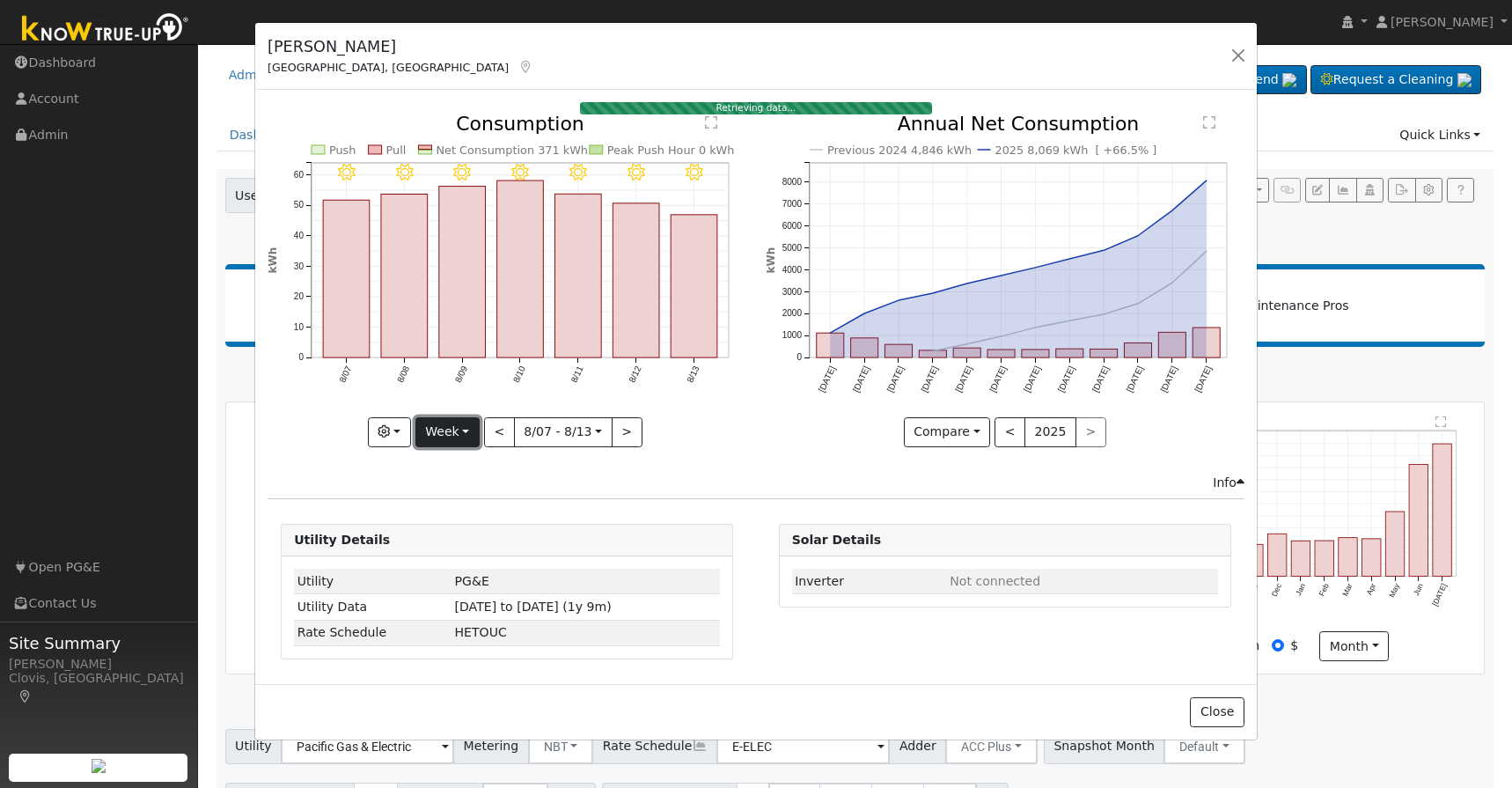
click at [480, 428] on button "Week" at bounding box center [448, 432] width 65 height 30
click at [466, 535] on link "Year" at bounding box center [477, 543] width 122 height 24
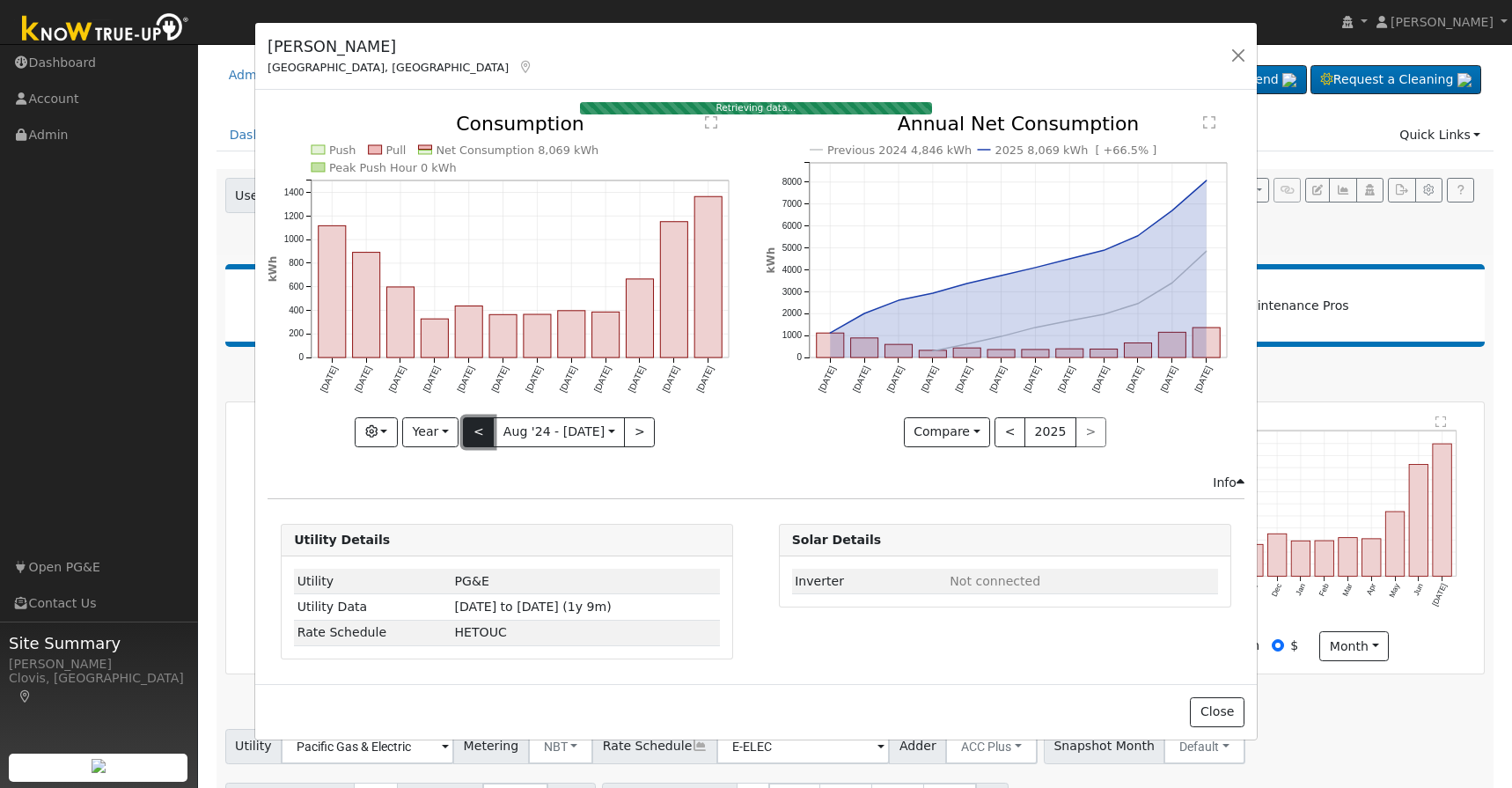
click at [488, 443] on button "<" at bounding box center [479, 432] width 31 height 30
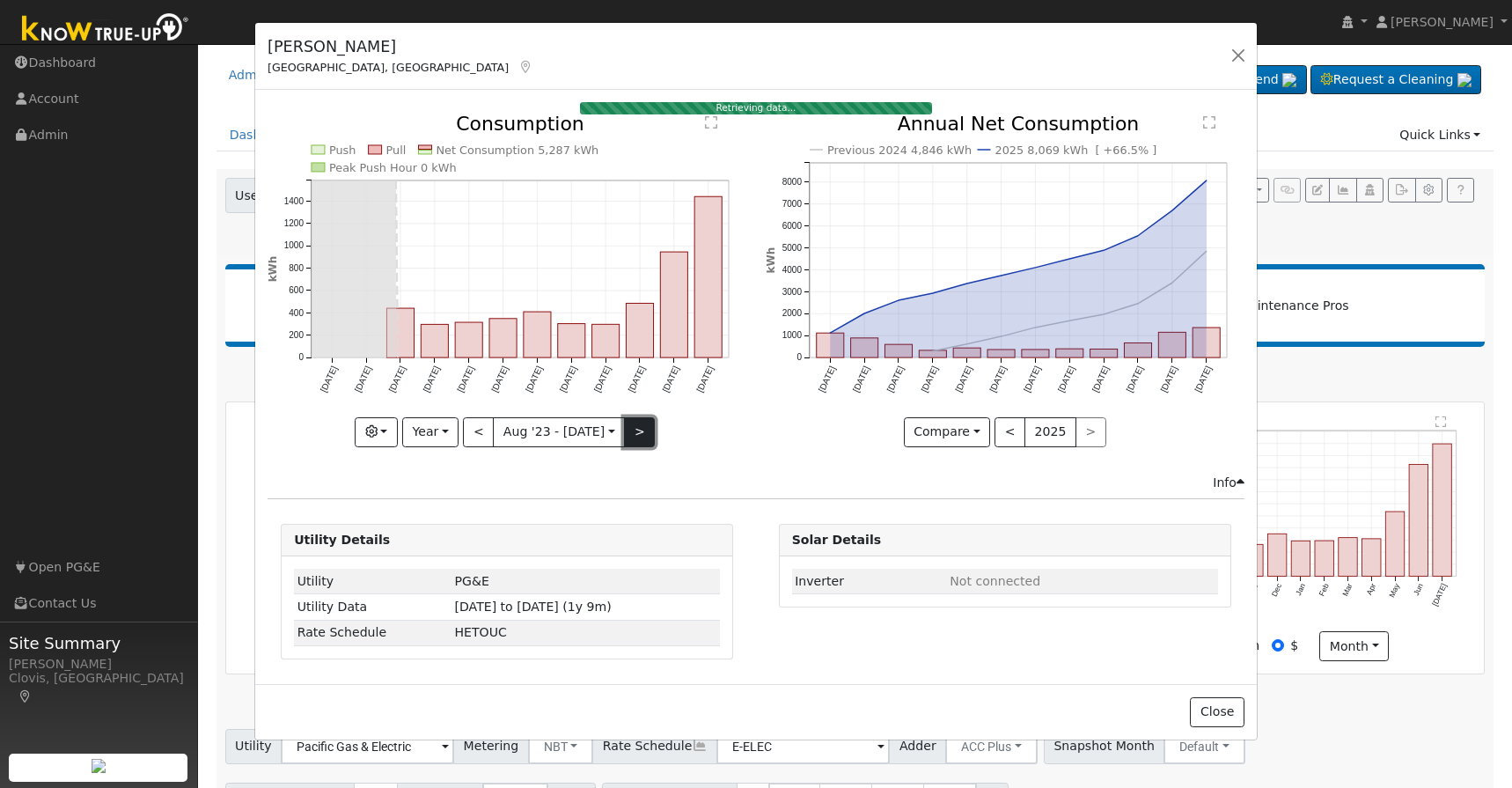
click at [632, 438] on button ">" at bounding box center [639, 432] width 31 height 30
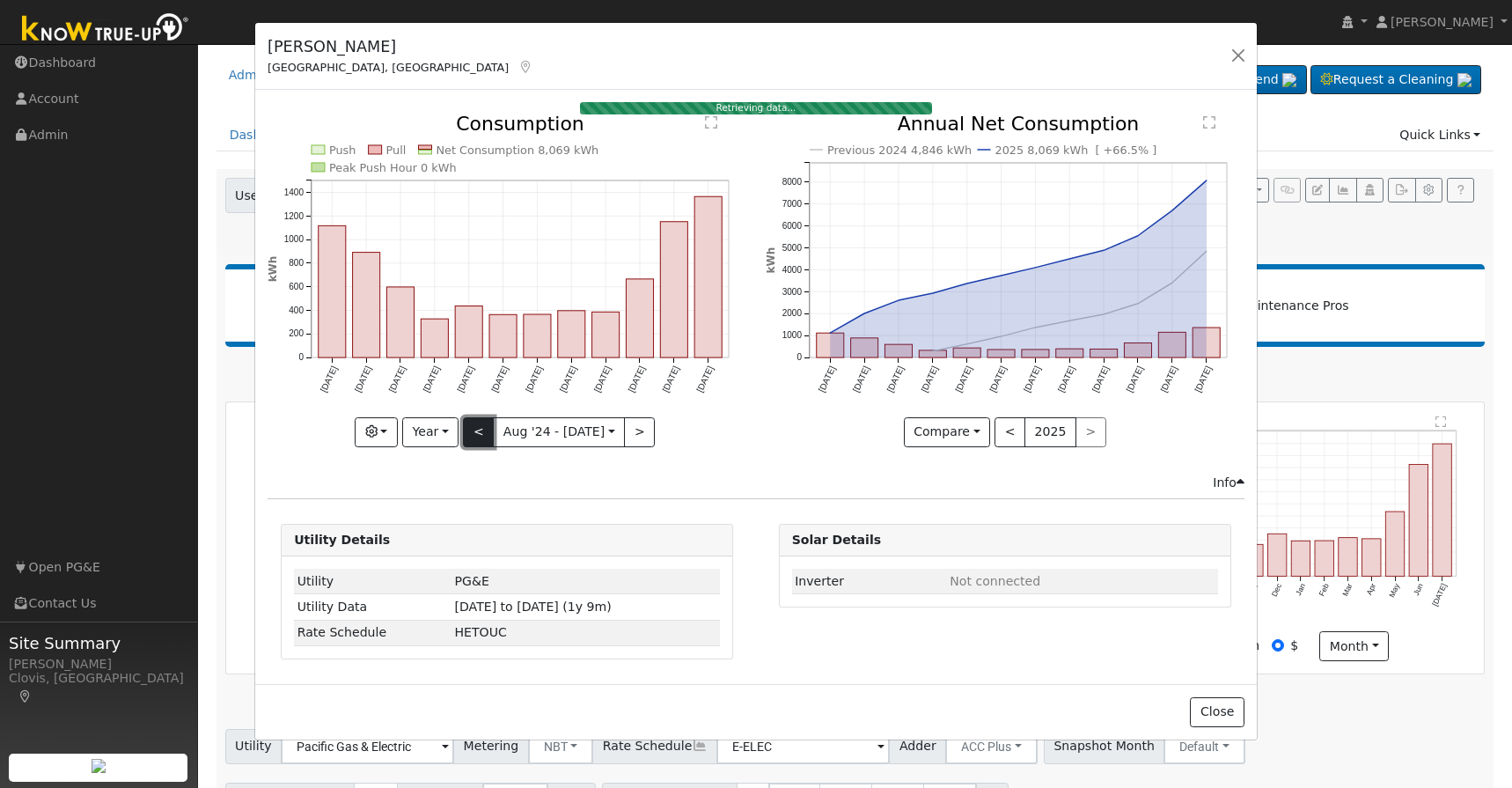
click at [479, 428] on button "<" at bounding box center [479, 432] width 31 height 30
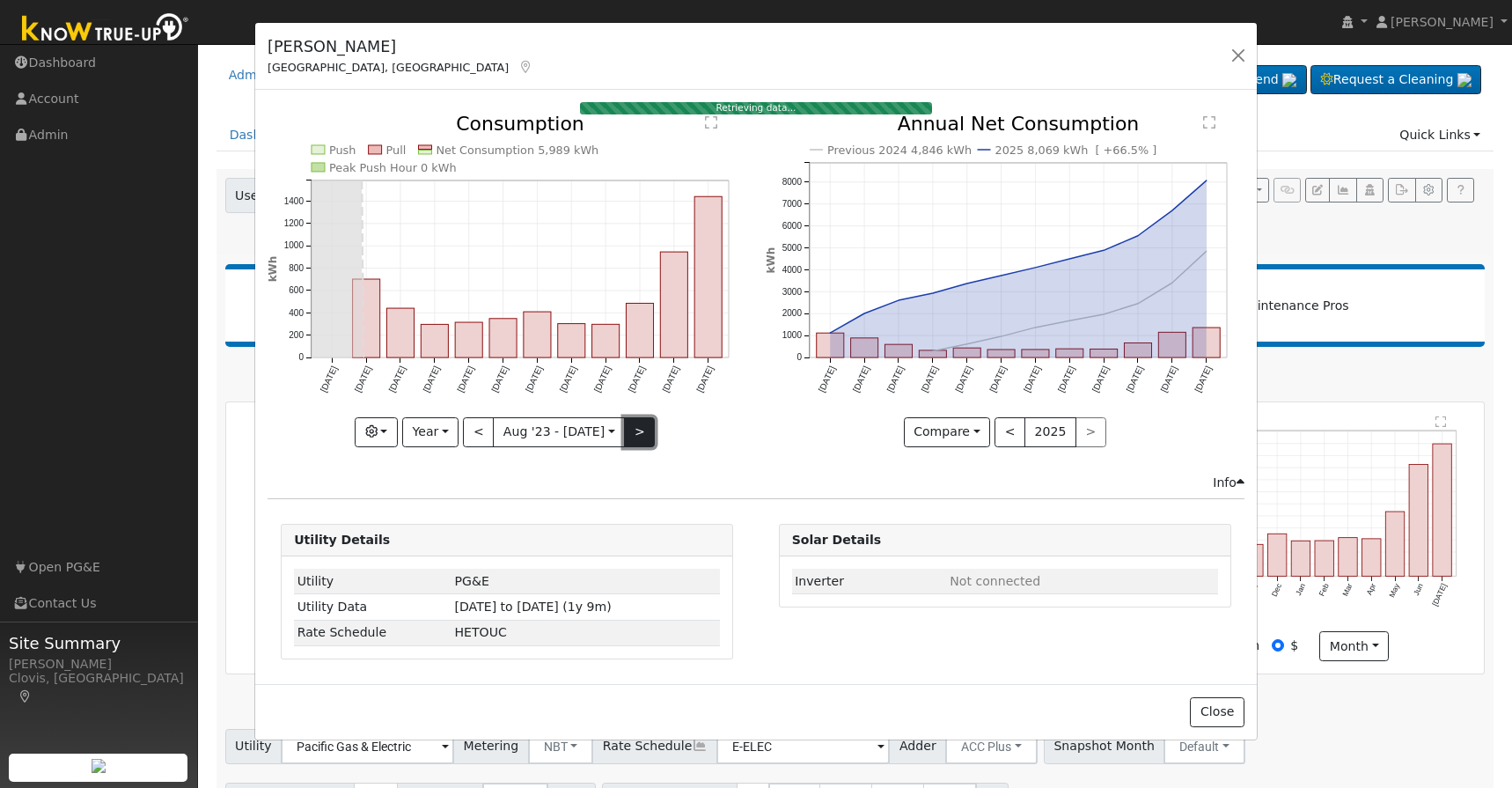
click at [635, 437] on button ">" at bounding box center [639, 432] width 31 height 30
type input "[DATE]"
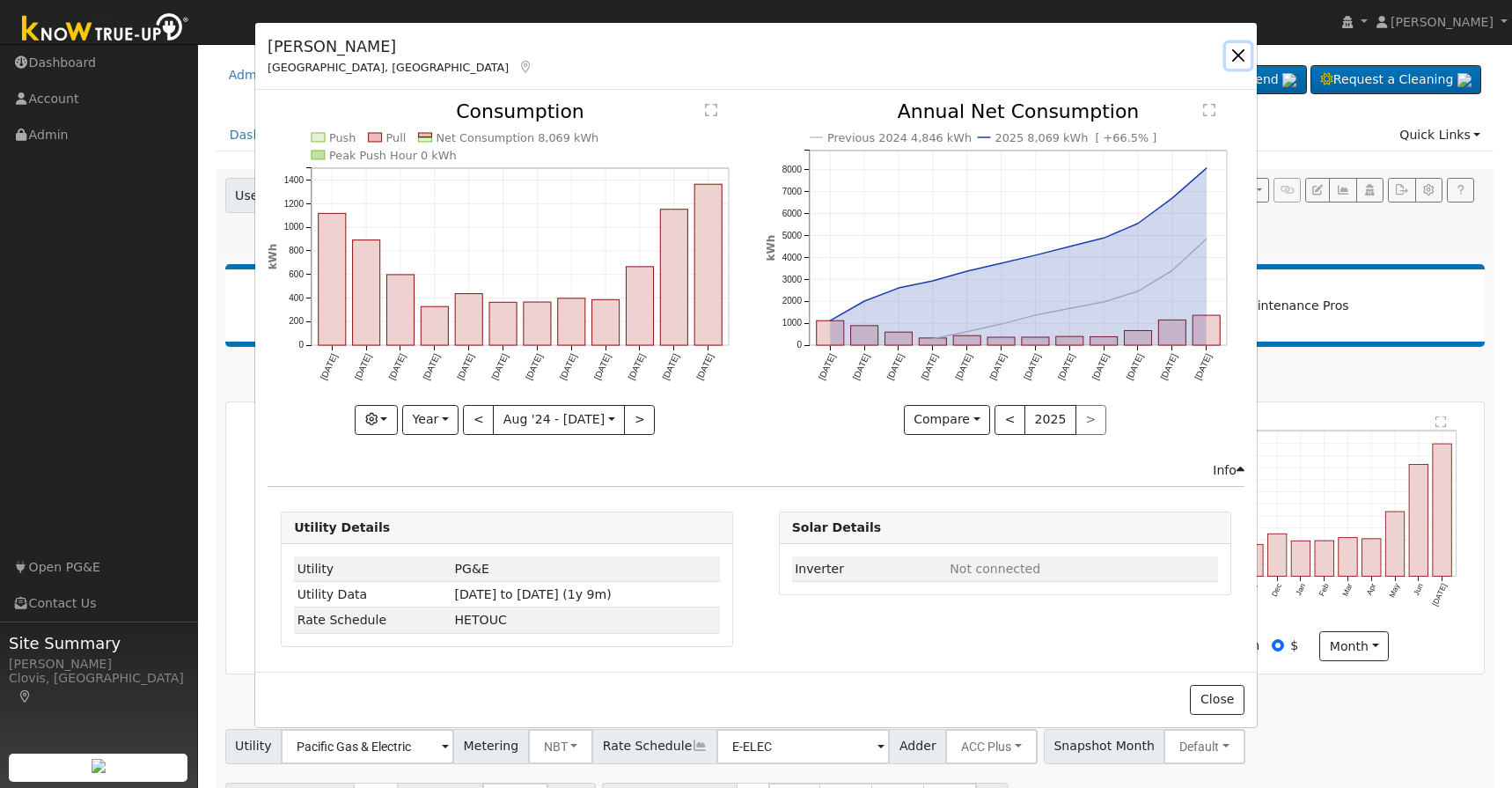
click at [1243, 61] on button "button" at bounding box center [1237, 55] width 24 height 24
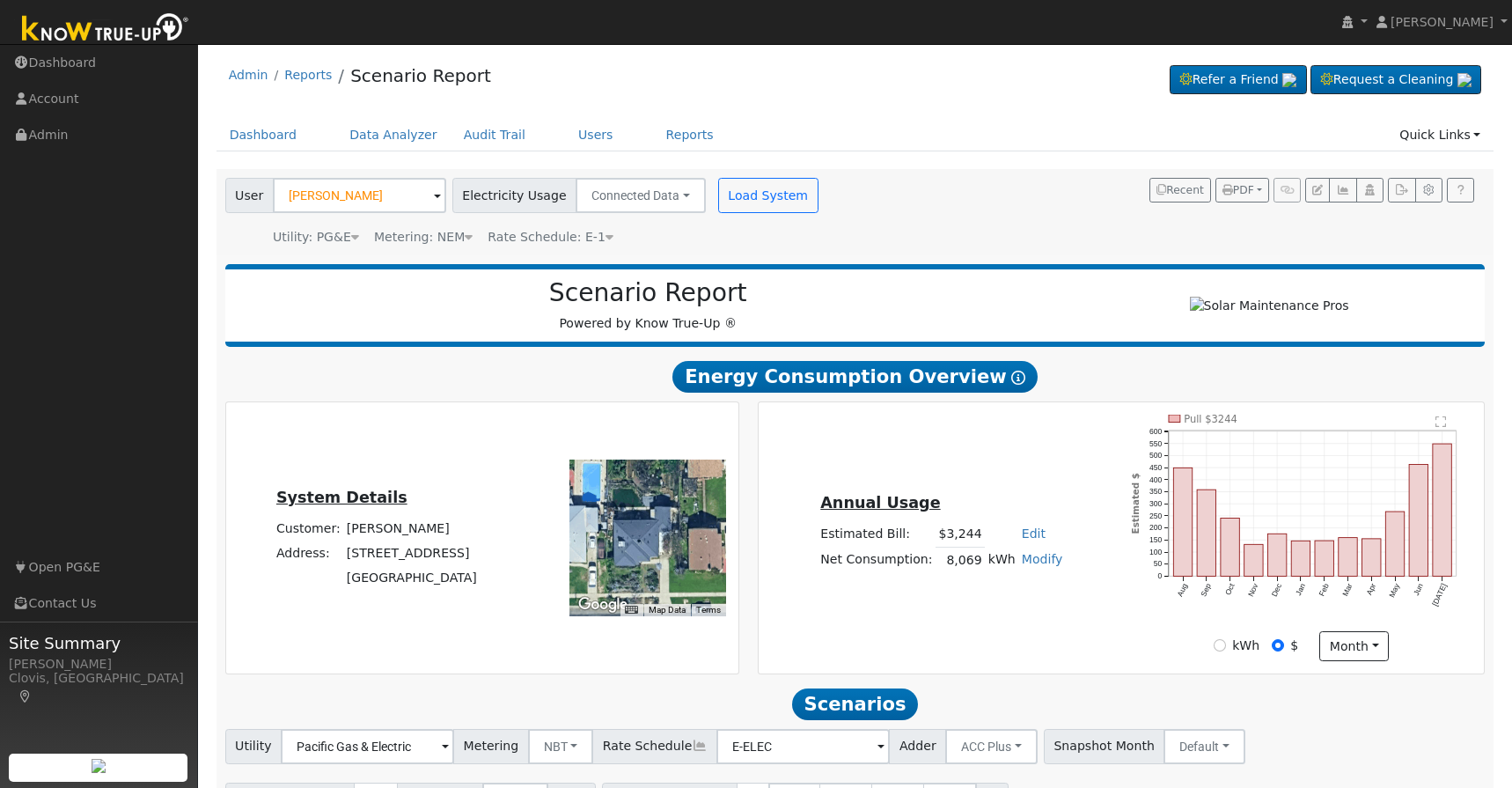
scroll to position [109, 0]
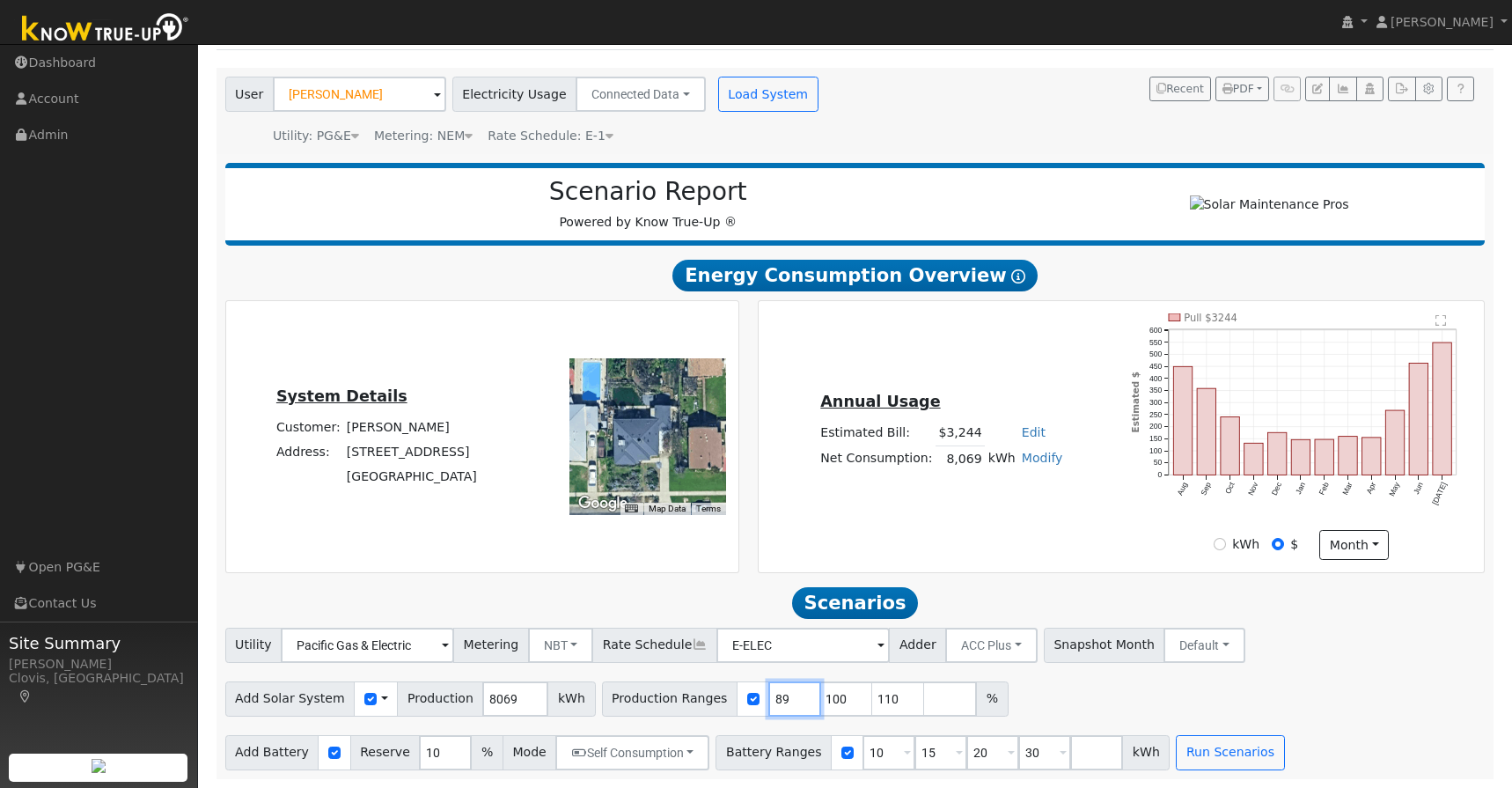
click at [783, 705] on input "89" at bounding box center [795, 699] width 53 height 35
click at [774, 703] on input "89" at bounding box center [795, 699] width 53 height 35
type input "100"
type input "110"
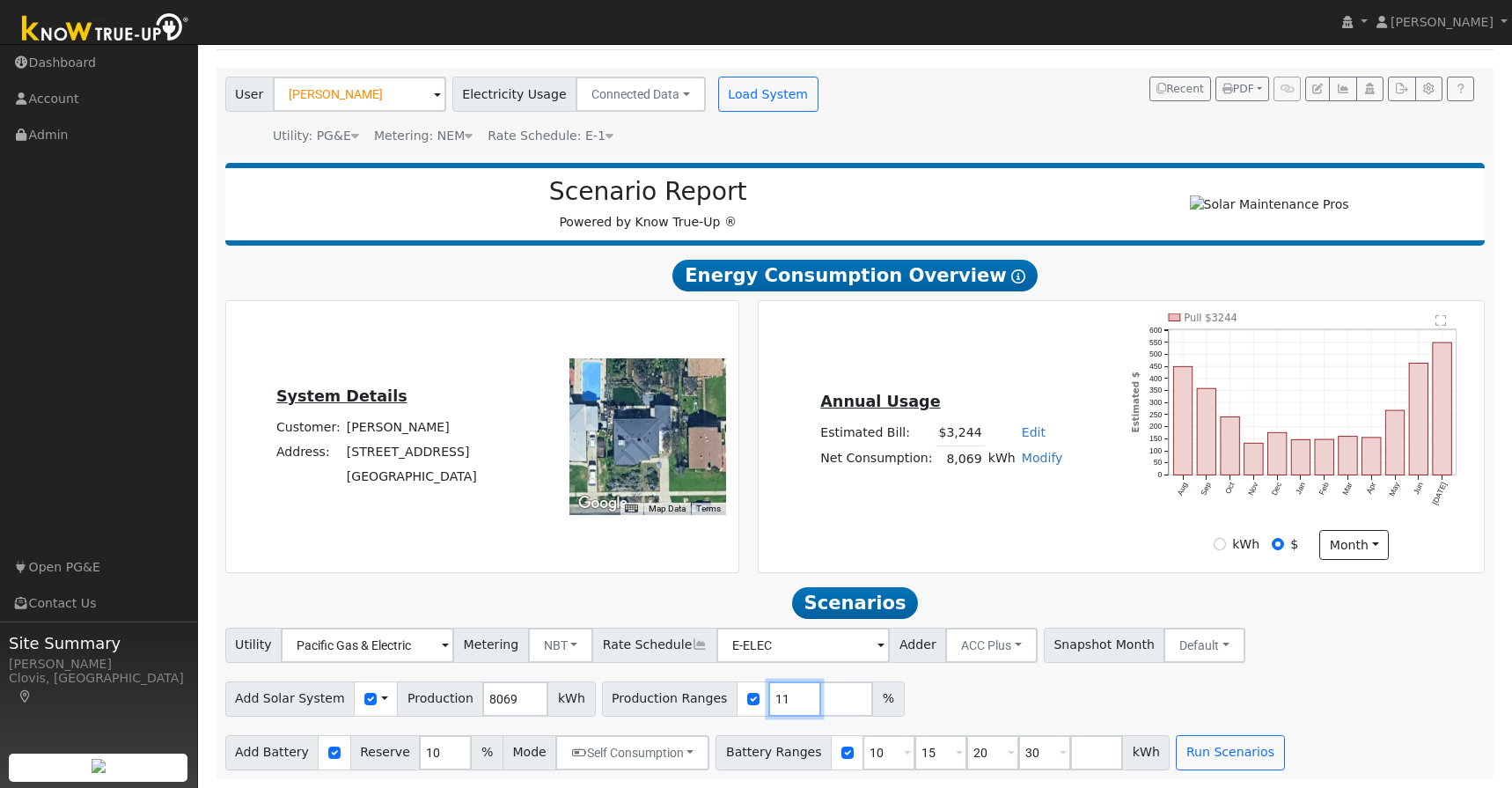
type input "1"
type input "100"
click at [820, 706] on input "number" at bounding box center [846, 699] width 53 height 35
type input "115"
click at [874, 755] on input "10" at bounding box center [888, 753] width 53 height 35
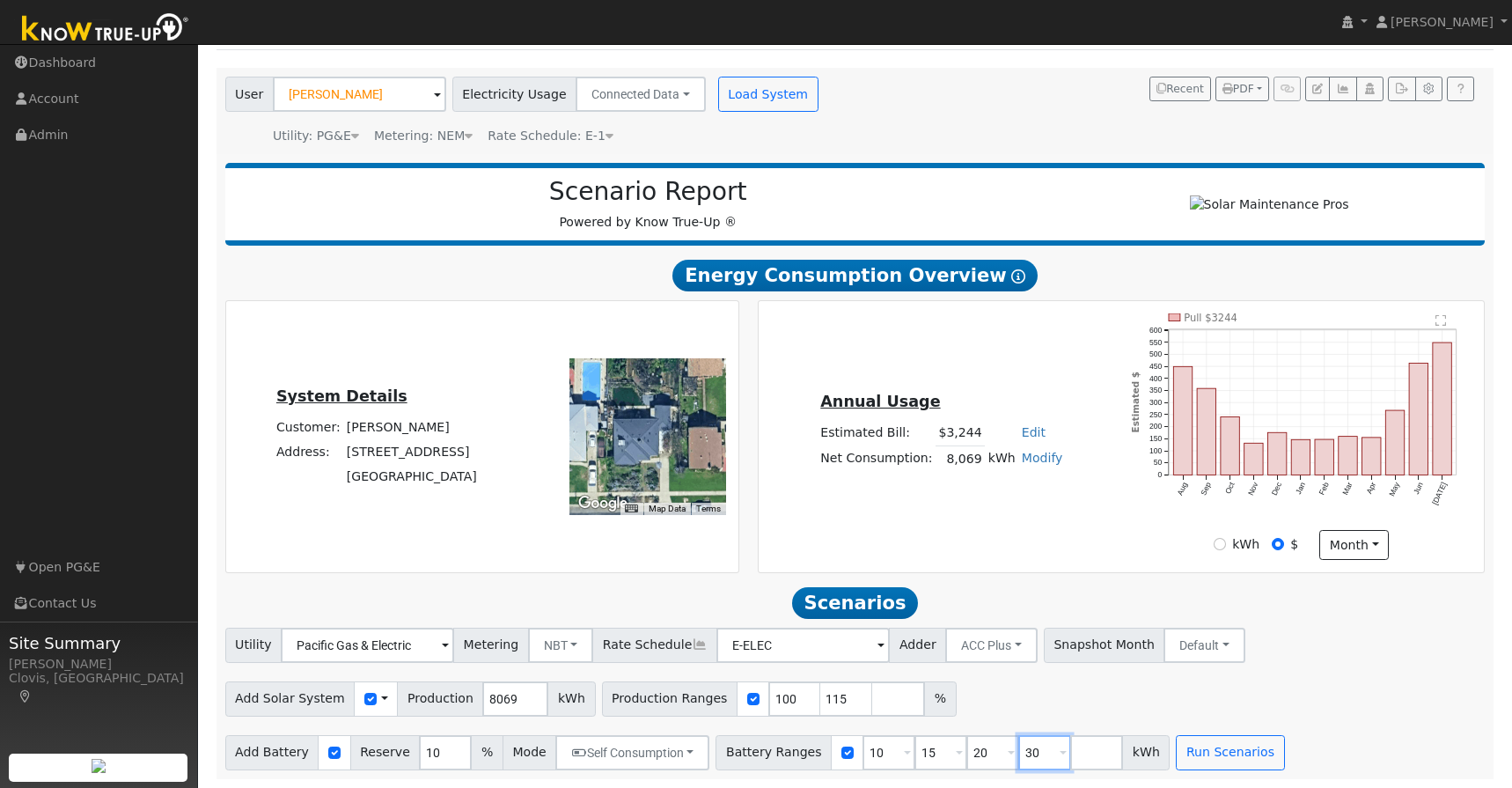
click at [1043, 755] on input "30" at bounding box center [1045, 753] width 53 height 35
type input "3"
click at [872, 751] on input "10" at bounding box center [888, 753] width 53 height 35
type input "0"
click at [928, 755] on input "15" at bounding box center [941, 753] width 53 height 35
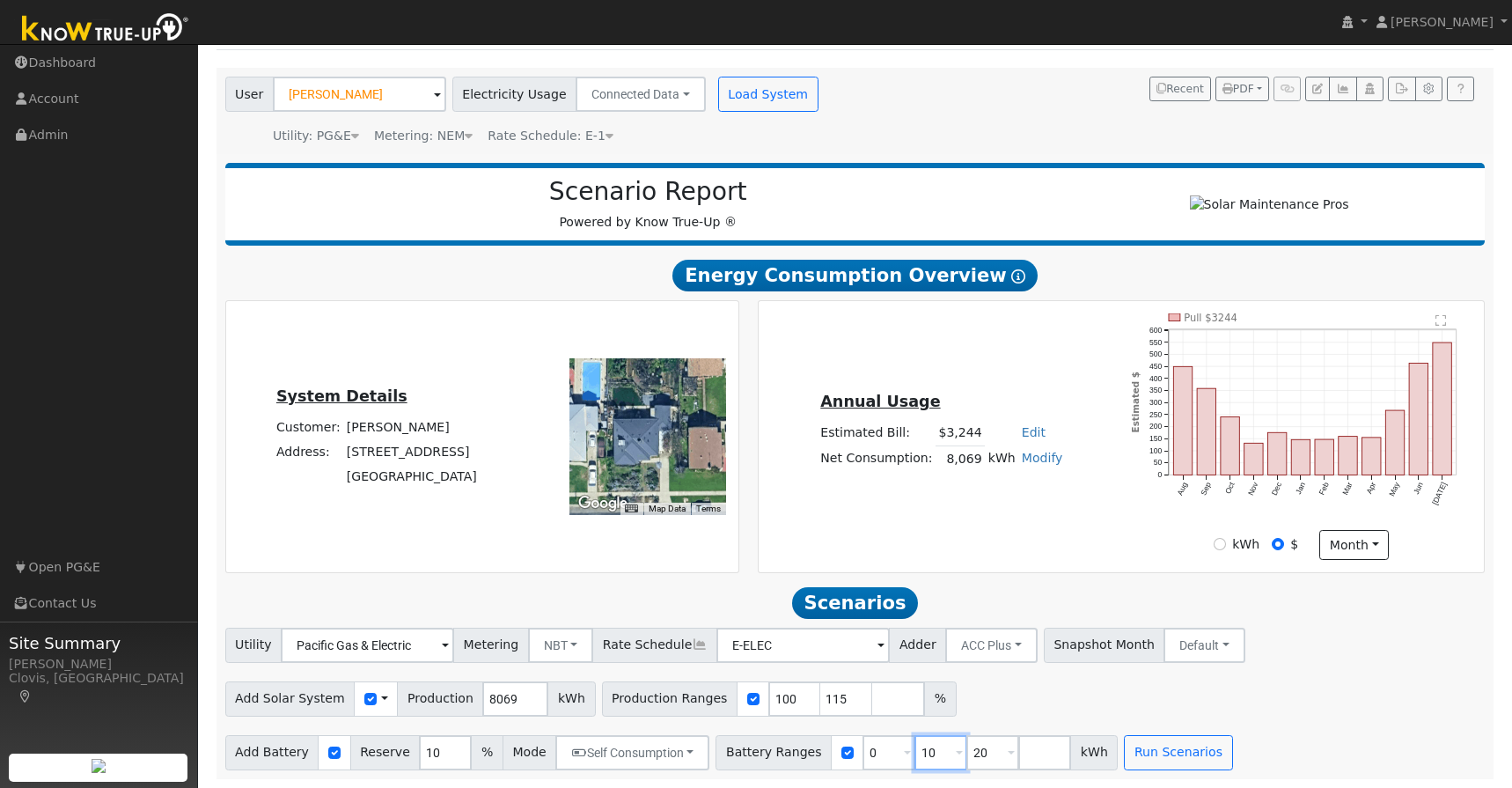
type input "10"
click at [970, 752] on input "20" at bounding box center [993, 753] width 53 height 35
type input "2"
type input "15"
click at [1131, 757] on button "Run Scenarios" at bounding box center [1178, 753] width 108 height 35
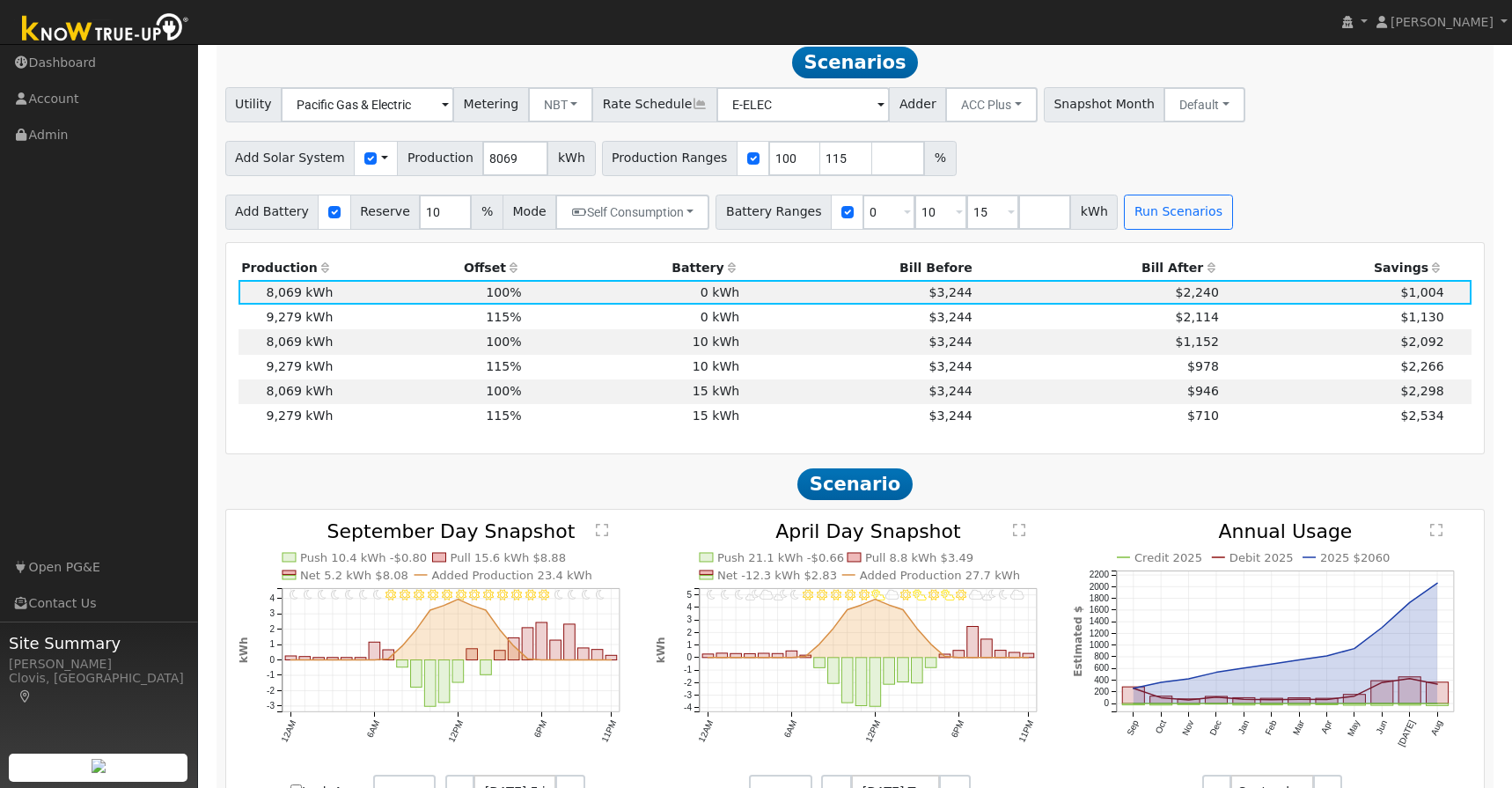
scroll to position [641, 0]
click at [830, 157] on input "115" at bounding box center [846, 158] width 53 height 35
click at [1127, 213] on button "Run Scenarios" at bounding box center [1178, 212] width 108 height 35
click at [827, 163] on input "130" at bounding box center [846, 158] width 53 height 35
click at [1168, 222] on button "Run Scenarios" at bounding box center [1178, 212] width 108 height 35
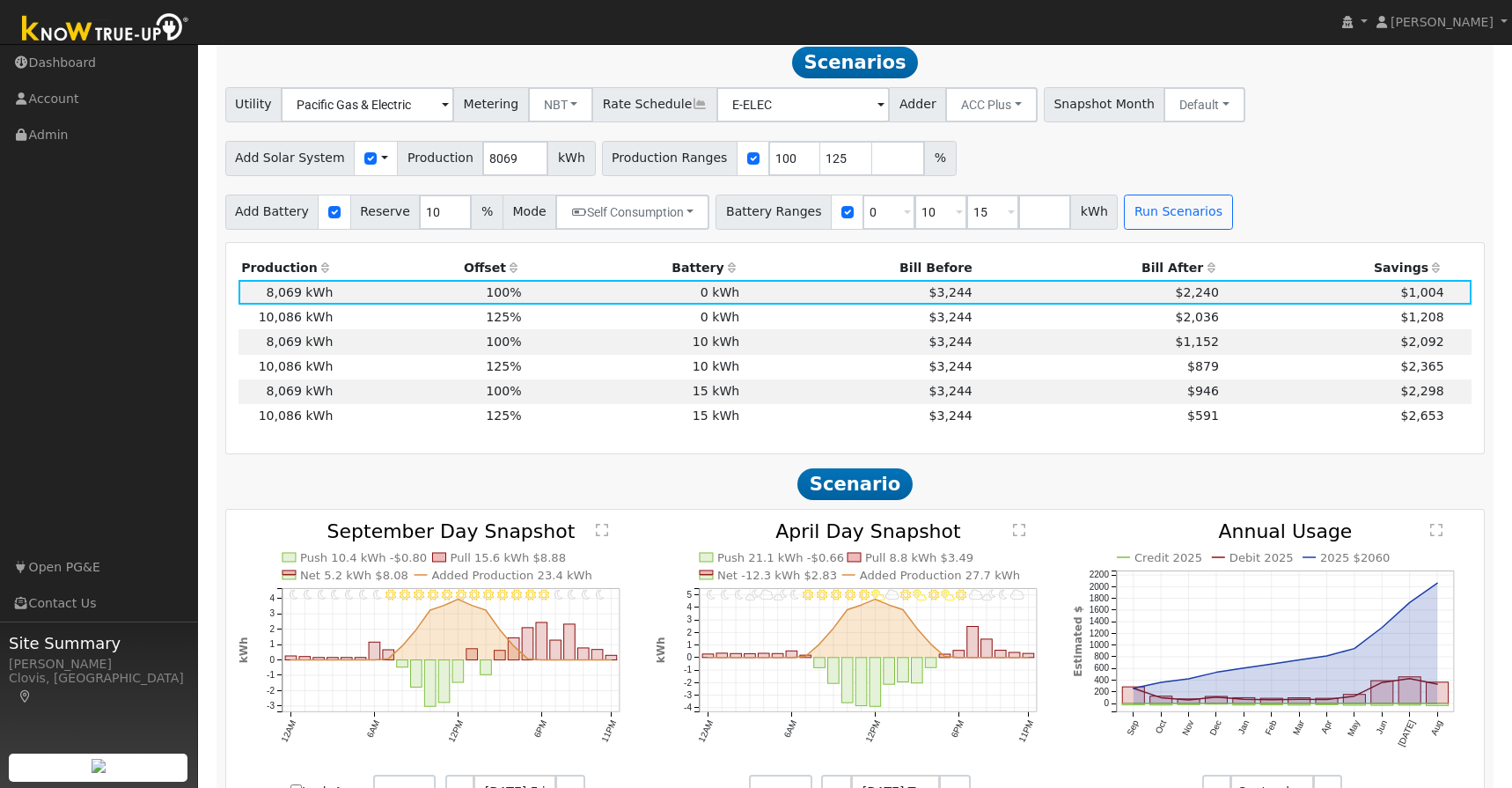
click at [752, 372] on td "$3,244" at bounding box center [859, 367] width 234 height 24
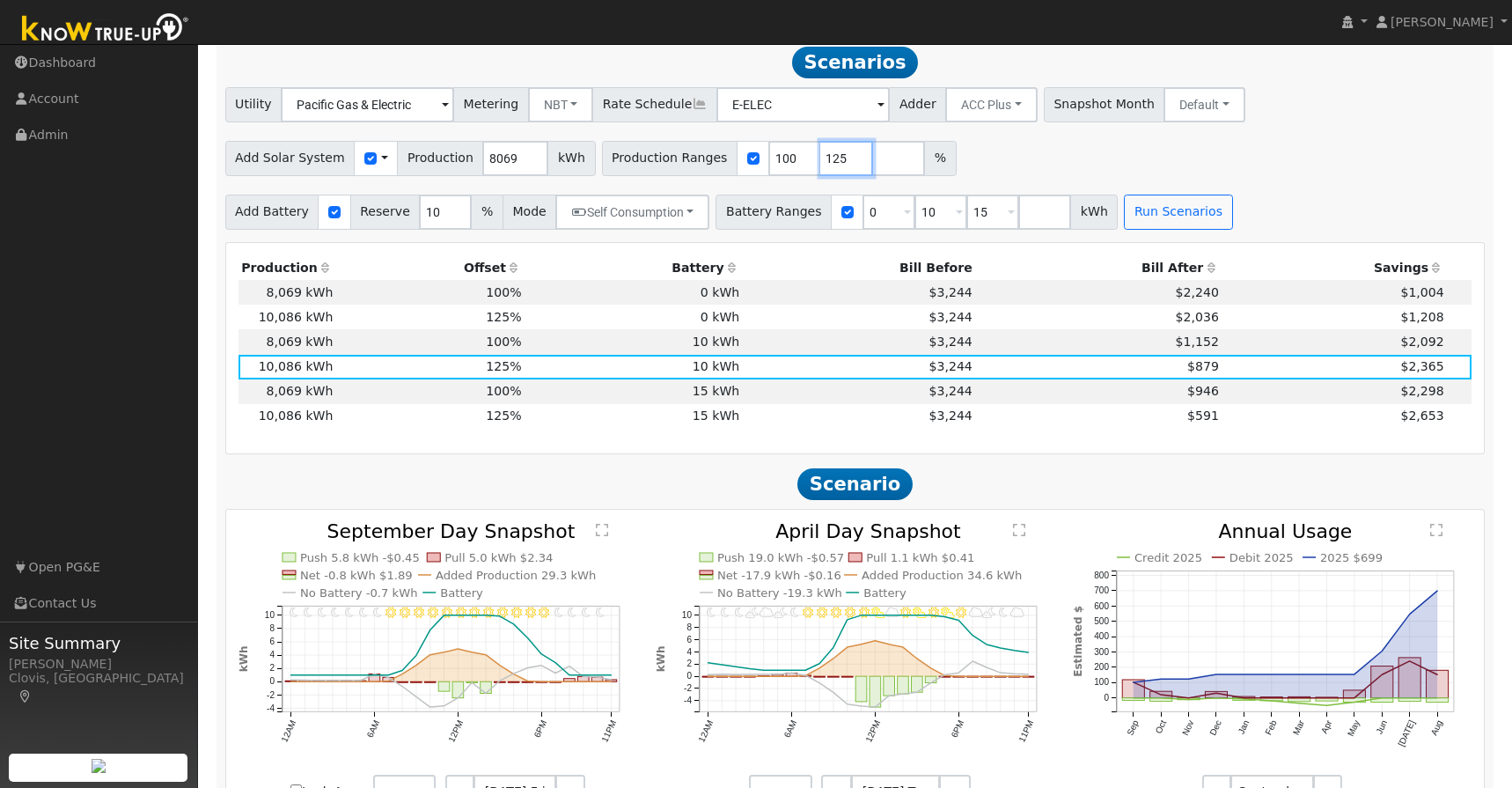
click at [827, 169] on input "125" at bounding box center [846, 158] width 53 height 35
type input "122"
click at [1126, 220] on button "Run Scenarios" at bounding box center [1178, 212] width 108 height 35
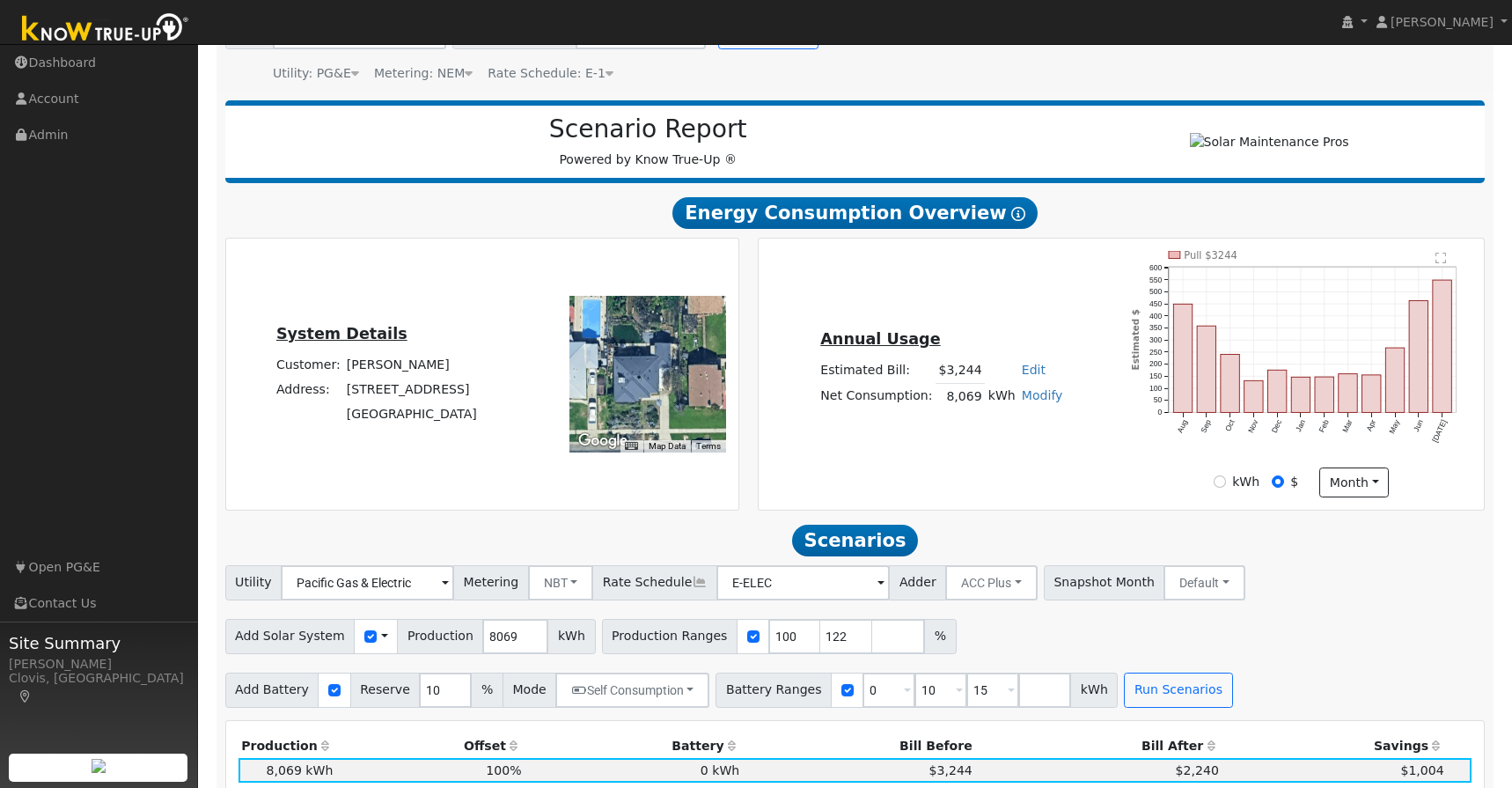
scroll to position [0, 0]
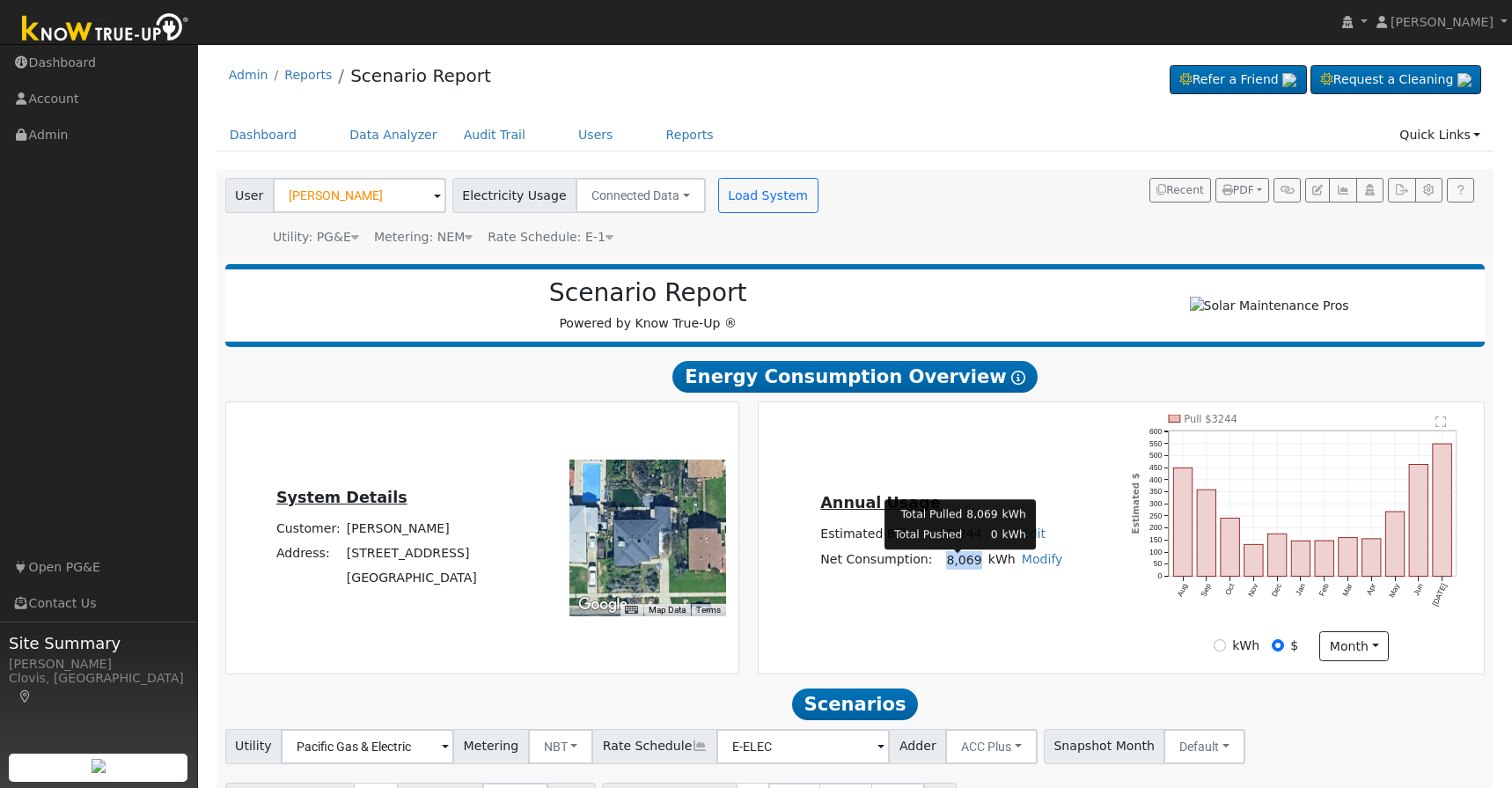
drag, startPoint x: 938, startPoint y: 562, endPoint x: 978, endPoint y: 574, distance: 41.8
click at [978, 573] on td "8,069" at bounding box center [960, 560] width 49 height 25
click at [961, 573] on td "8,069" at bounding box center [960, 560] width 49 height 25
click at [1221, 651] on input "kWh" at bounding box center [1220, 645] width 13 height 13
radio input "true"
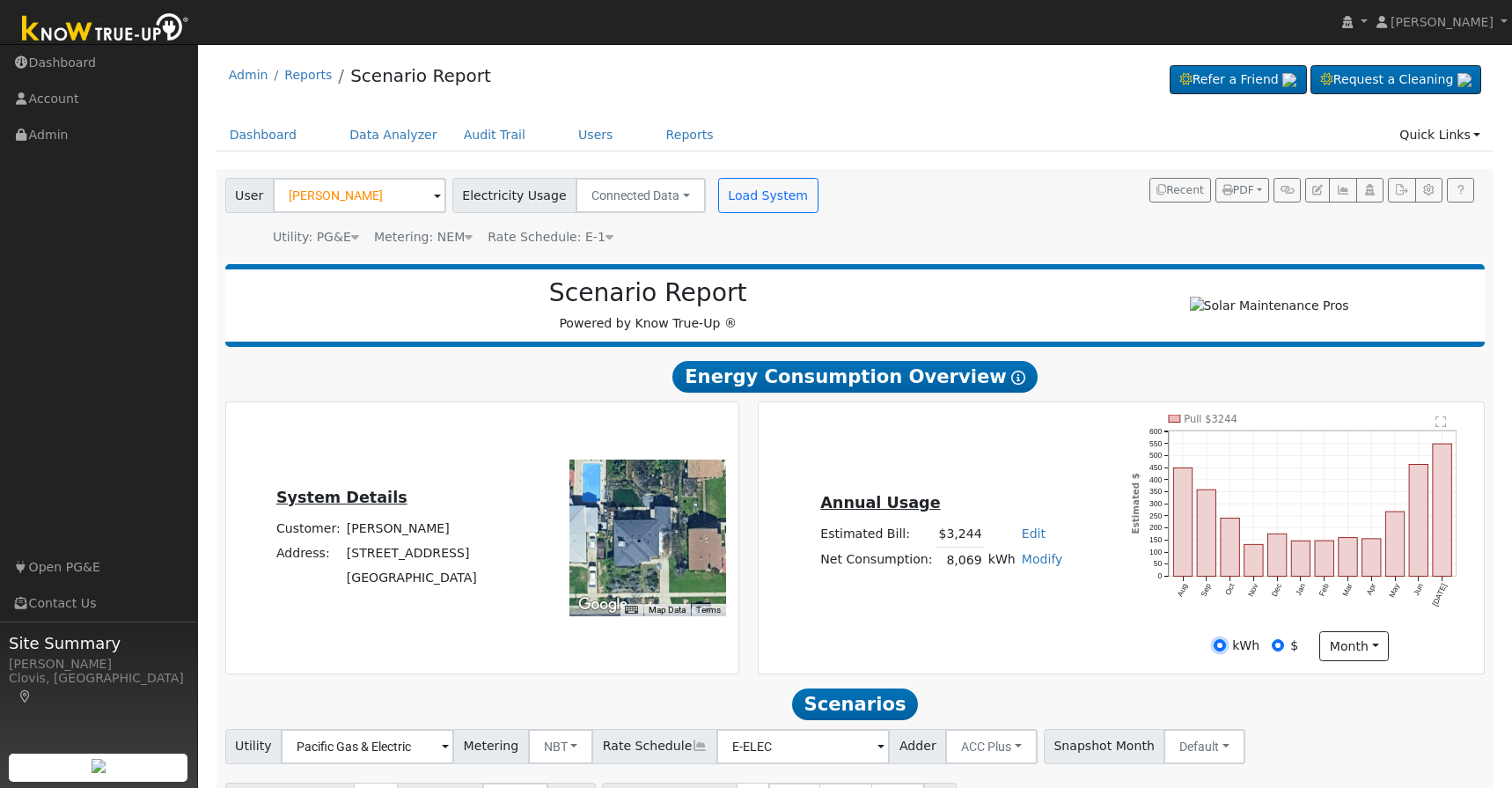
radio input "false"
click at [1344, 193] on icon "button" at bounding box center [1343, 190] width 14 height 11
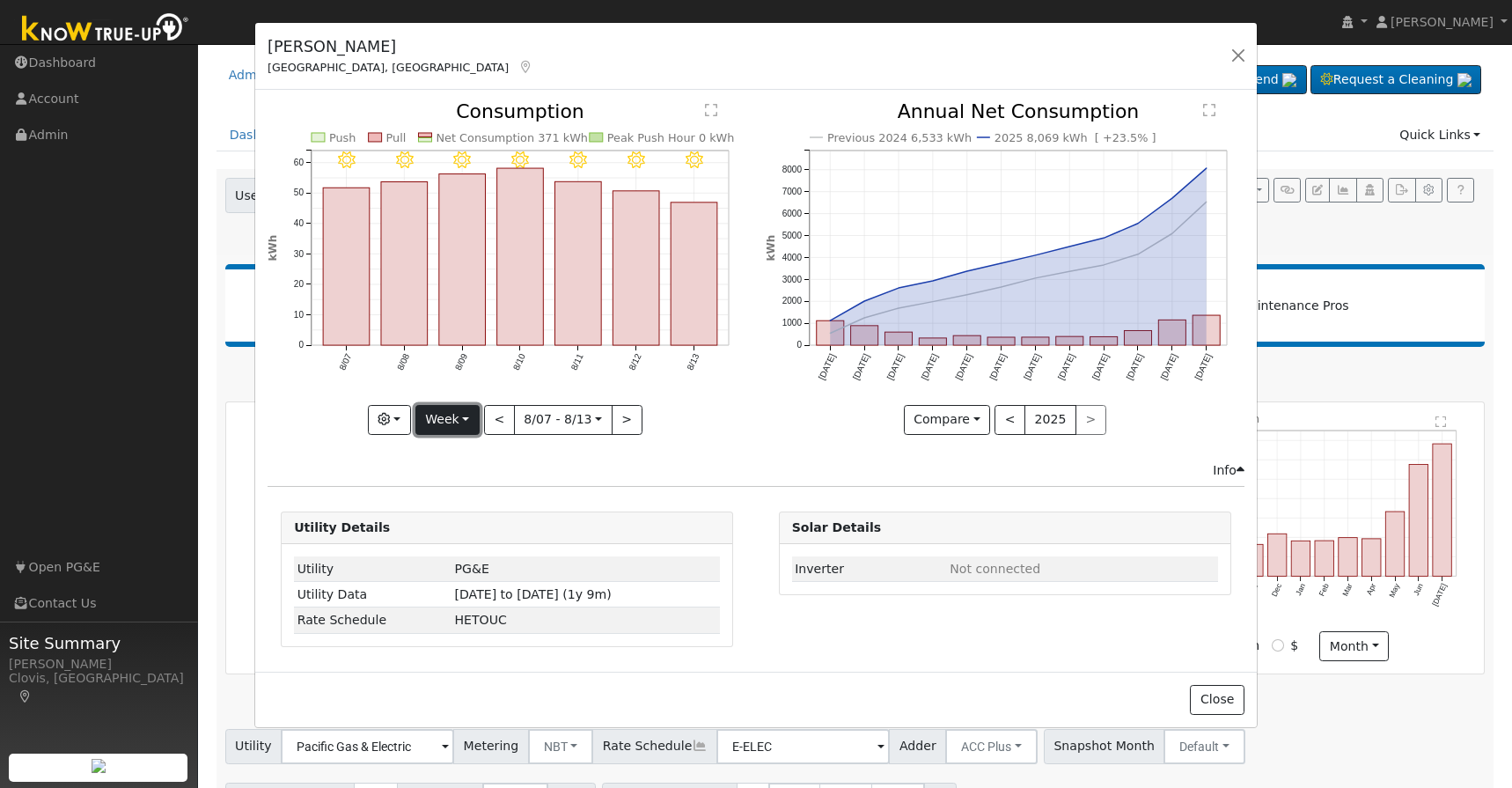
click at [480, 418] on button "Week" at bounding box center [448, 419] width 65 height 30
click at [459, 527] on link "Year" at bounding box center [477, 529] width 122 height 24
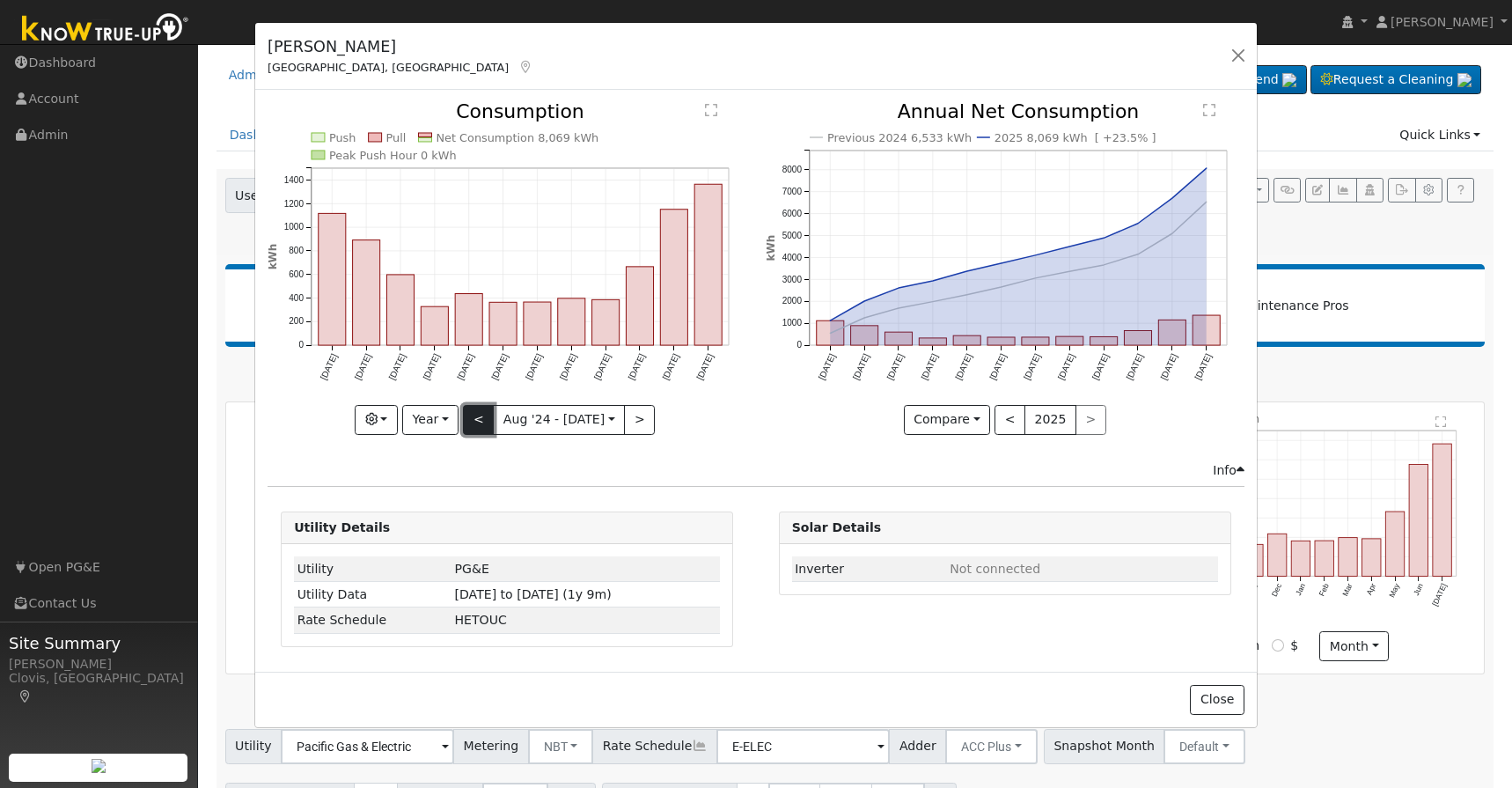
click at [476, 430] on button "<" at bounding box center [479, 419] width 31 height 30
type input "[DATE]"
click at [1245, 59] on button "button" at bounding box center [1237, 55] width 24 height 24
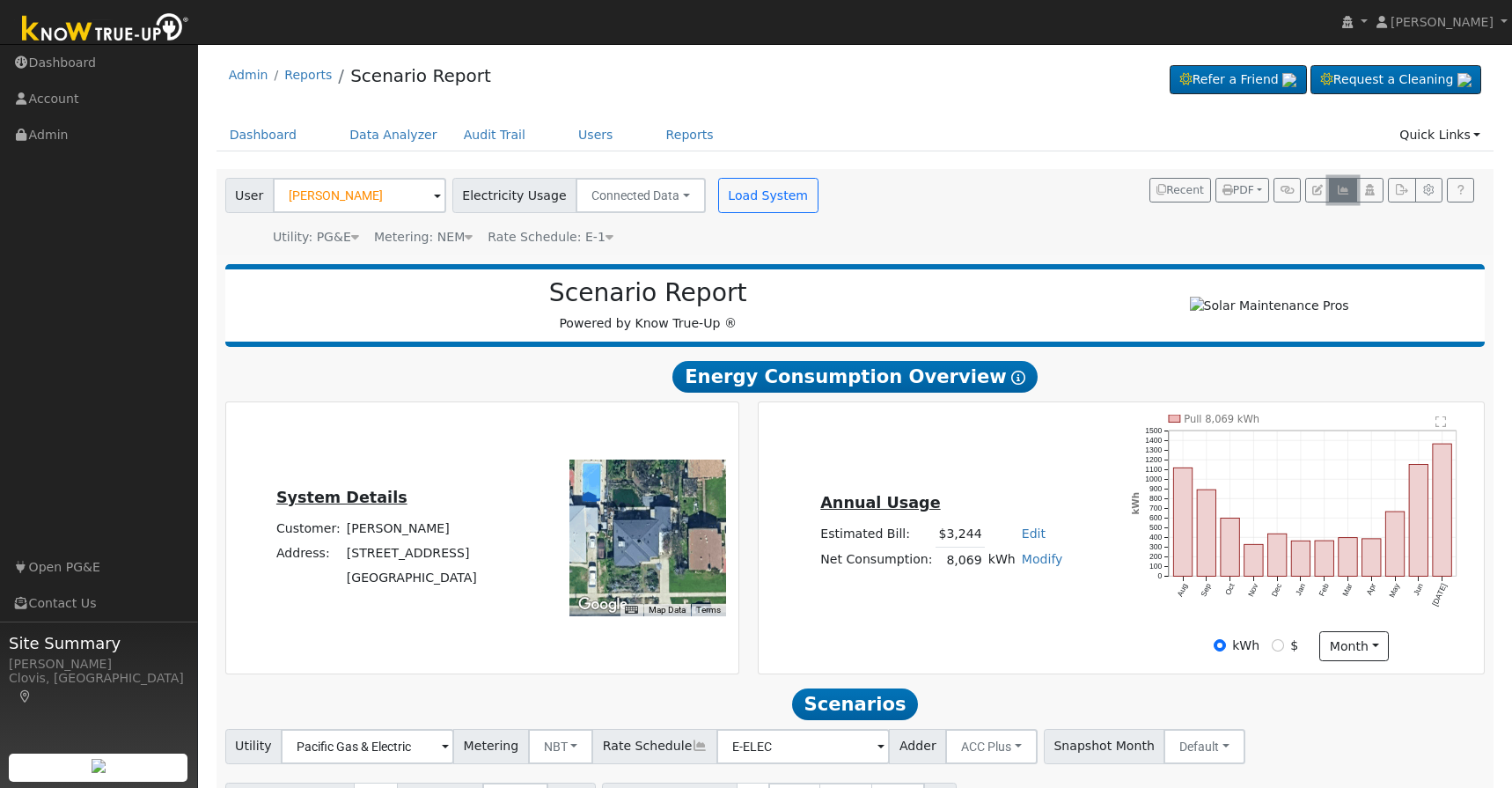
click at [1342, 191] on icon "button" at bounding box center [1343, 190] width 14 height 11
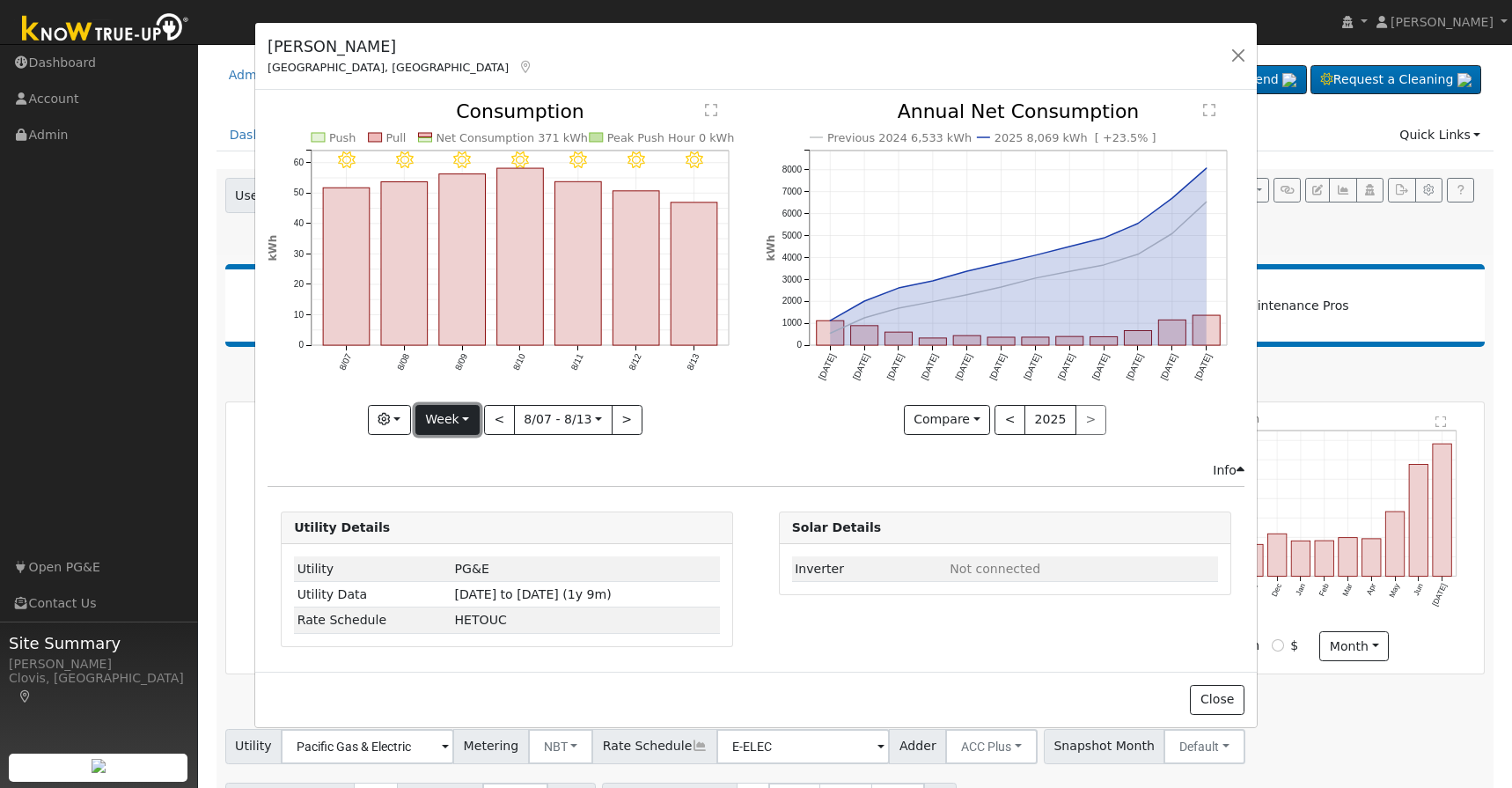
click at [466, 425] on button "Week" at bounding box center [448, 419] width 65 height 30
click at [468, 454] on link "Day" at bounding box center [477, 456] width 122 height 24
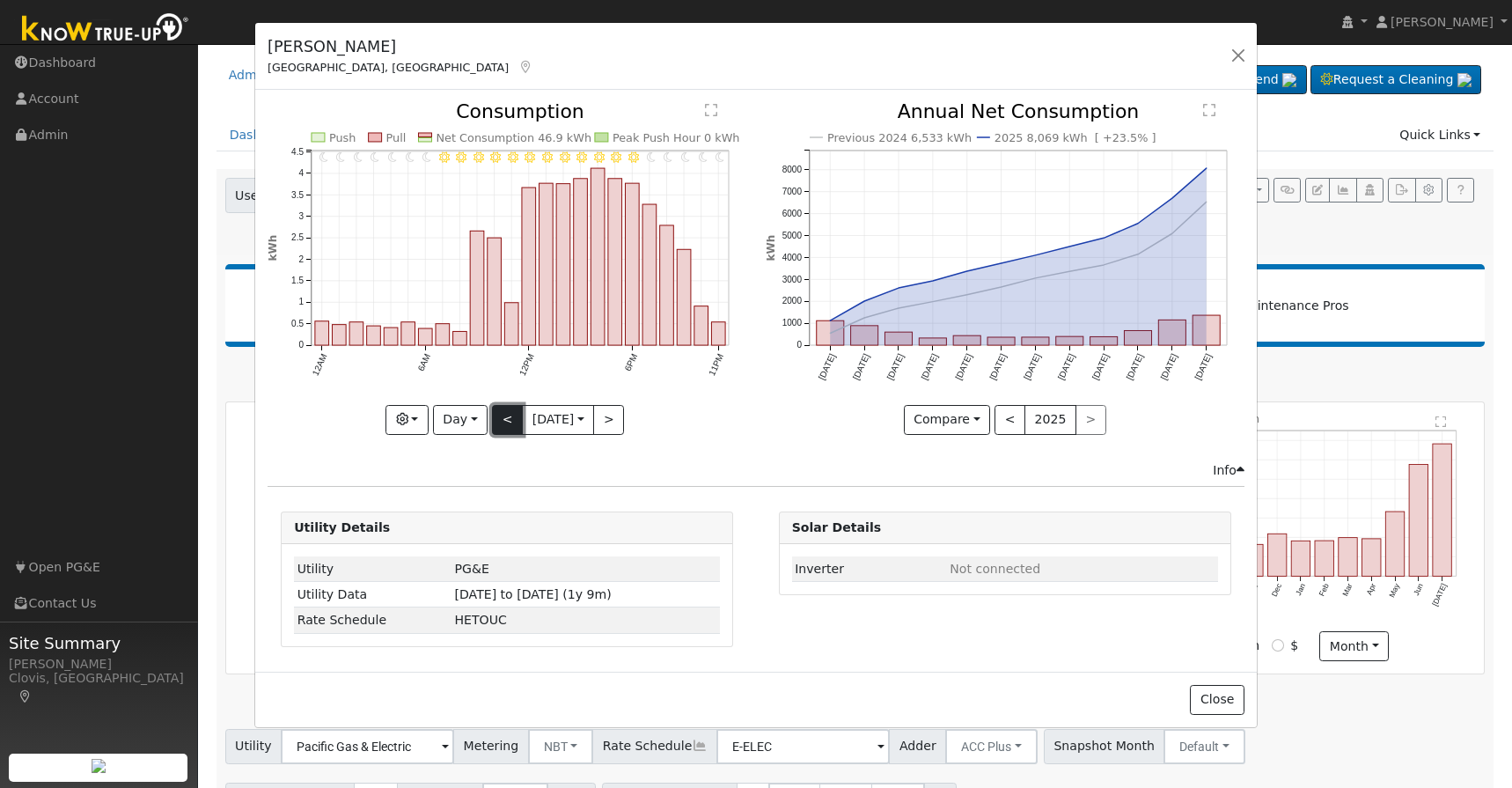
click at [494, 424] on button "<" at bounding box center [507, 419] width 31 height 30
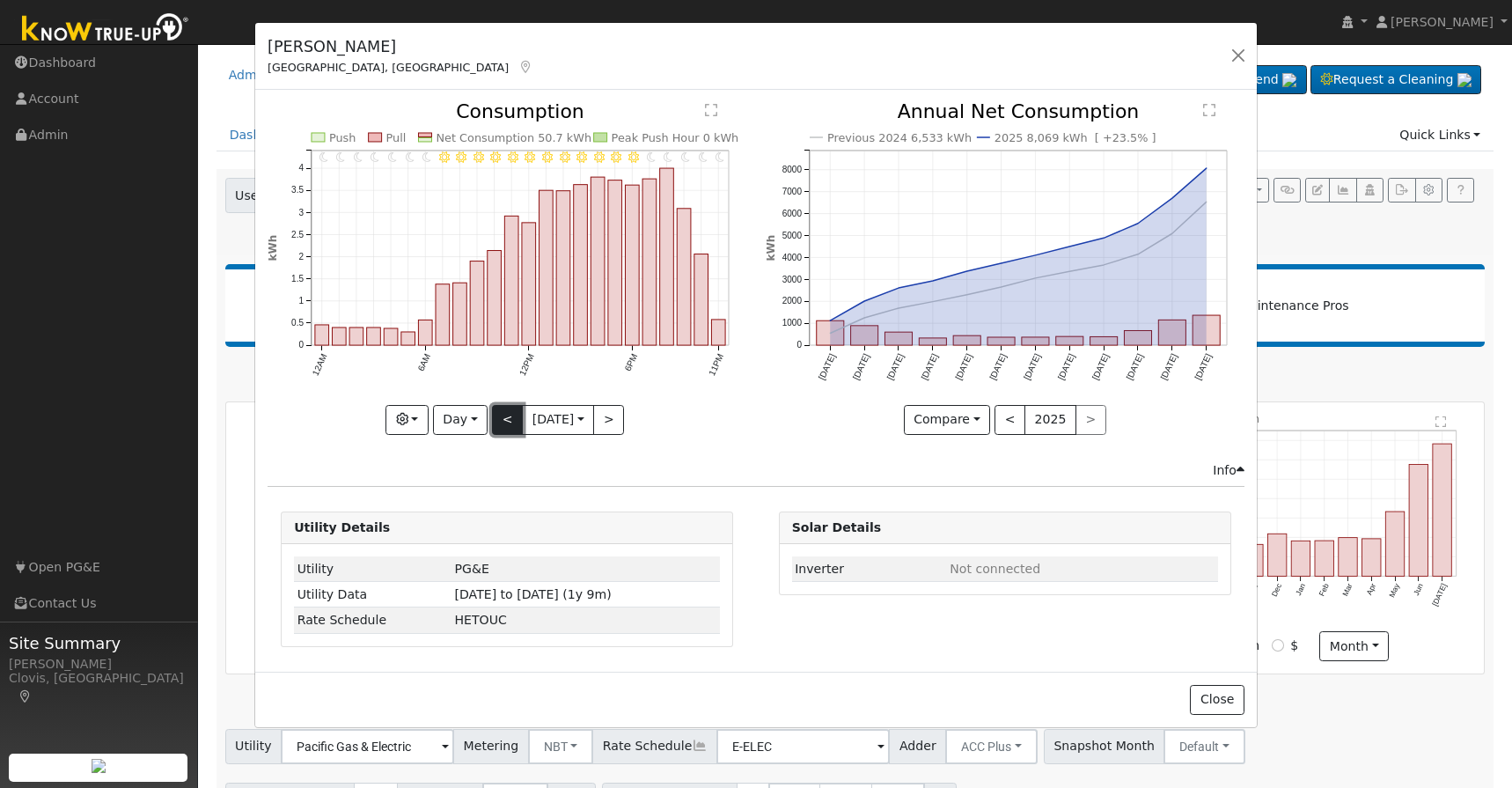
click at [512, 414] on button "<" at bounding box center [507, 419] width 31 height 30
click at [506, 416] on button "<" at bounding box center [507, 419] width 31 height 30
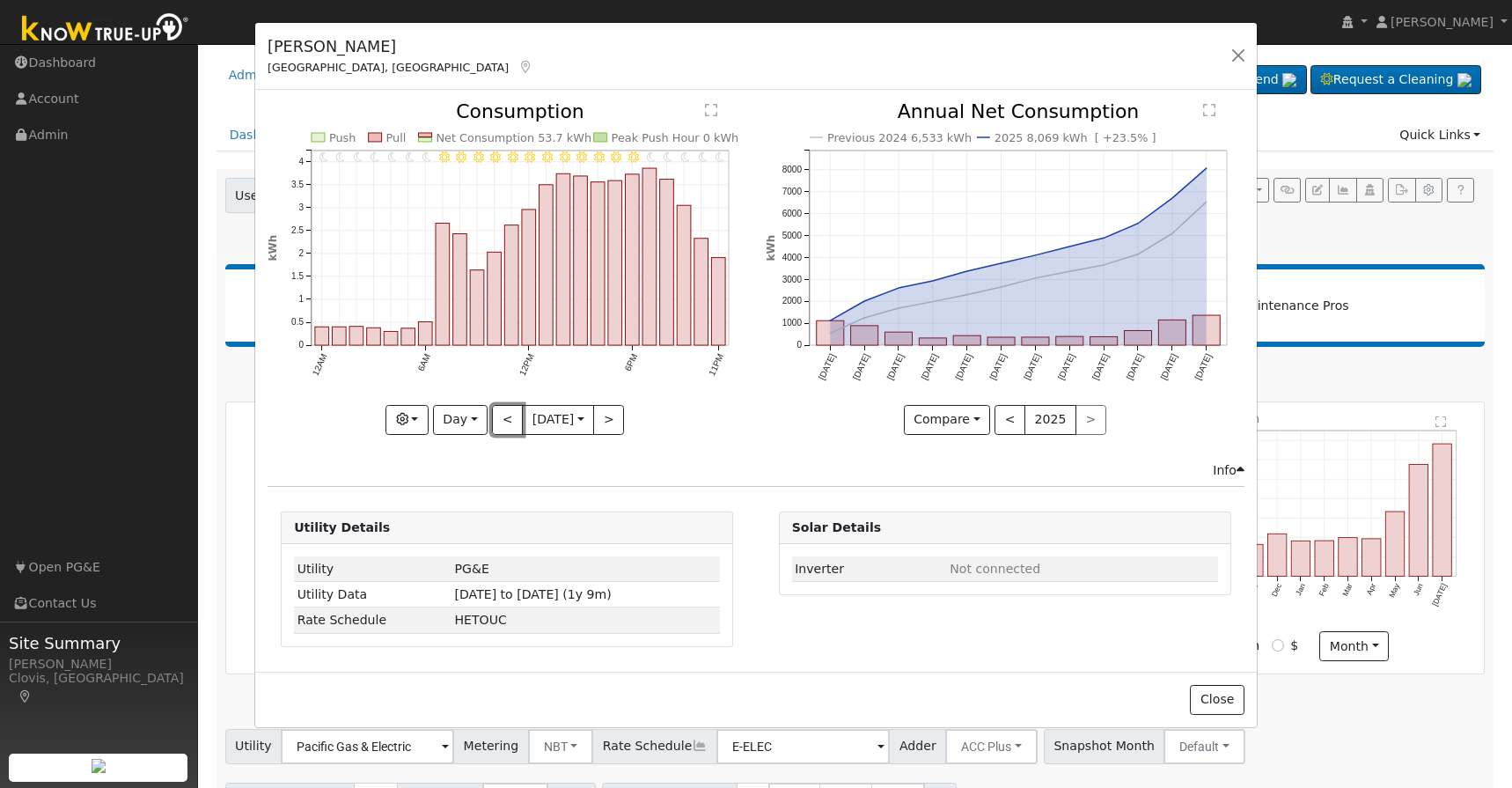
type input "[DATE]"
click at [1239, 54] on button "button" at bounding box center [1237, 55] width 24 height 24
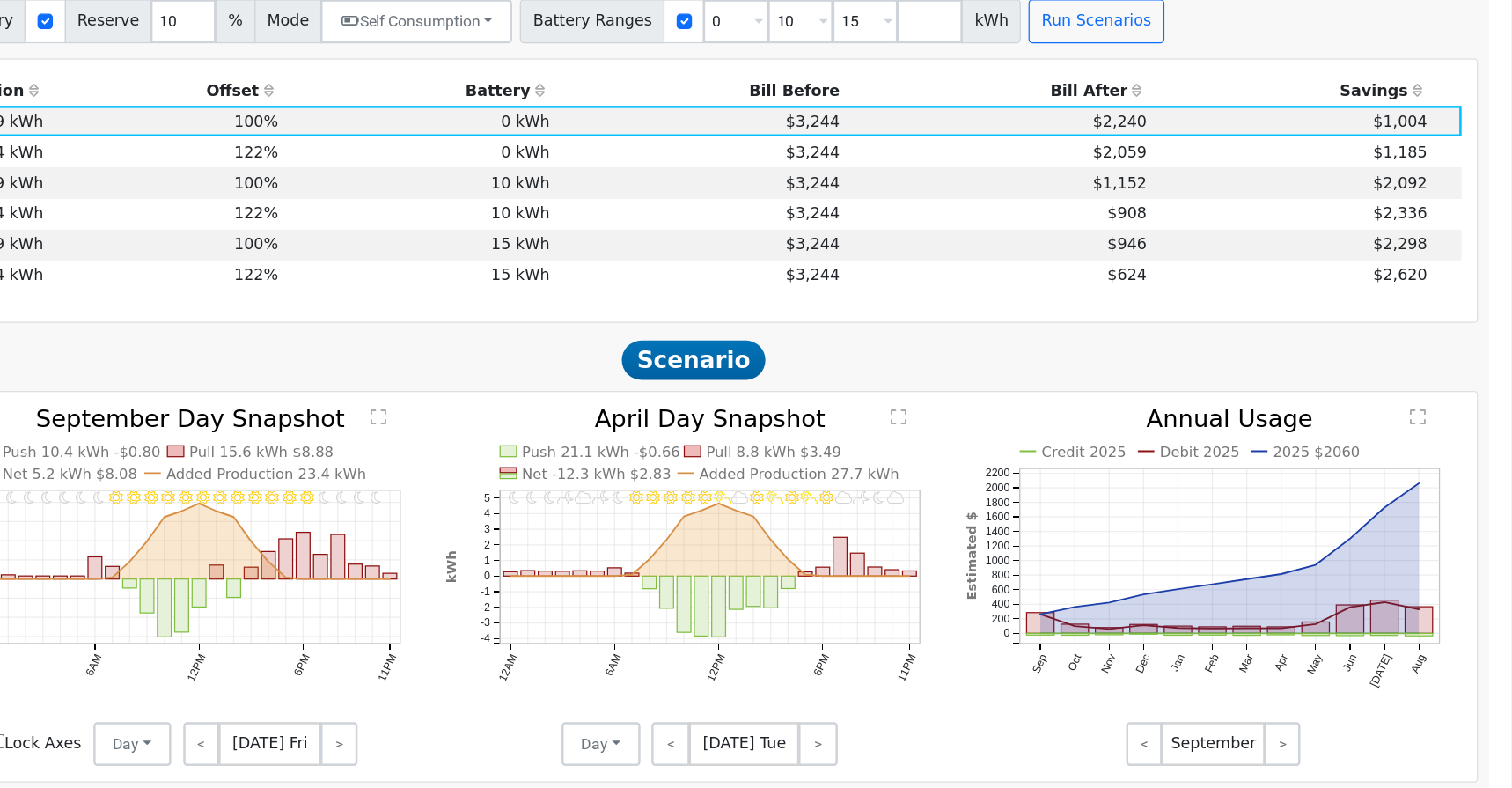
scroll to position [713, 0]
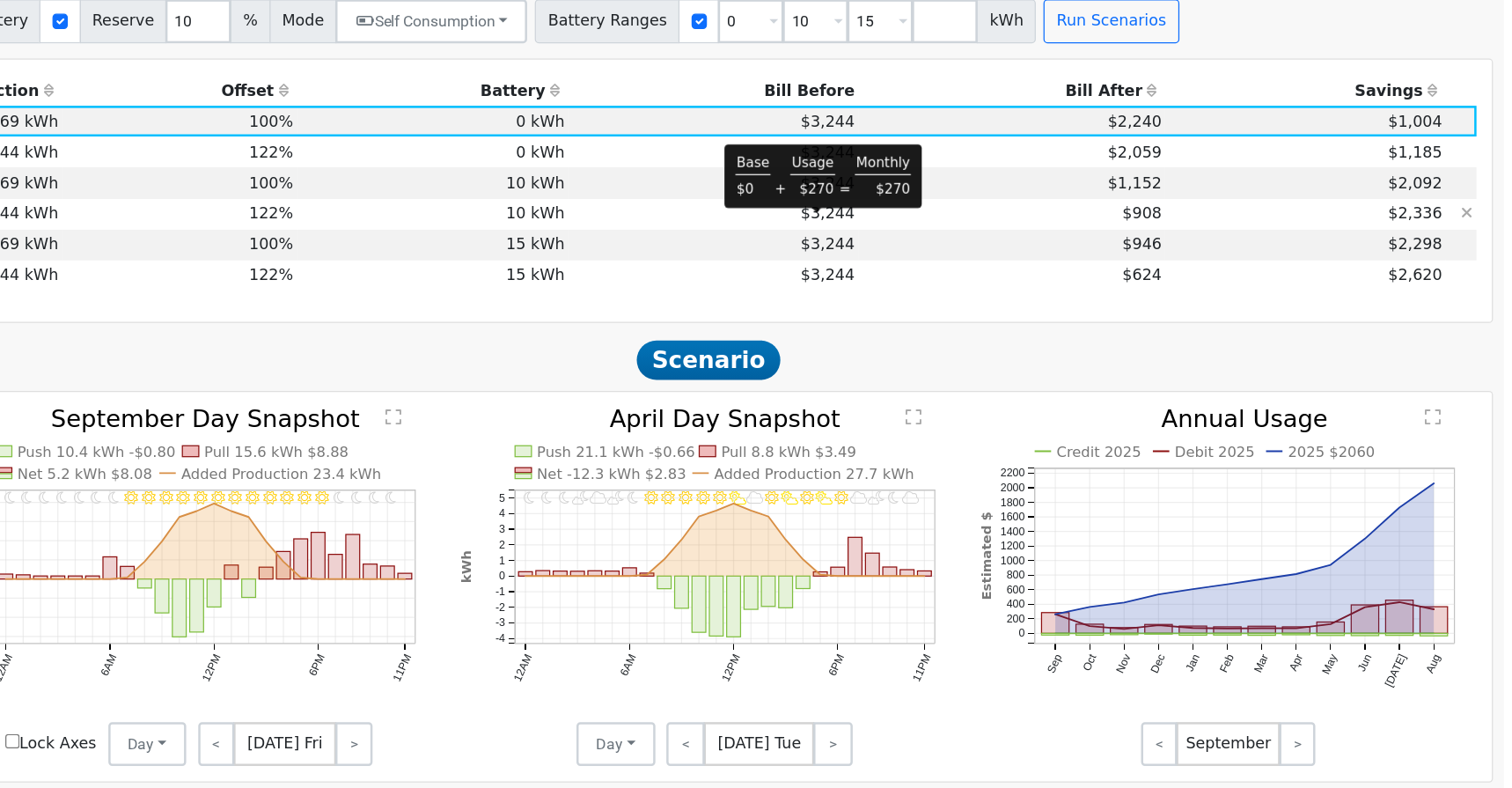
click at [955, 302] on span "$3,244" at bounding box center [951, 294] width 43 height 14
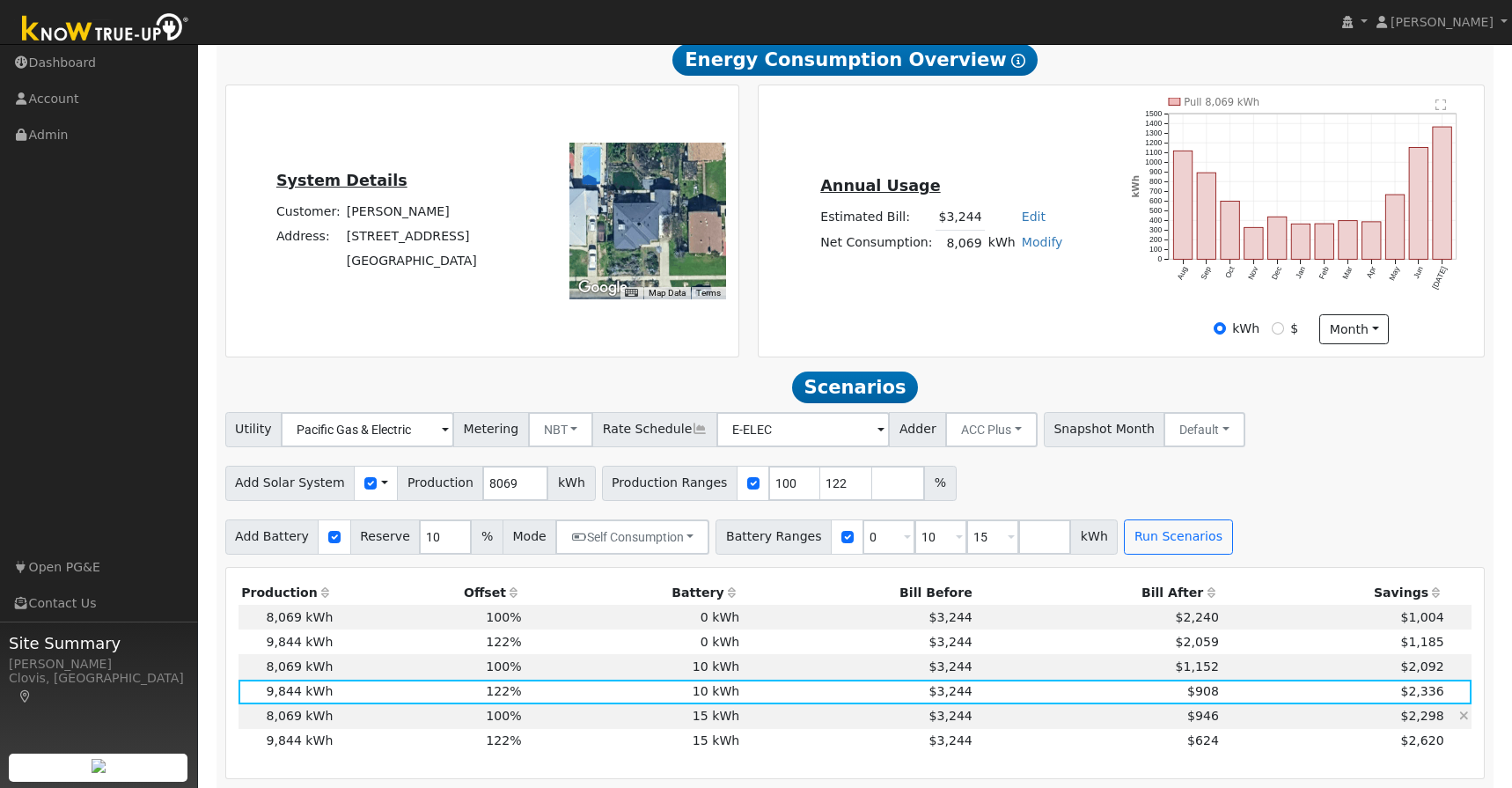
scroll to position [153, 0]
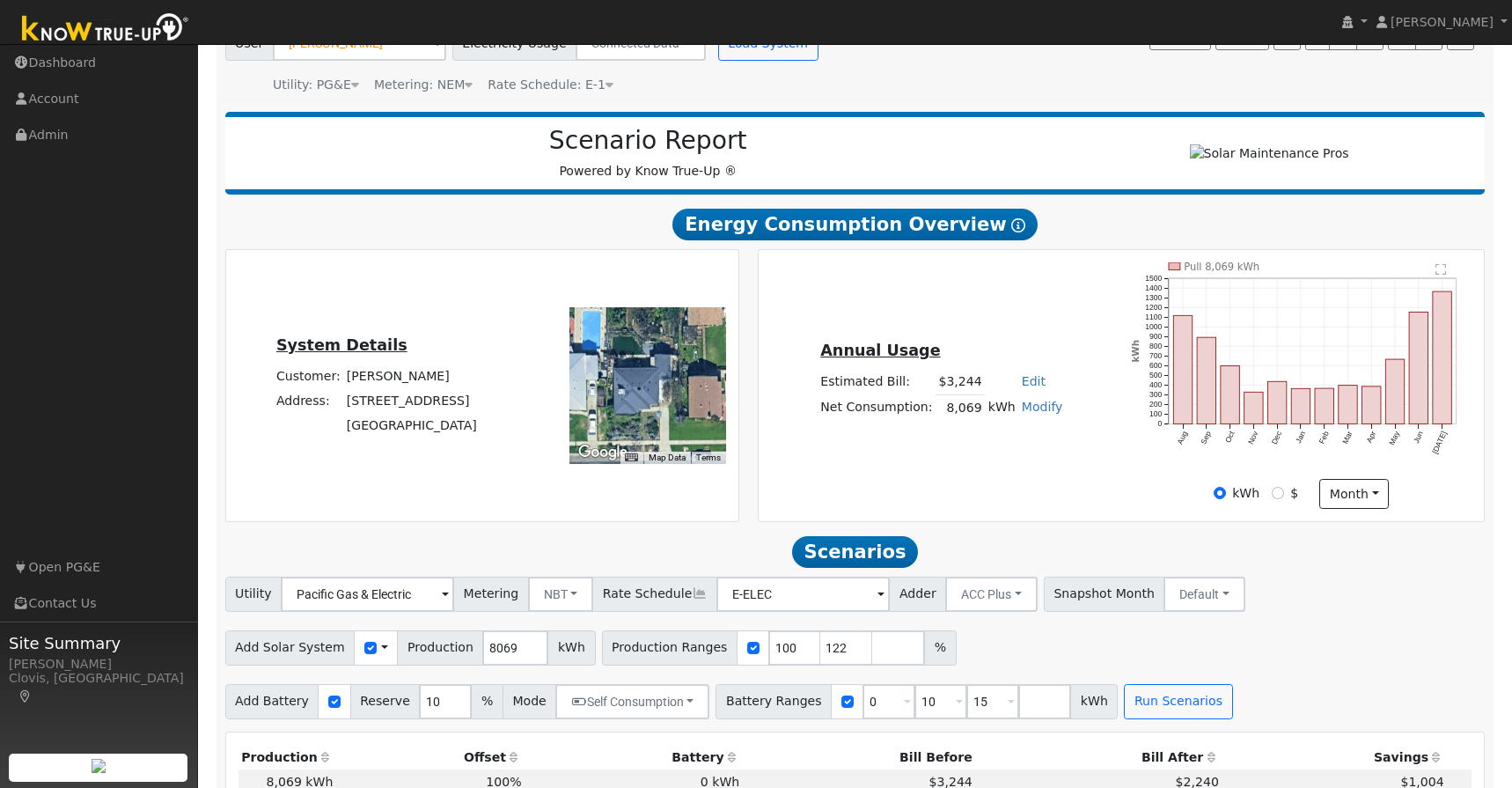
click at [1023, 386] on link "Edit" at bounding box center [1033, 381] width 23 height 14
click at [1021, 354] on h5 "Annual Usage" at bounding box center [941, 350] width 242 height 19
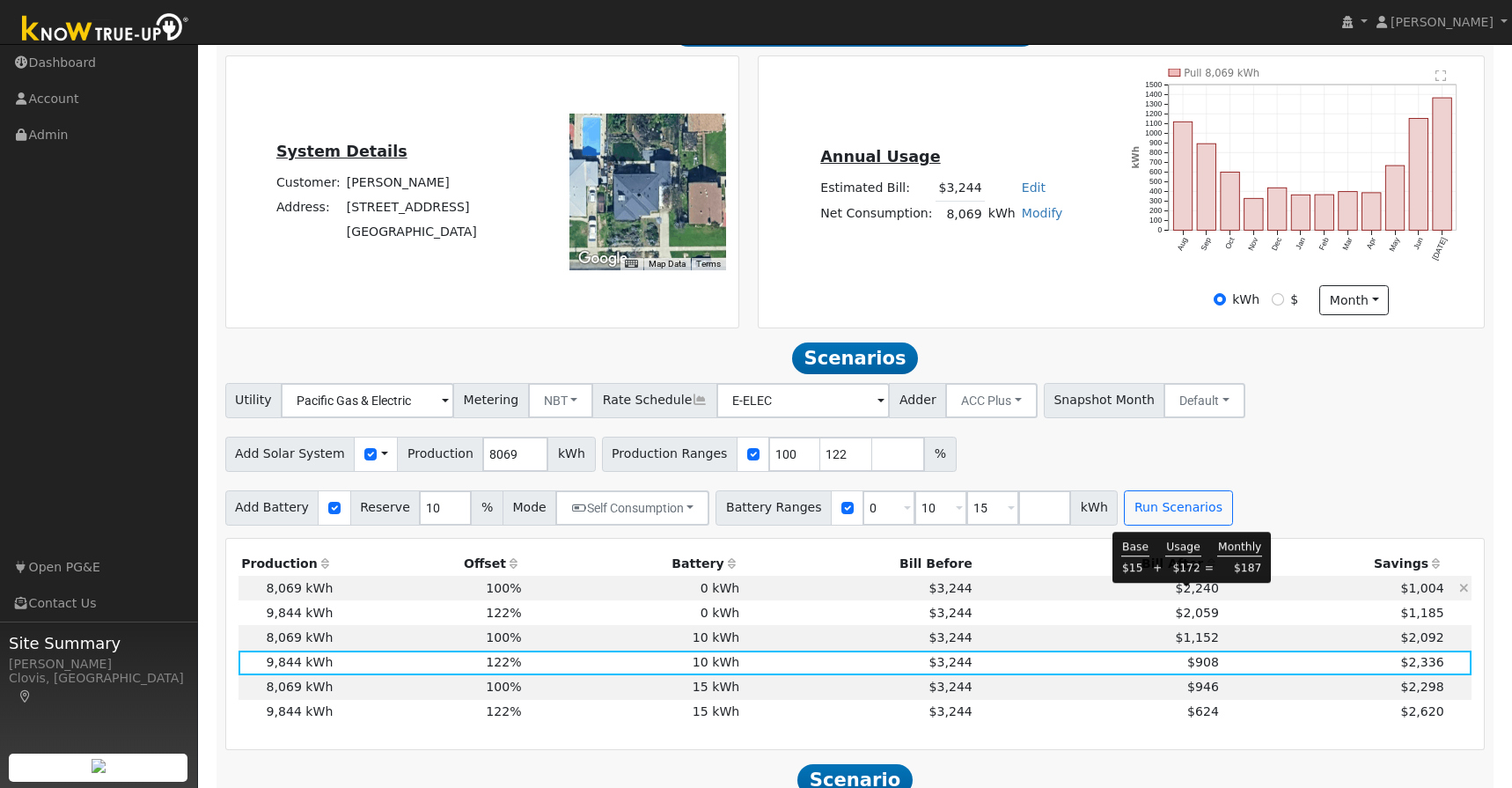
scroll to position [367, 0]
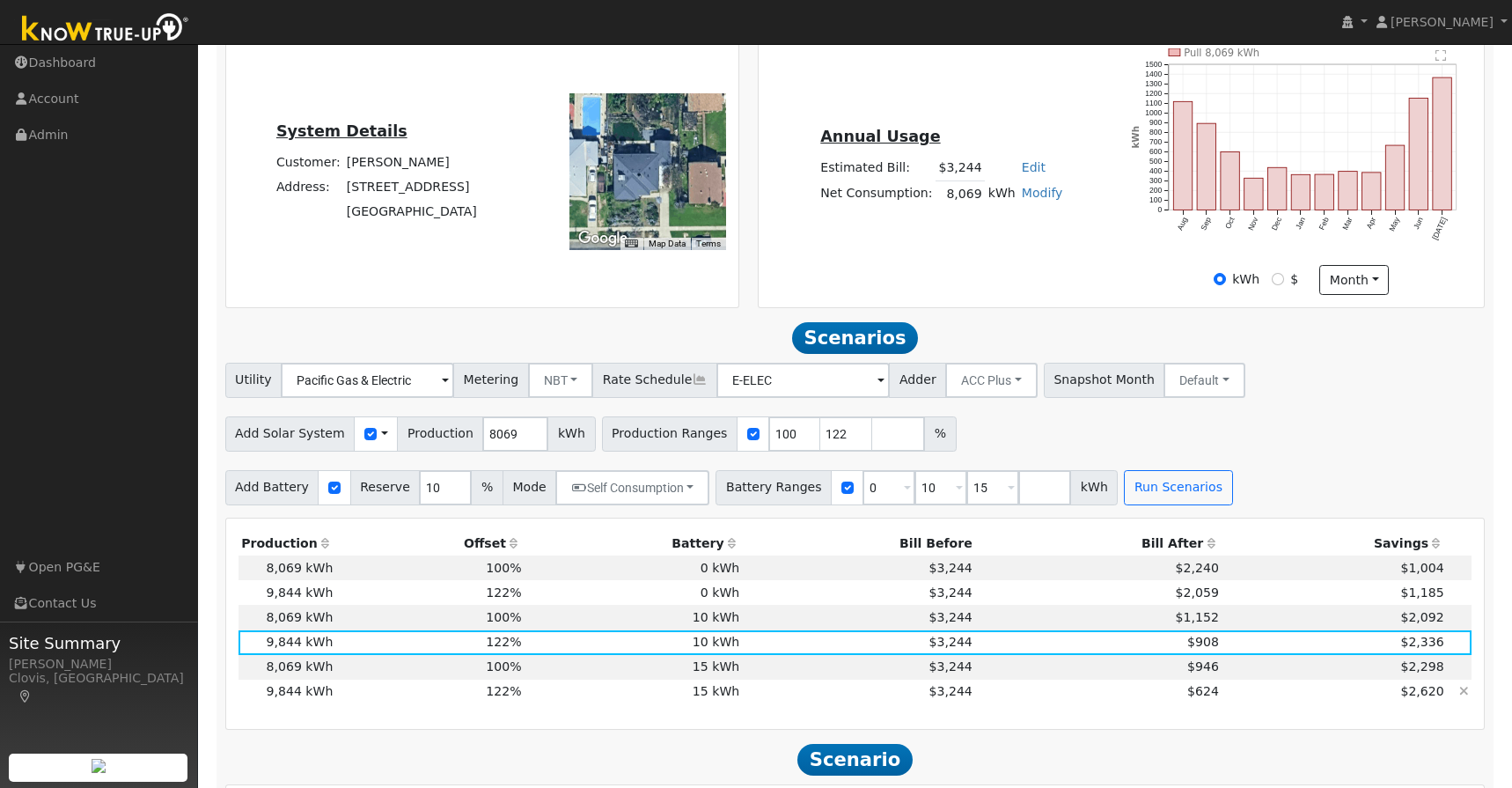
click at [738, 701] on td "15 kWh" at bounding box center [633, 691] width 218 height 24
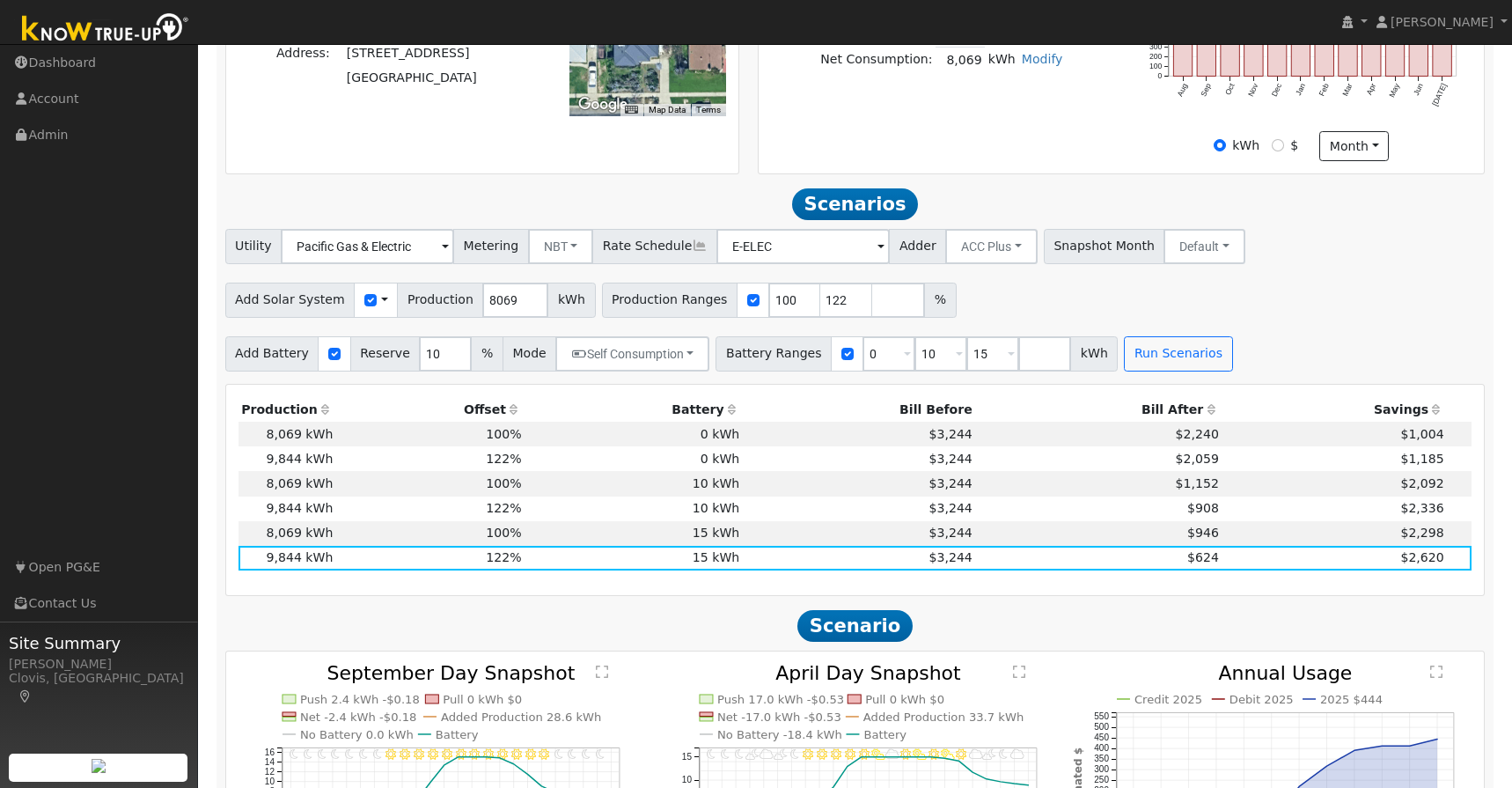
scroll to position [502, 0]
click at [435, 364] on input "10" at bounding box center [446, 352] width 53 height 35
type input "1"
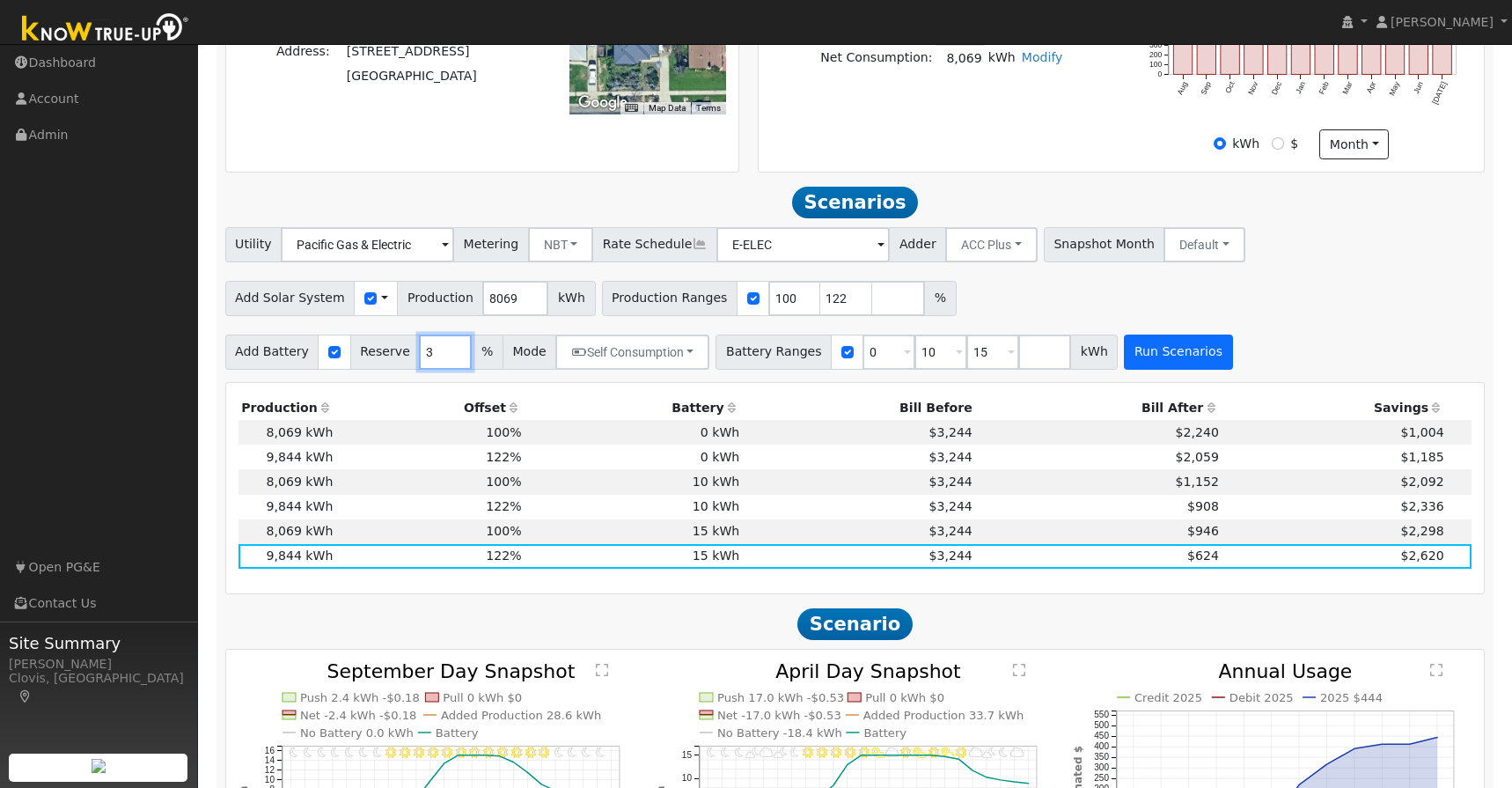
type input "3"
click at [1130, 367] on button "Run Scenarios" at bounding box center [1178, 352] width 108 height 35
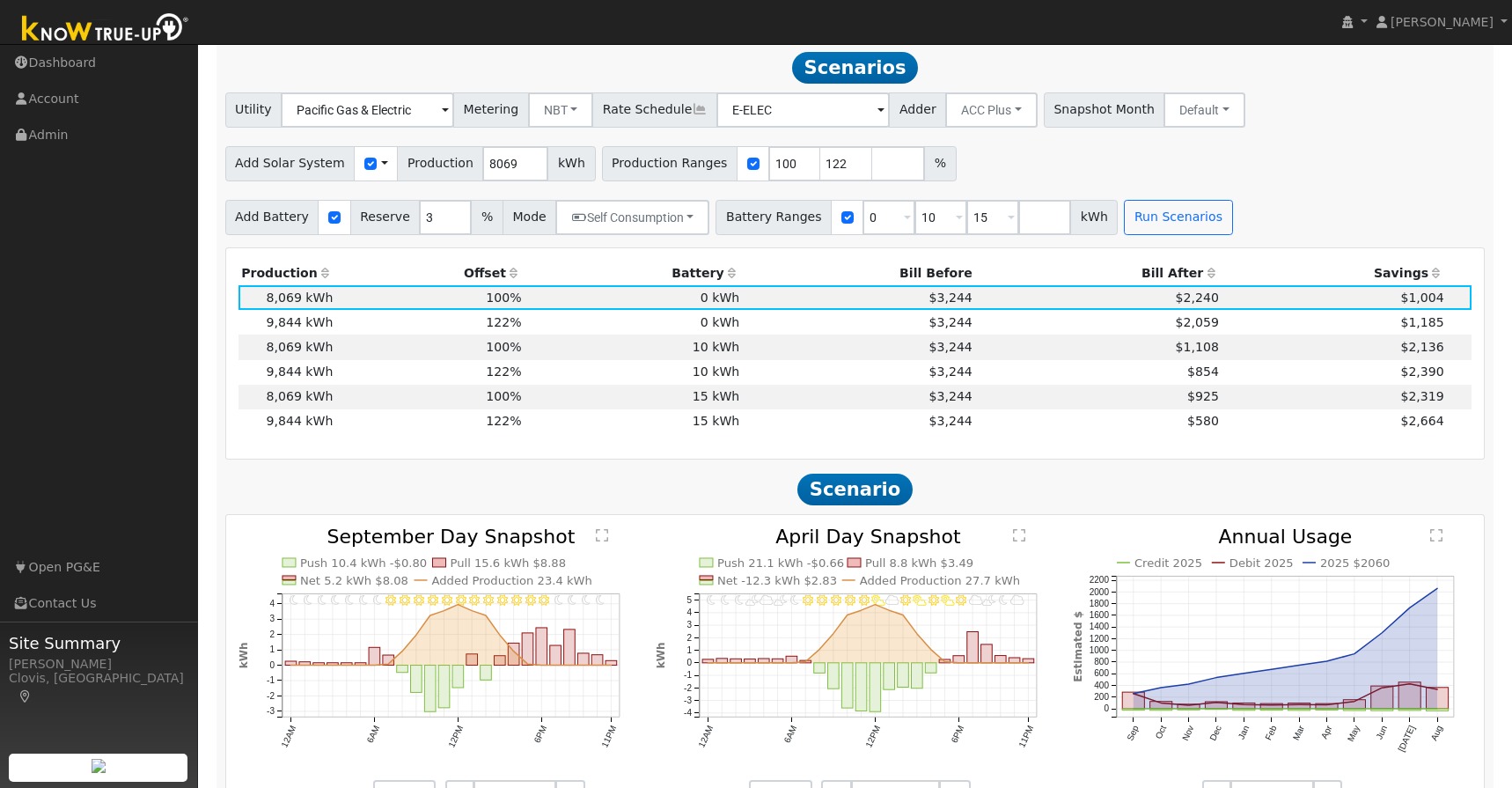
scroll to position [641, 0]
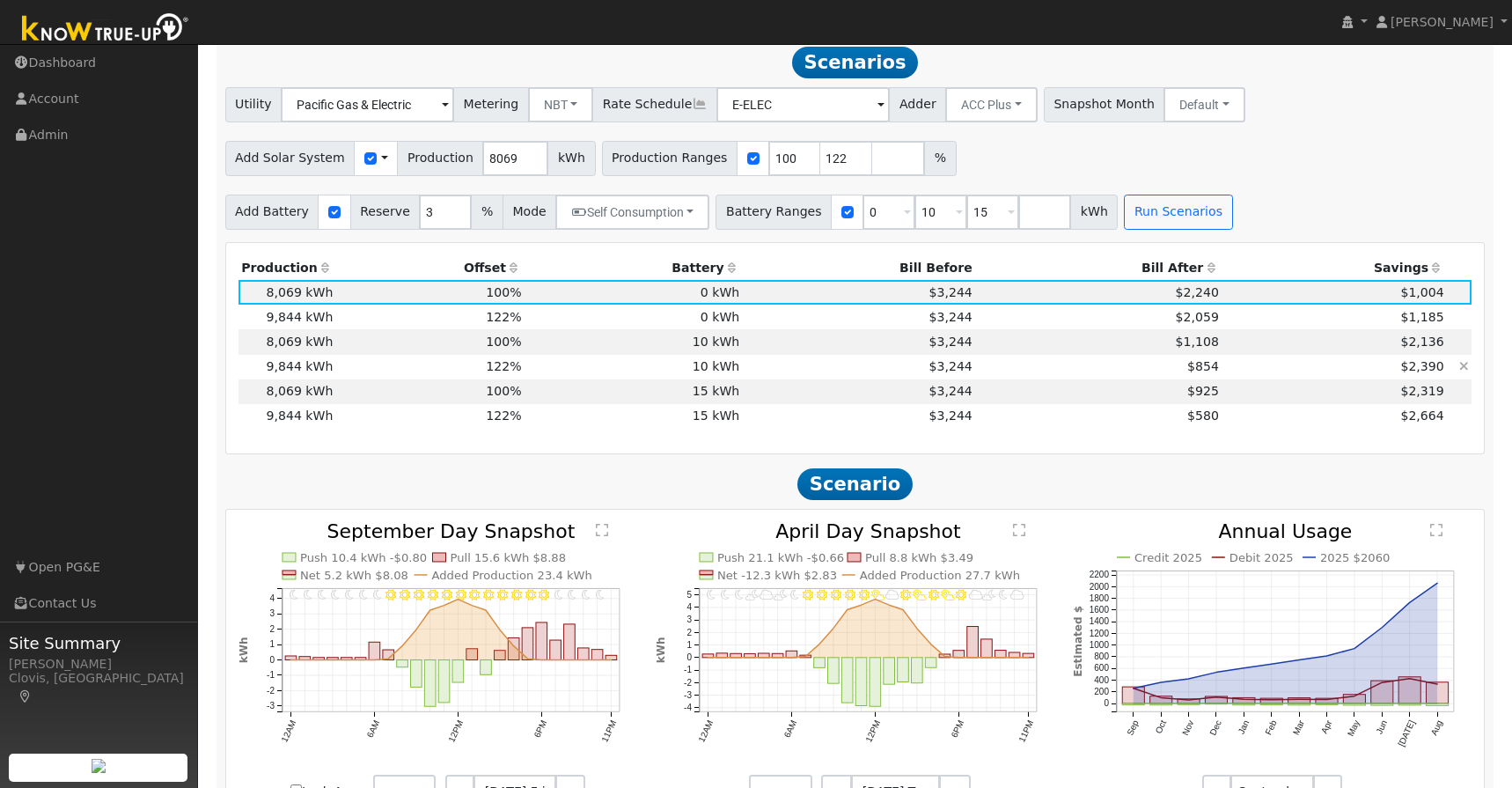
click at [592, 374] on td "10 kWh" at bounding box center [633, 367] width 218 height 24
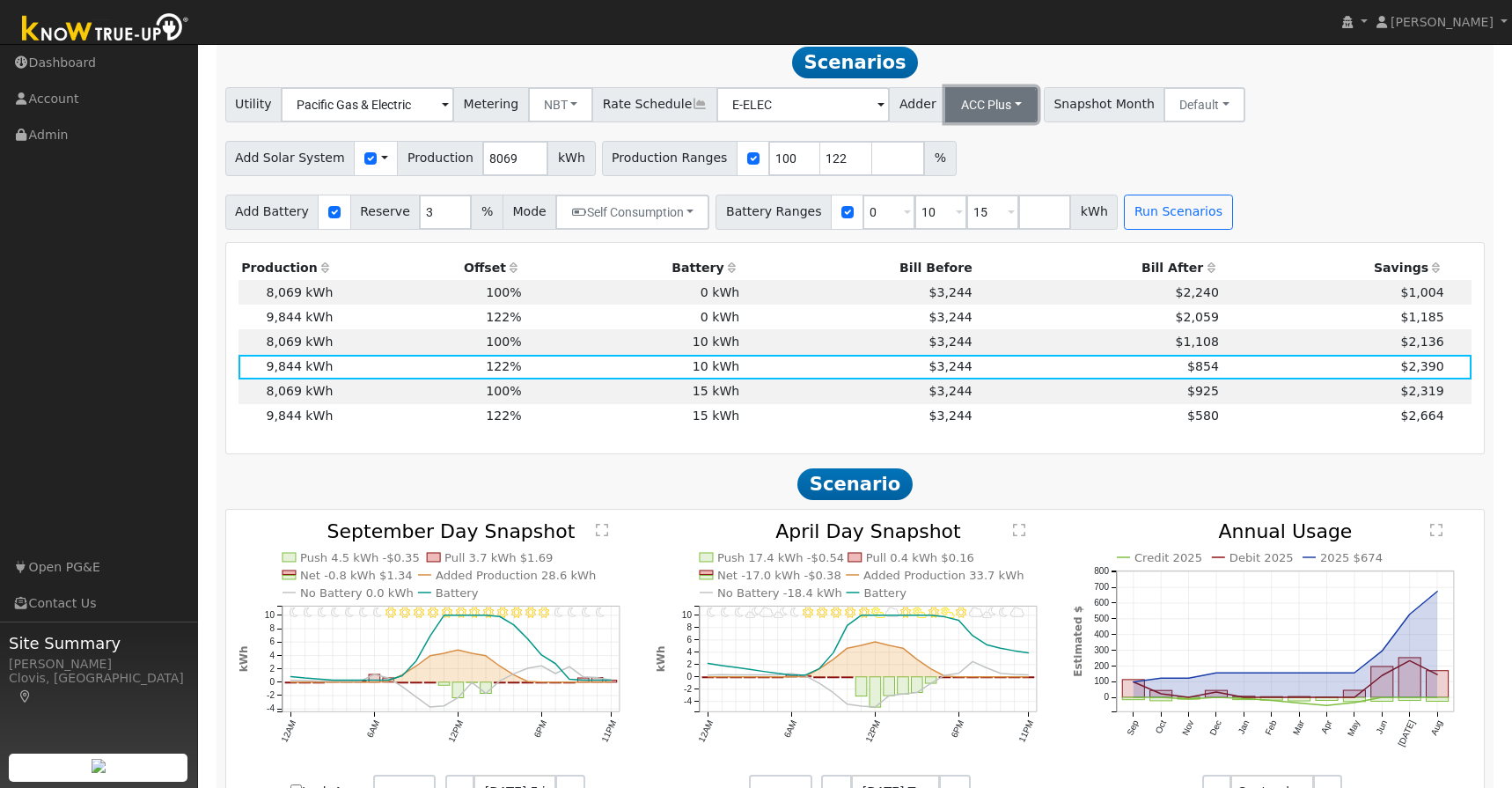
click at [985, 115] on button "ACC Plus" at bounding box center [991, 105] width 93 height 35
click at [953, 196] on link "SB-535" at bounding box center [965, 193] width 122 height 24
click at [1036, 110] on icon at bounding box center [1046, 103] width 21 height 16
click at [1014, 142] on link "Copy Address to Clipboard" at bounding box center [1122, 135] width 255 height 24
click at [1036, 110] on icon at bounding box center [1046, 103] width 21 height 16
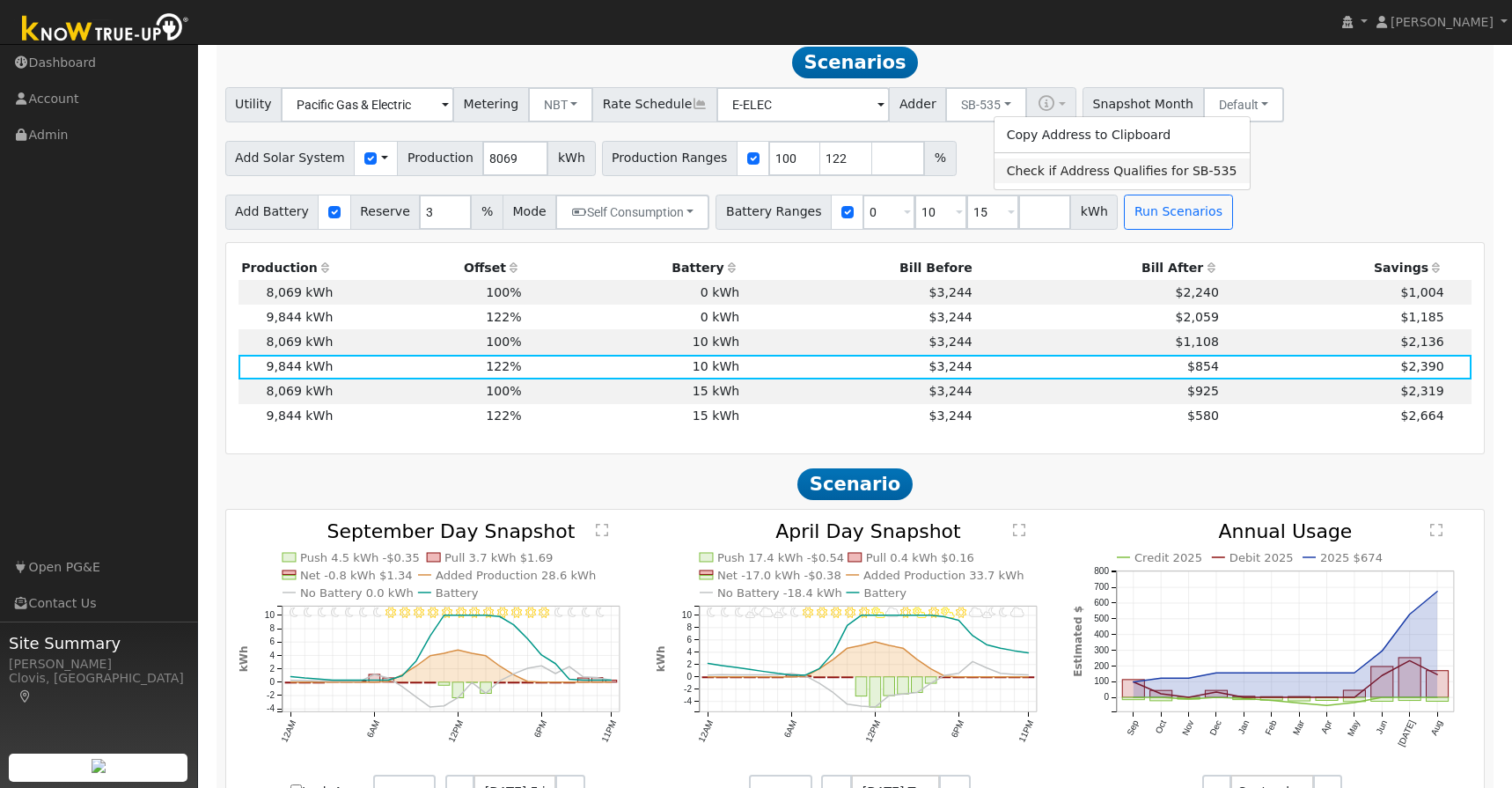
click at [1016, 182] on link "Check if Address Qualifies for SB-535" at bounding box center [1122, 170] width 255 height 24
click at [1141, 219] on button "Run Scenarios" at bounding box center [1178, 212] width 108 height 35
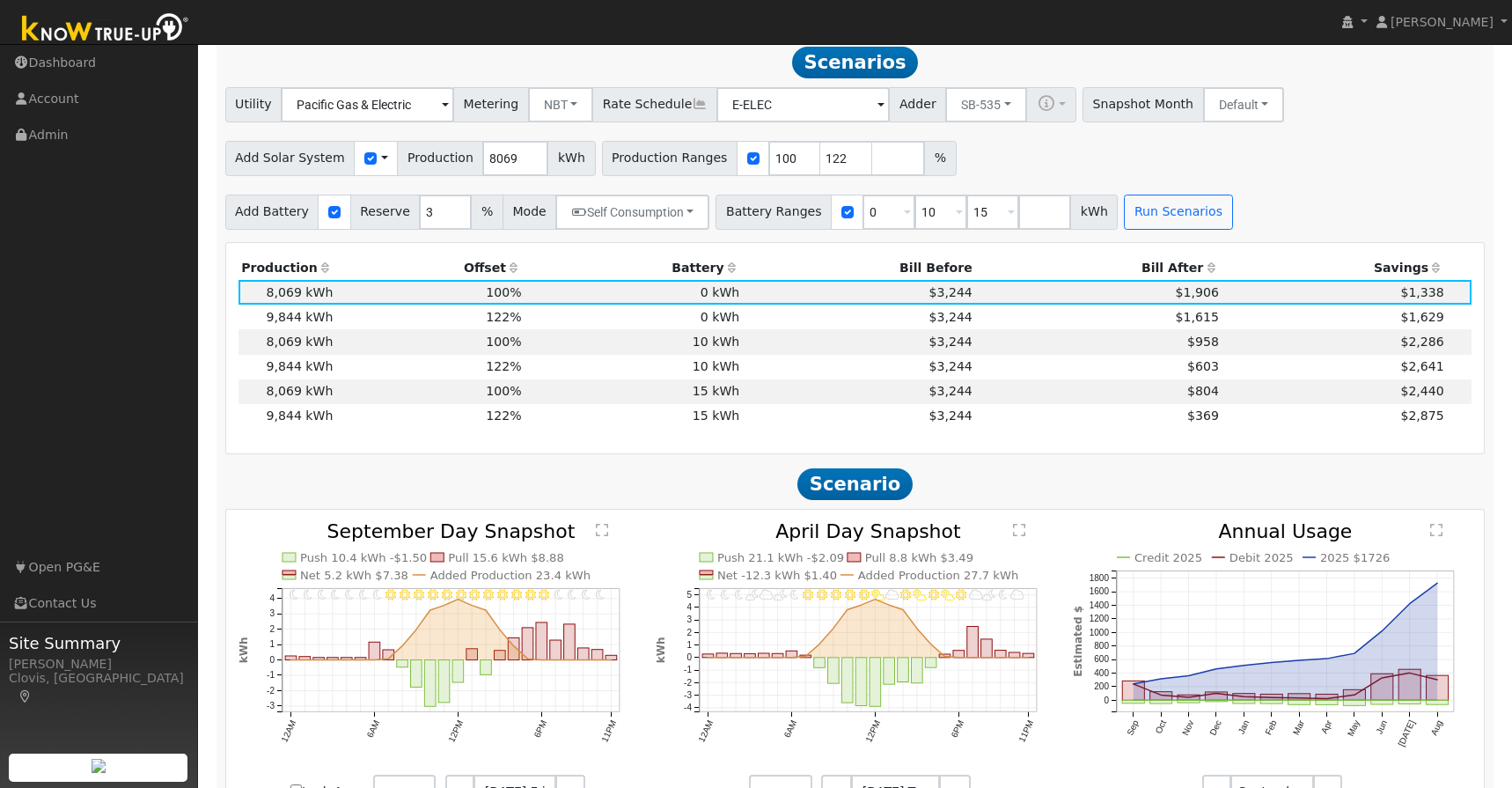
click at [1024, 377] on td "$603" at bounding box center [1099, 367] width 246 height 24
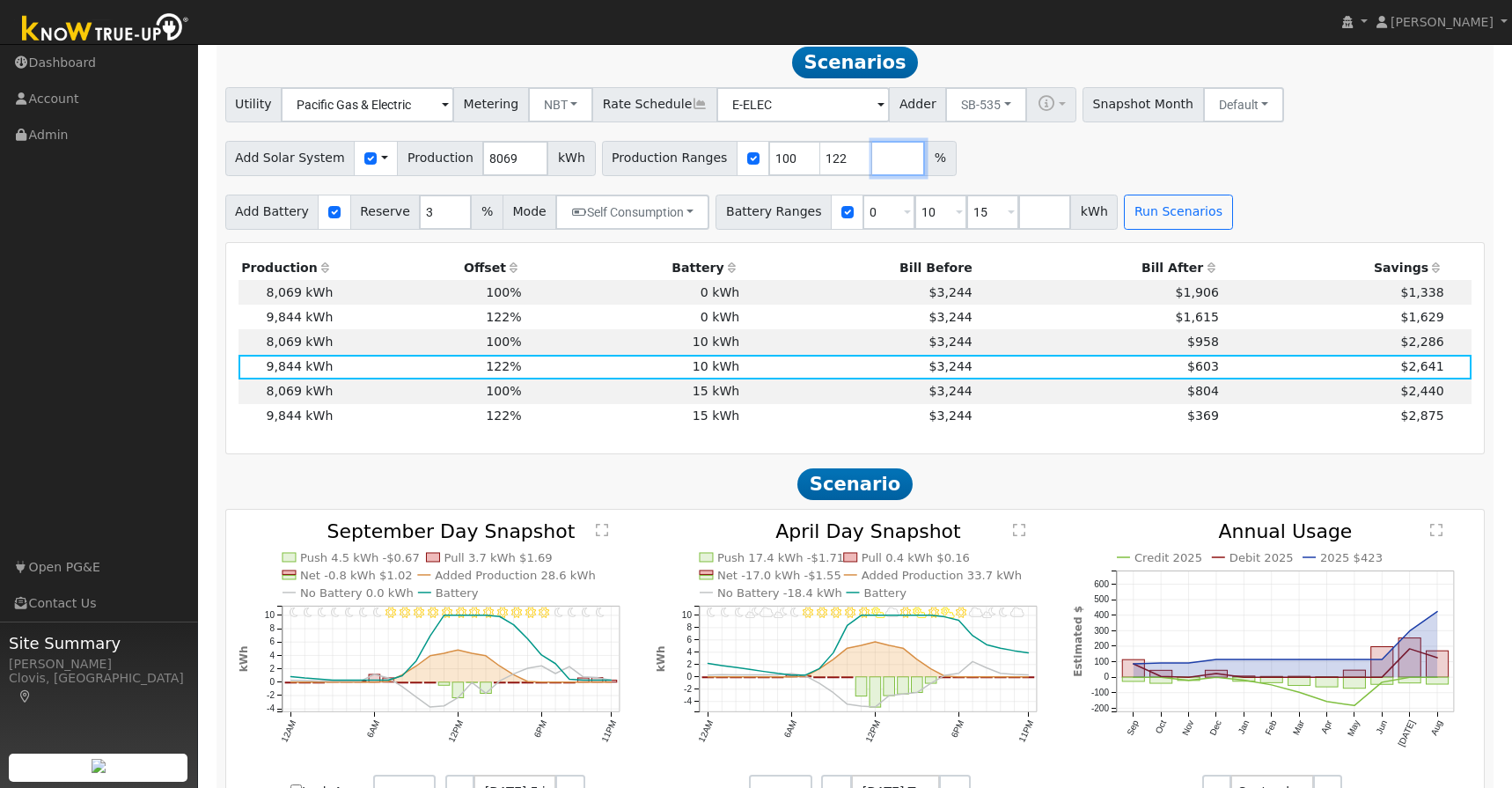
click at [872, 165] on input "number" at bounding box center [898, 158] width 53 height 35
type input "80"
type input "100"
type input "122"
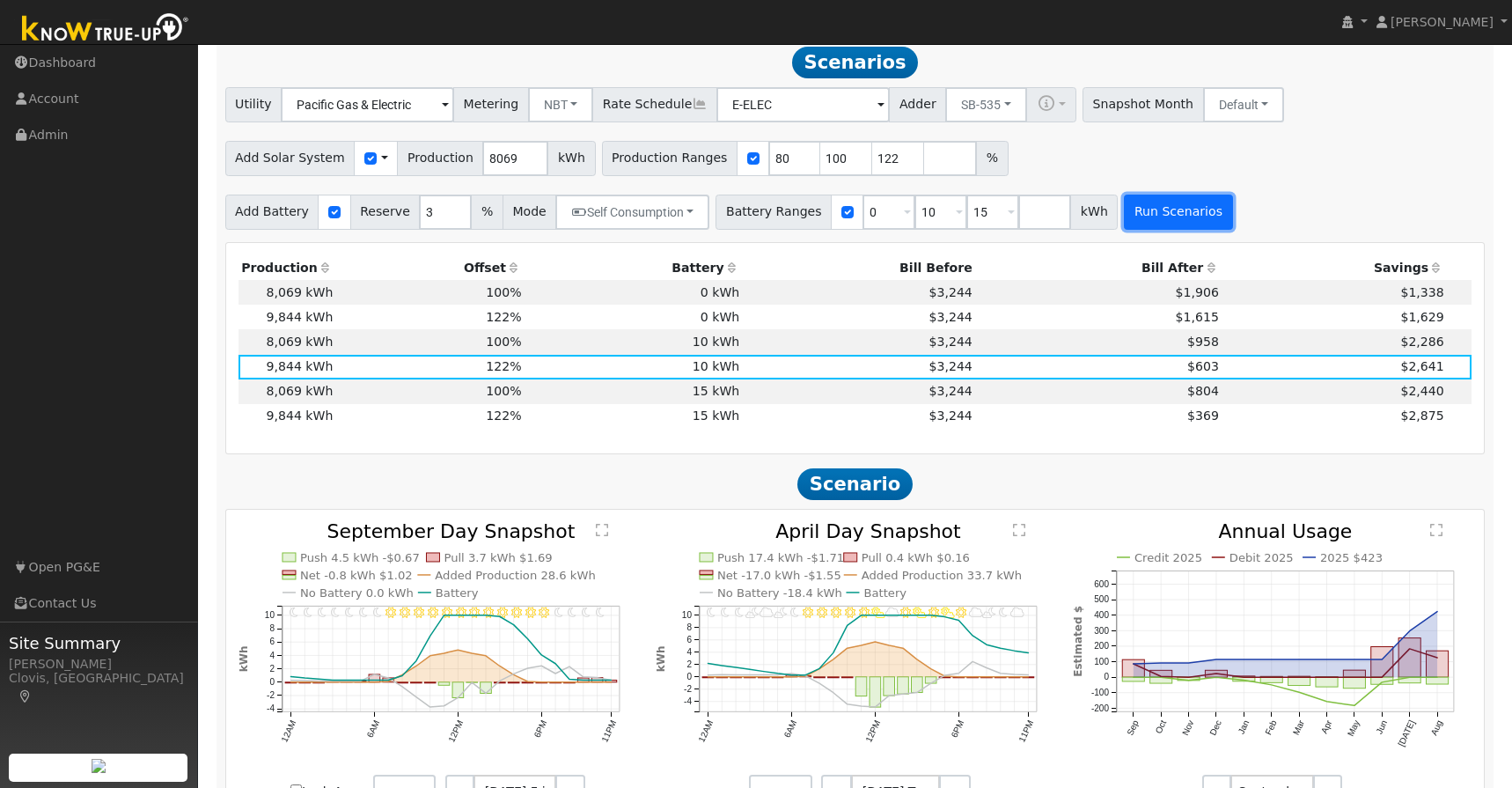
click at [1141, 210] on button "Run Scenarios" at bounding box center [1178, 212] width 108 height 35
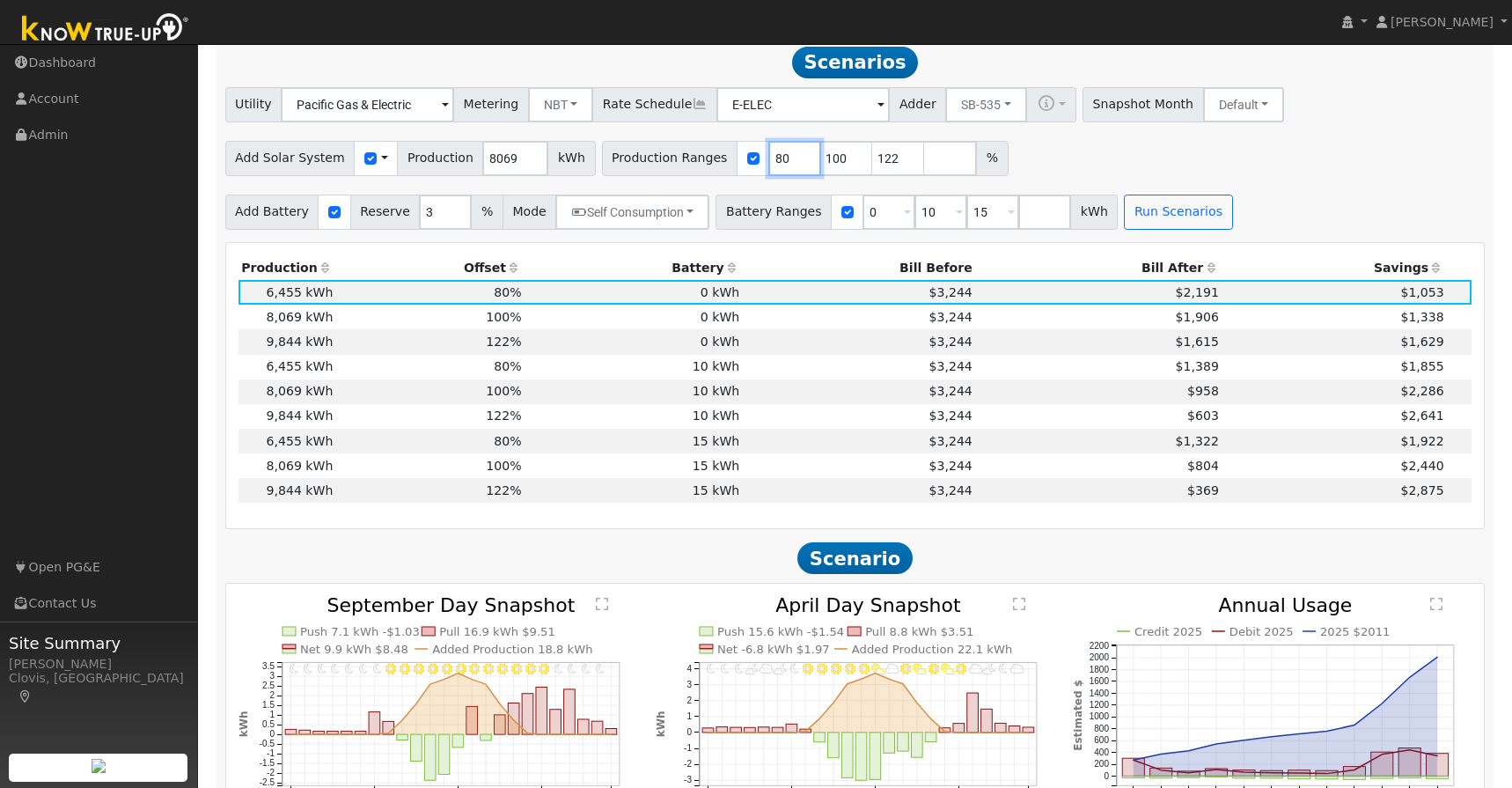
click at [772, 168] on input "80" at bounding box center [795, 158] width 53 height 35
click at [1170, 226] on button "Run Scenarios" at bounding box center [1178, 212] width 108 height 35
click at [301, 374] on td "7,101 kWh" at bounding box center [287, 367] width 98 height 24
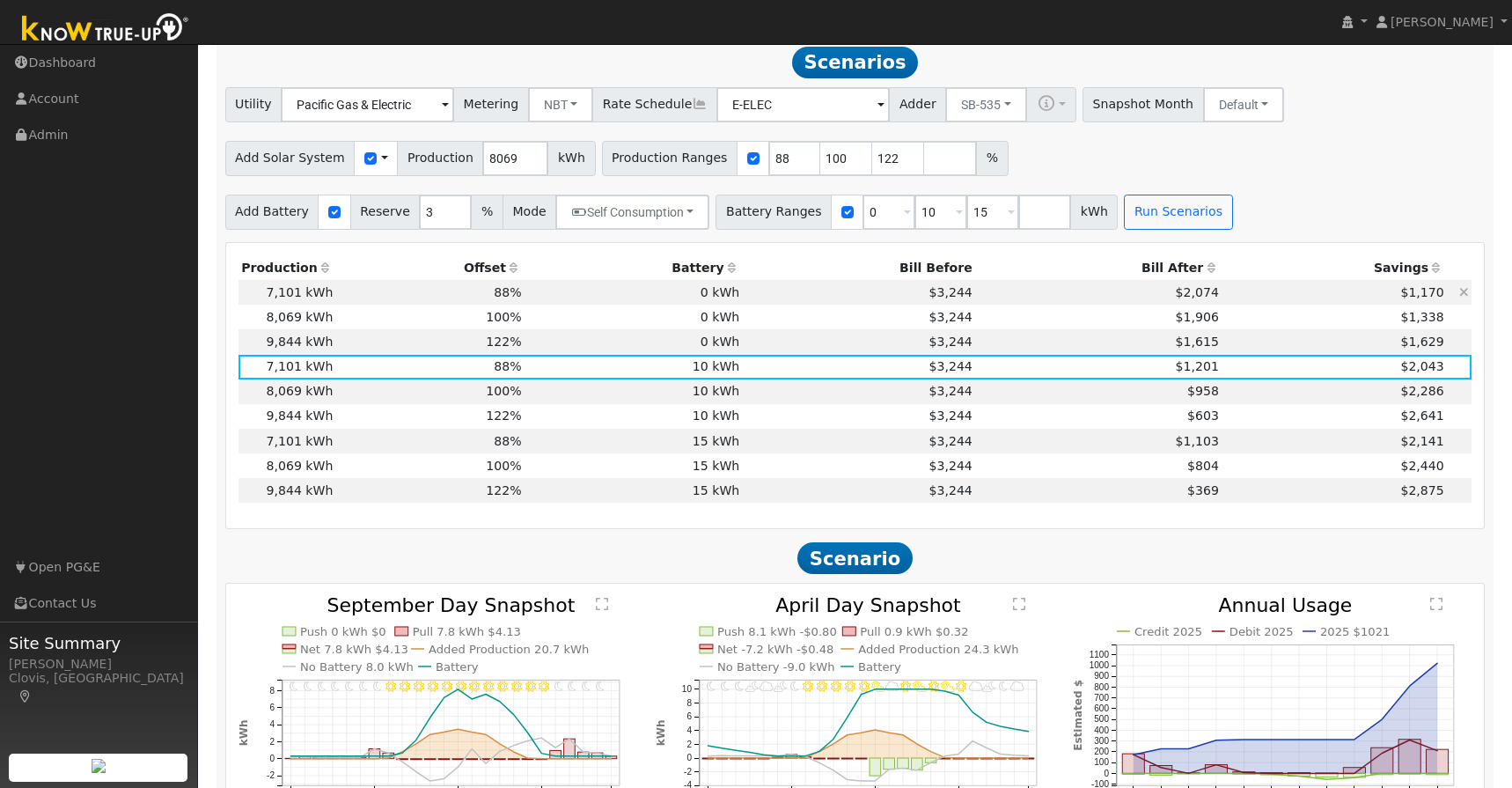
click at [776, 298] on td "$3,244" at bounding box center [859, 291] width 234 height 24
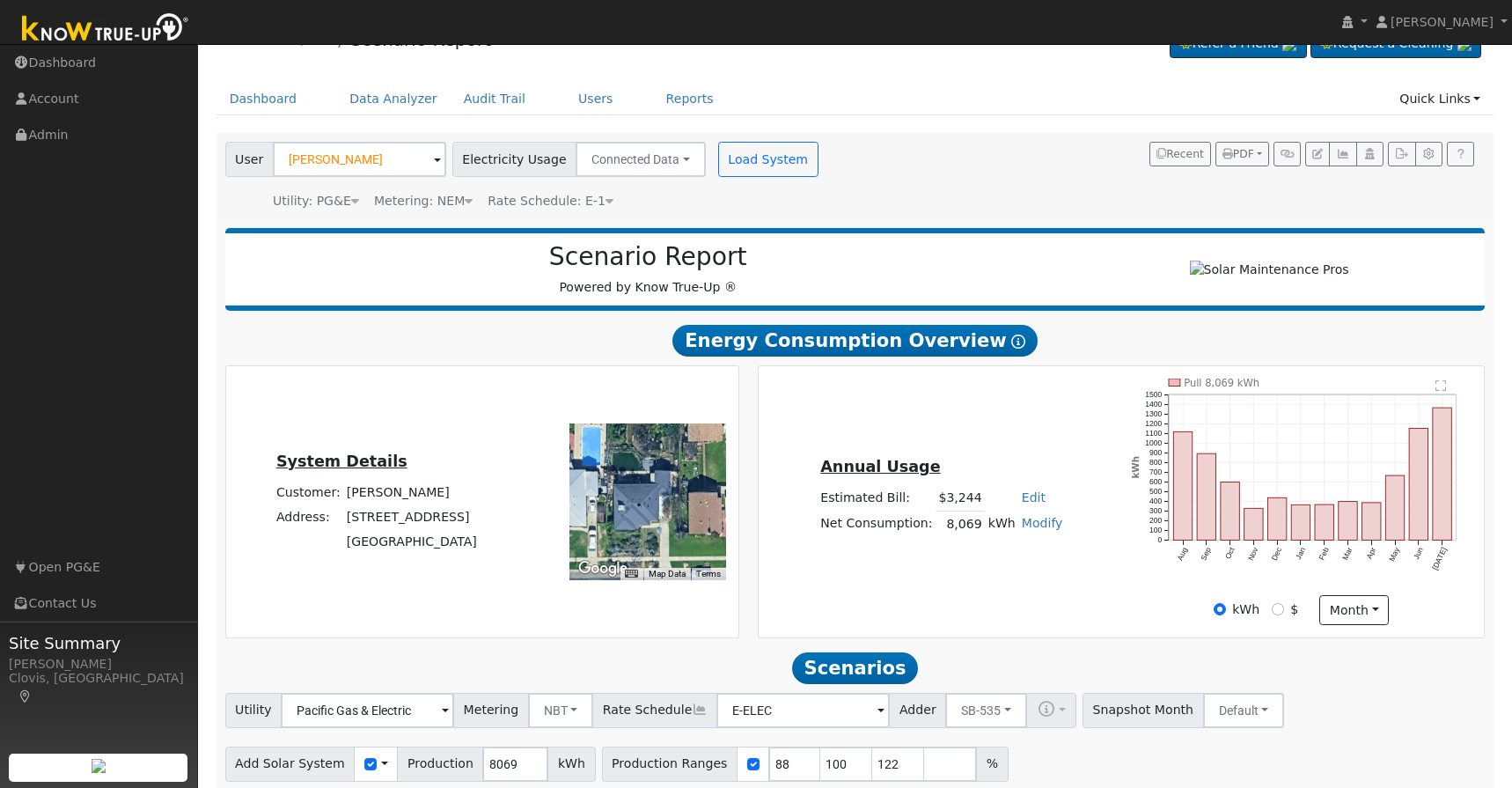
scroll to position [24, 0]
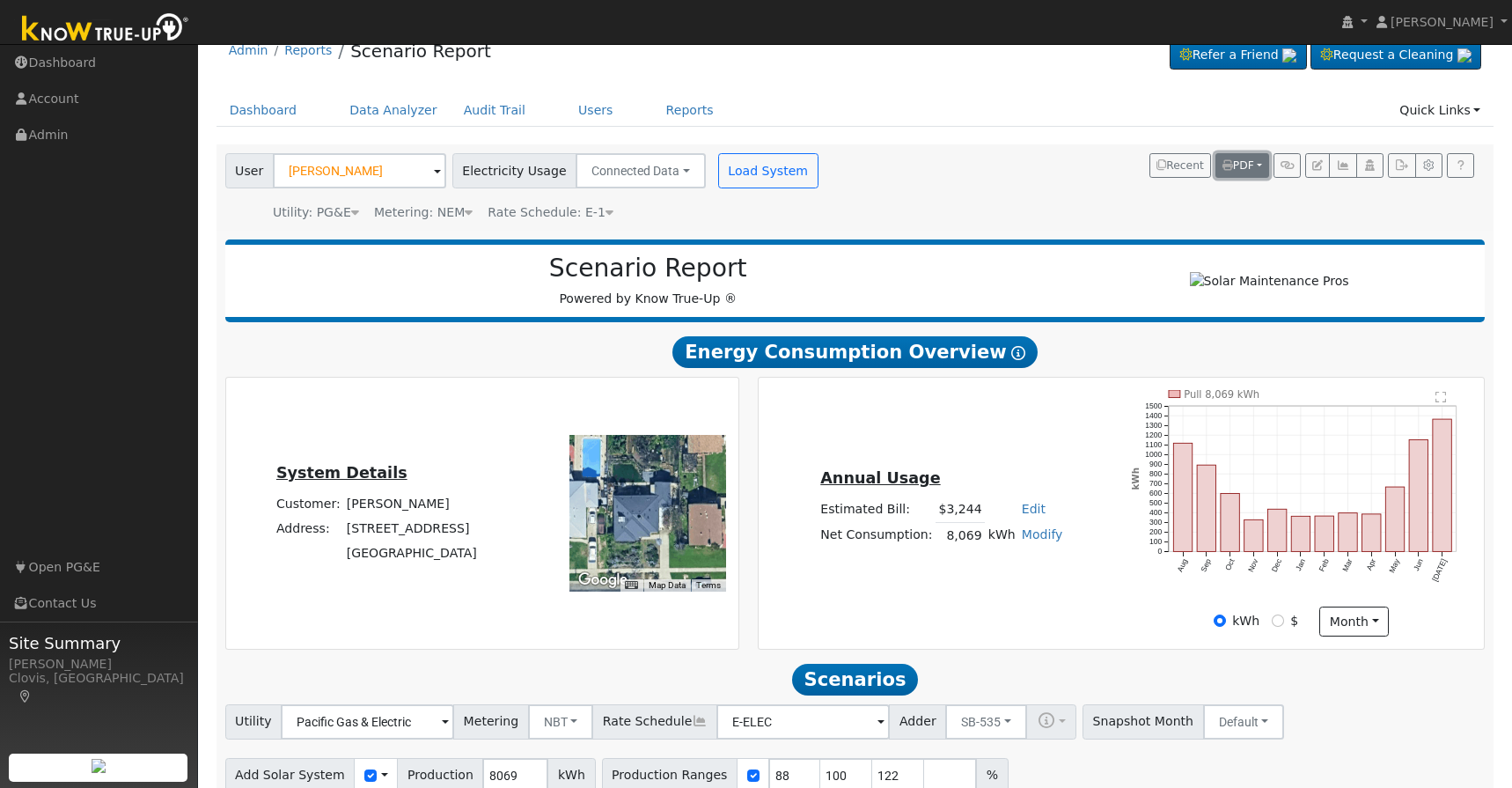
click at [1248, 168] on span "PDF" at bounding box center [1238, 165] width 31 height 13
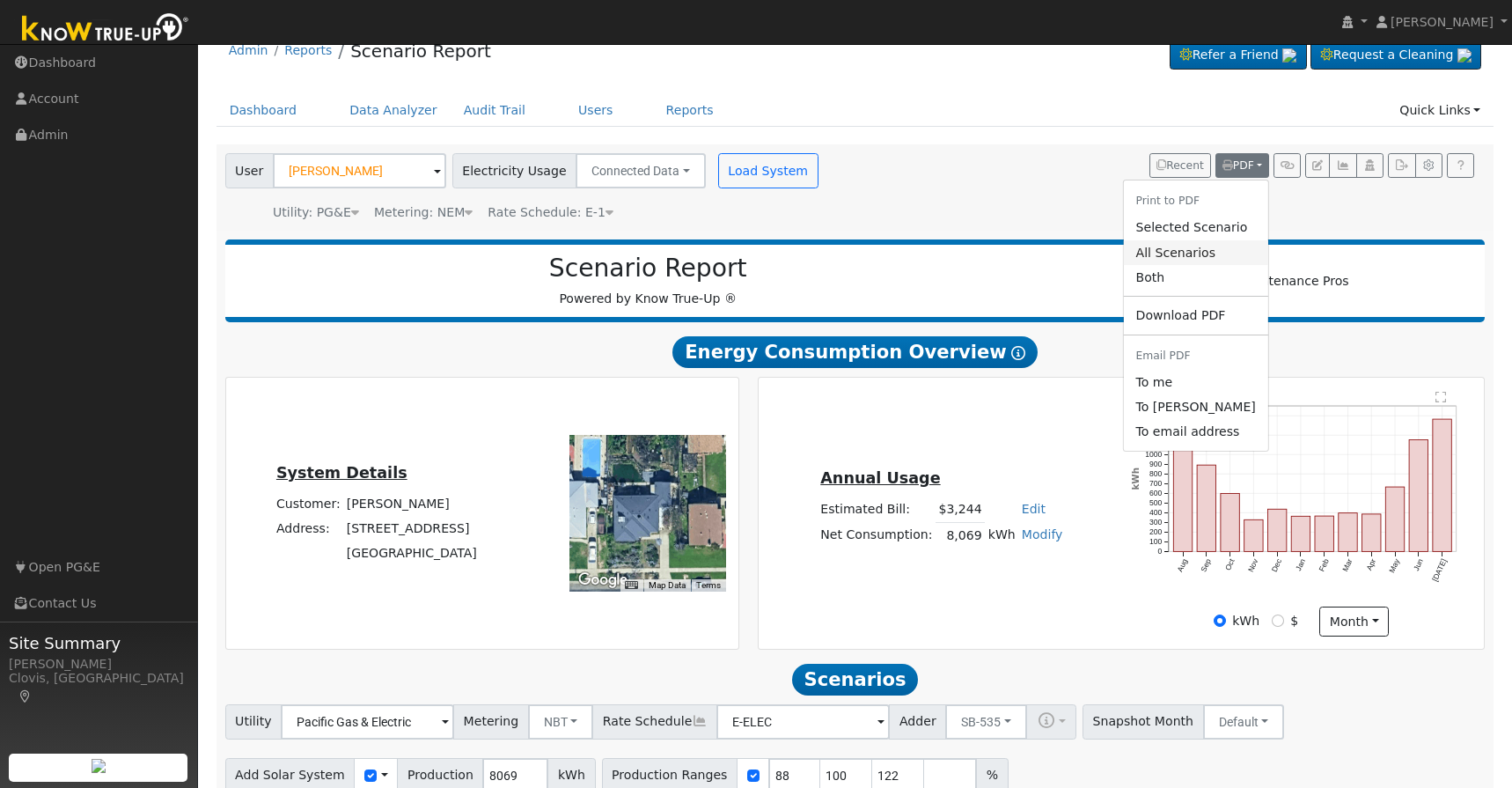
click at [1211, 244] on link "All Scenarios" at bounding box center [1195, 252] width 145 height 24
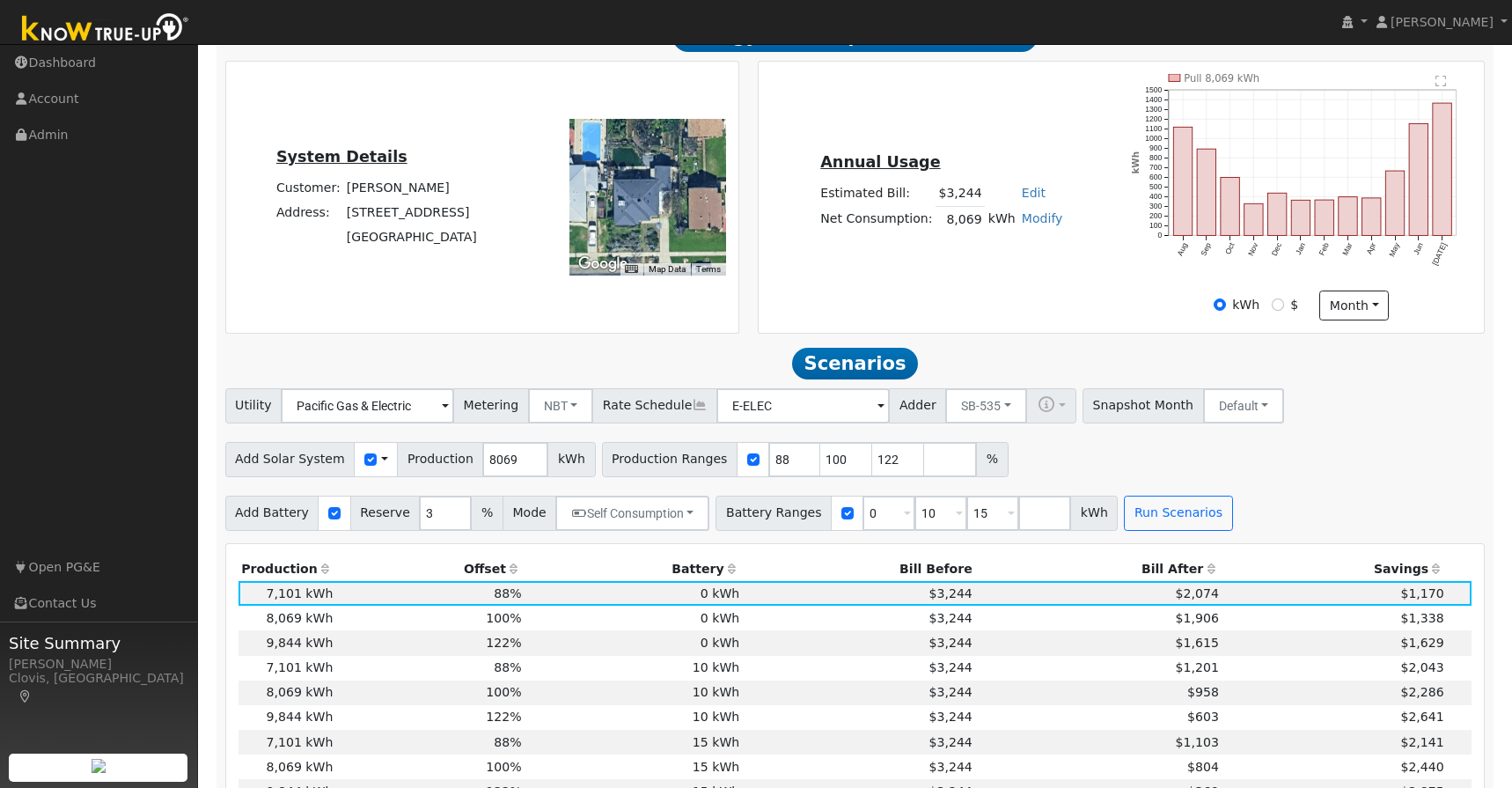
scroll to position [452, 0]
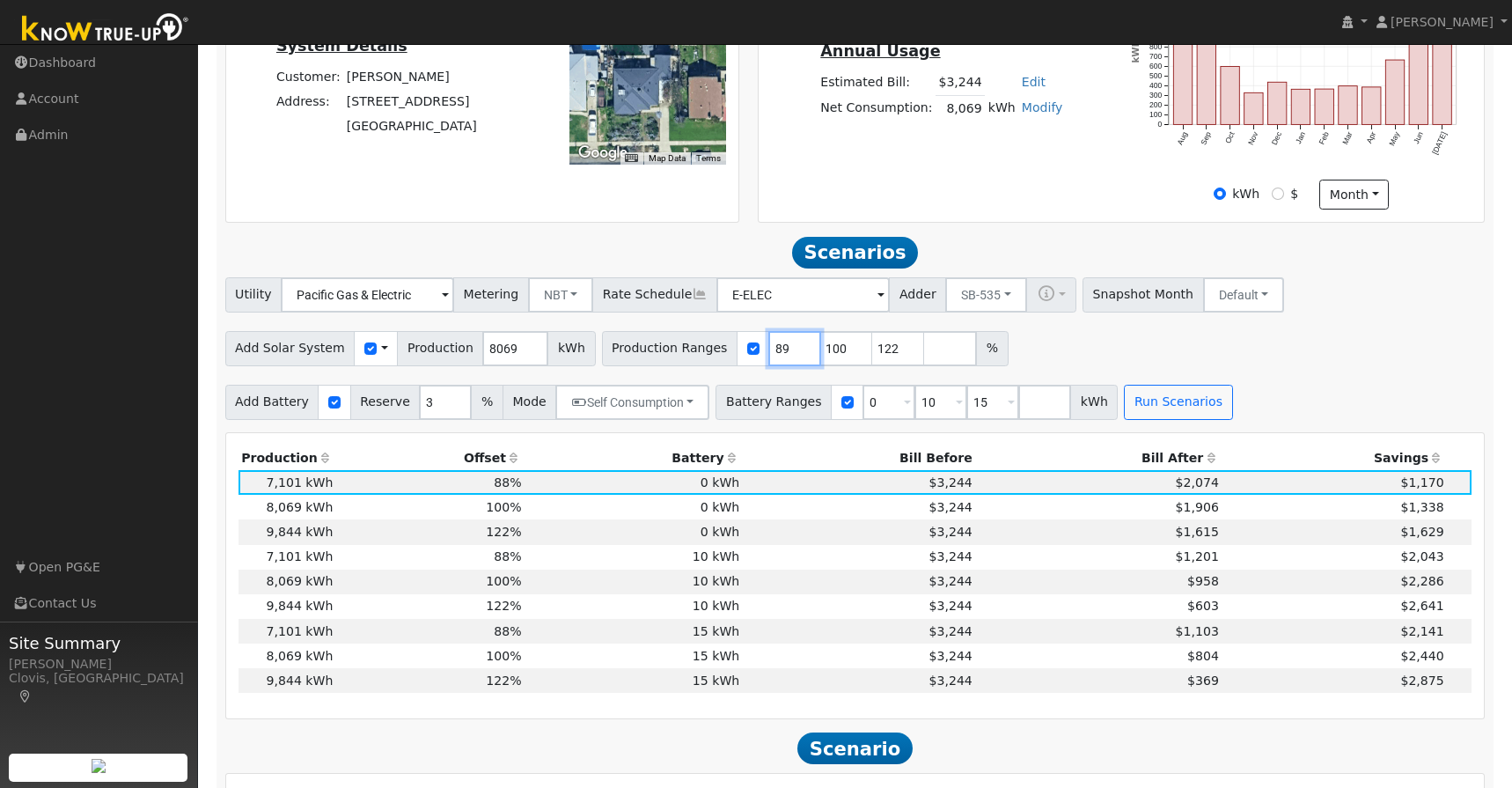
click at [783, 354] on input "89" at bounding box center [795, 349] width 53 height 35
click at [786, 349] on input "90" at bounding box center [795, 349] width 53 height 35
click at [786, 349] on input "91" at bounding box center [795, 349] width 53 height 35
type input "92"
click at [786, 349] on input "92" at bounding box center [795, 349] width 53 height 35
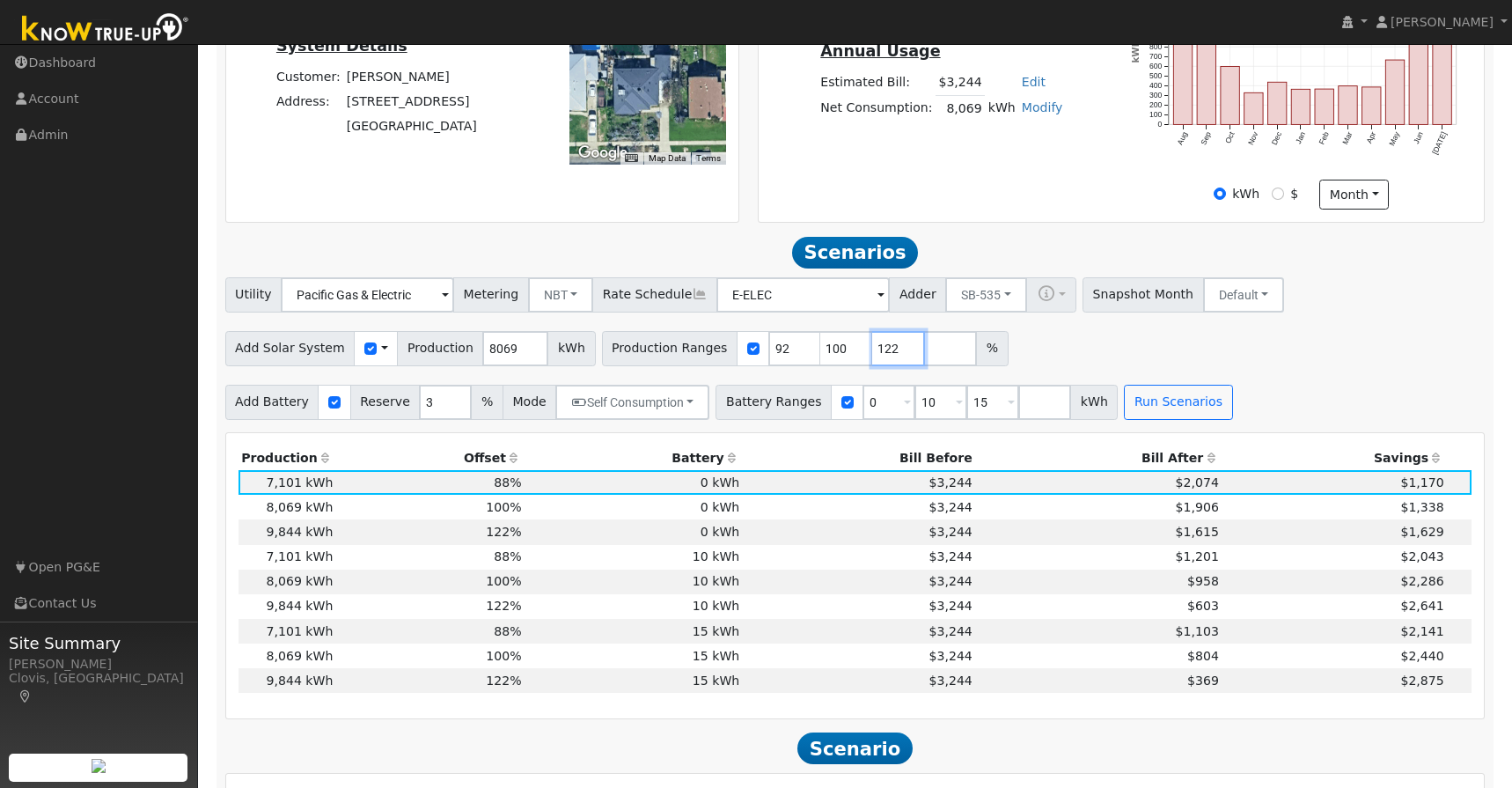
click at [879, 353] on input "122" at bounding box center [898, 349] width 53 height 35
type input "1"
click at [829, 358] on input "100" at bounding box center [846, 349] width 53 height 35
type input "1"
click at [1127, 412] on button "Run Scenarios" at bounding box center [1178, 403] width 108 height 35
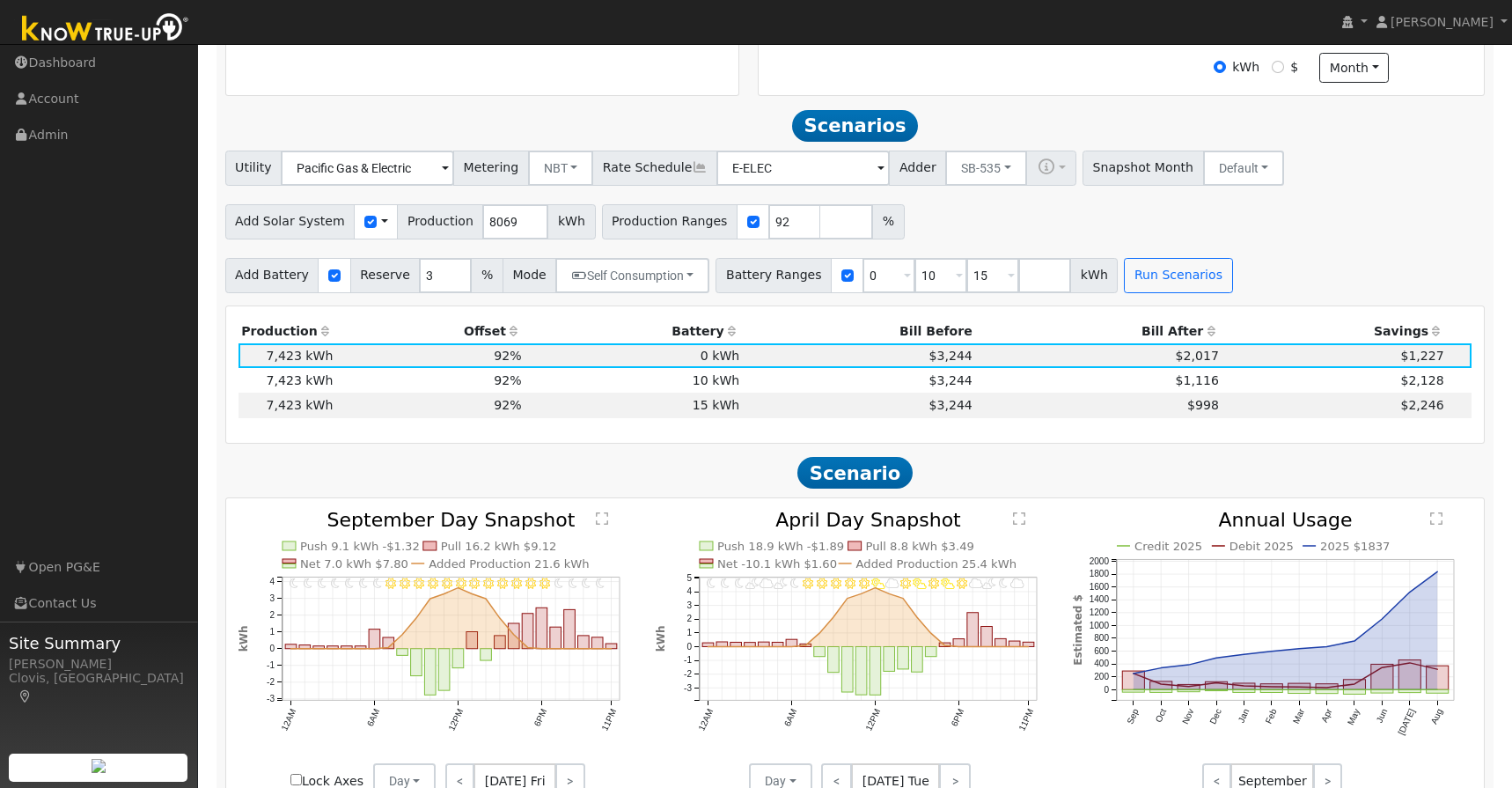
scroll to position [641, 0]
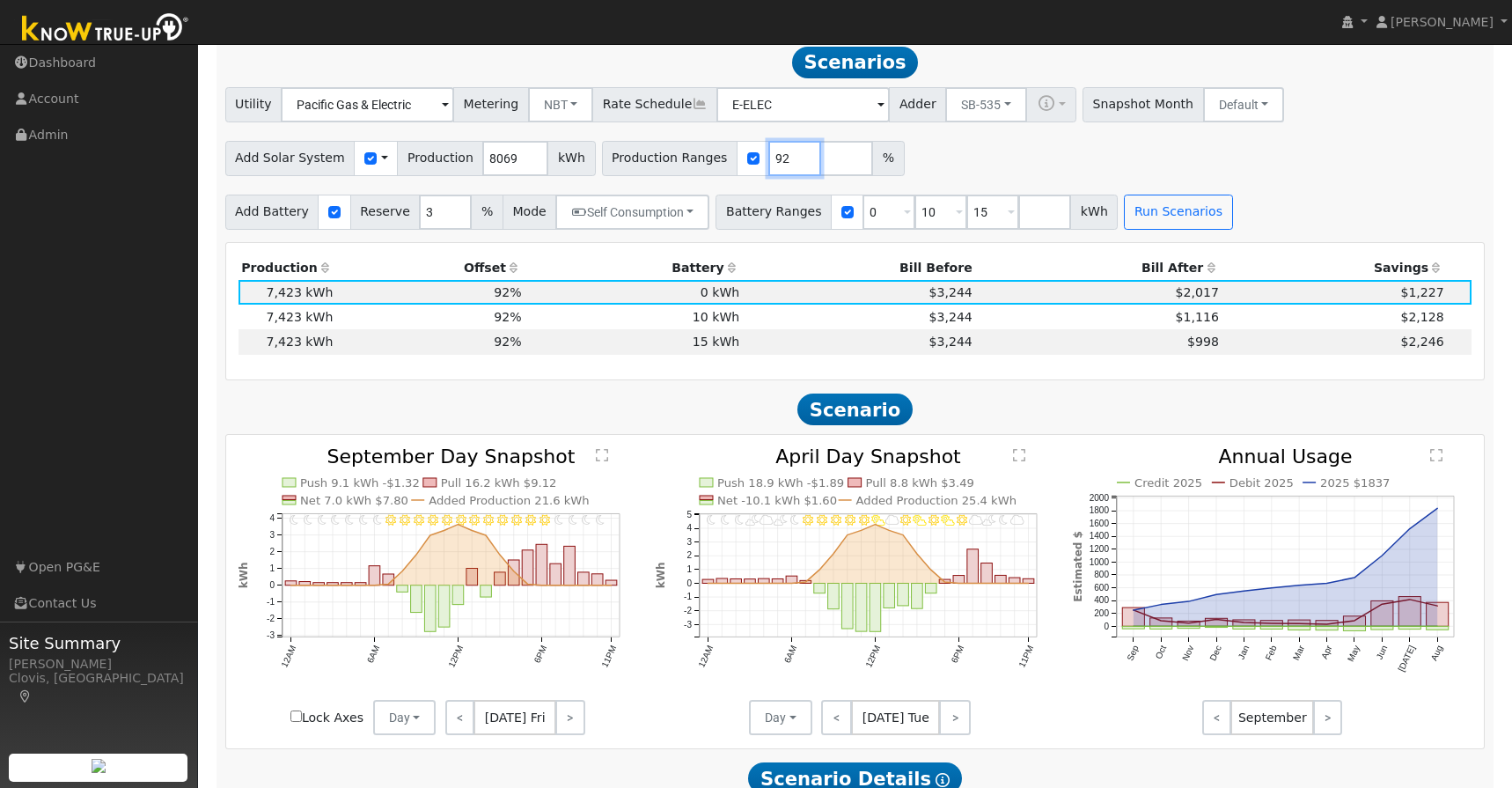
click at [768, 174] on input "92" at bounding box center [795, 158] width 53 height 35
type input "93"
click at [1172, 230] on button "Run Scenarios" at bounding box center [1178, 212] width 108 height 35
click at [759, 323] on td "$3,244" at bounding box center [859, 317] width 234 height 24
